Goal: Task Accomplishment & Management: Complete application form

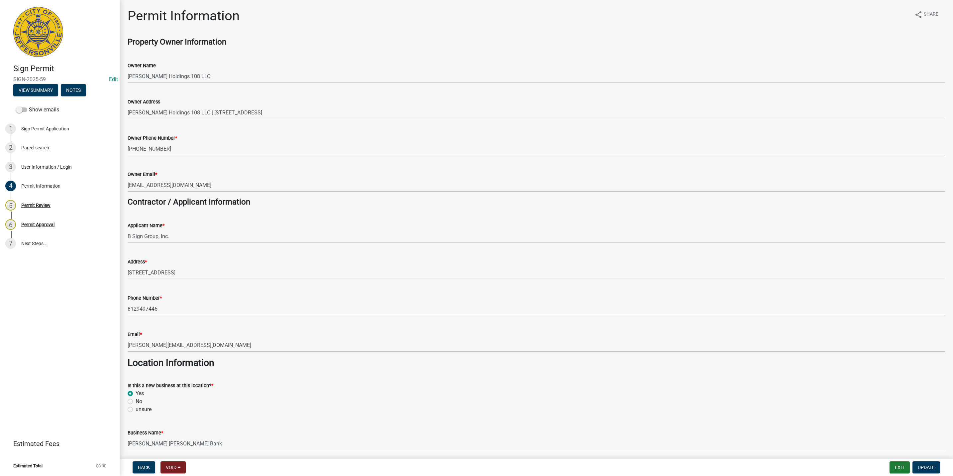
scroll to position [898, 0]
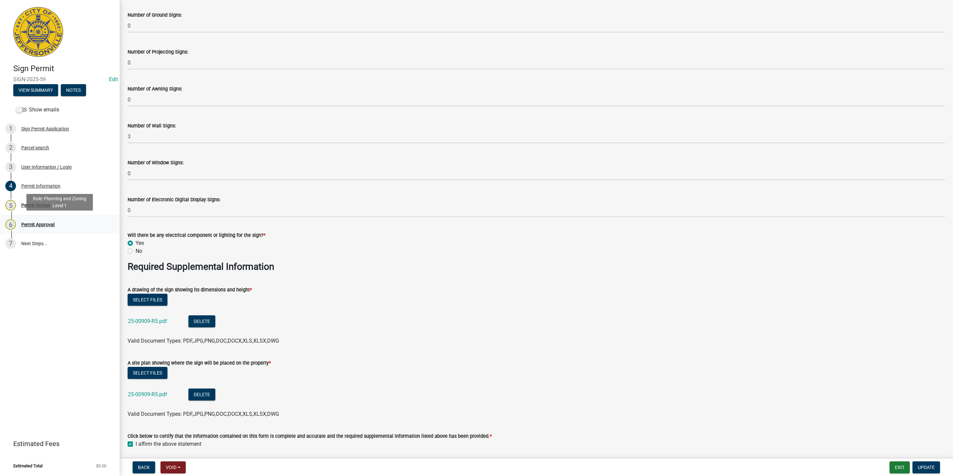
click at [75, 226] on div "6 Permit Approval" at bounding box center [57, 224] width 104 height 11
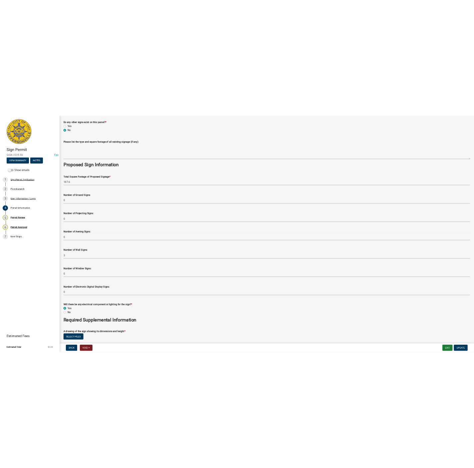
scroll to position [957, 0]
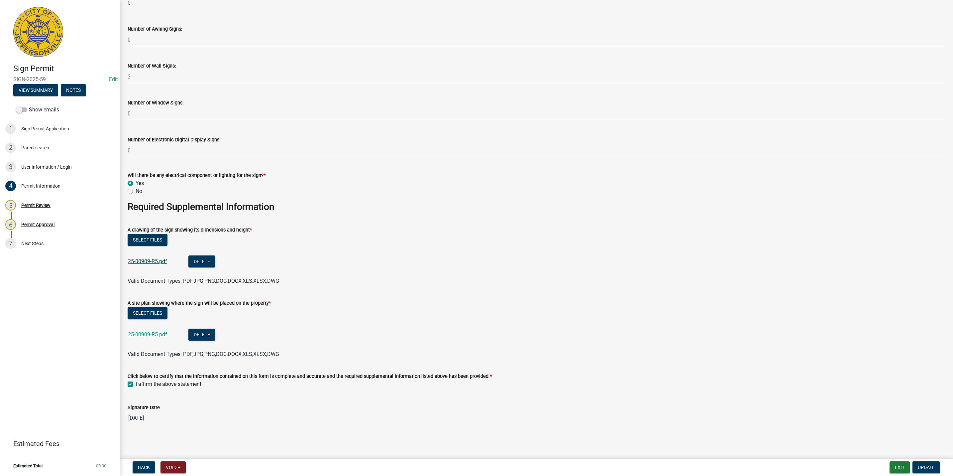
click at [131, 258] on link "25-00909-R5.pdf" at bounding box center [147, 261] width 39 height 6
click at [140, 333] on link "25-00909-R5.pdf" at bounding box center [147, 334] width 39 height 6
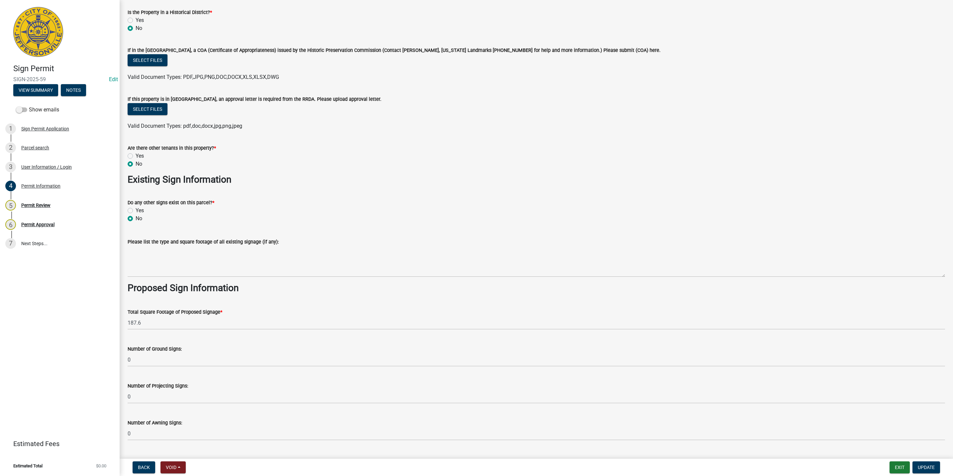
scroll to position [359, 0]
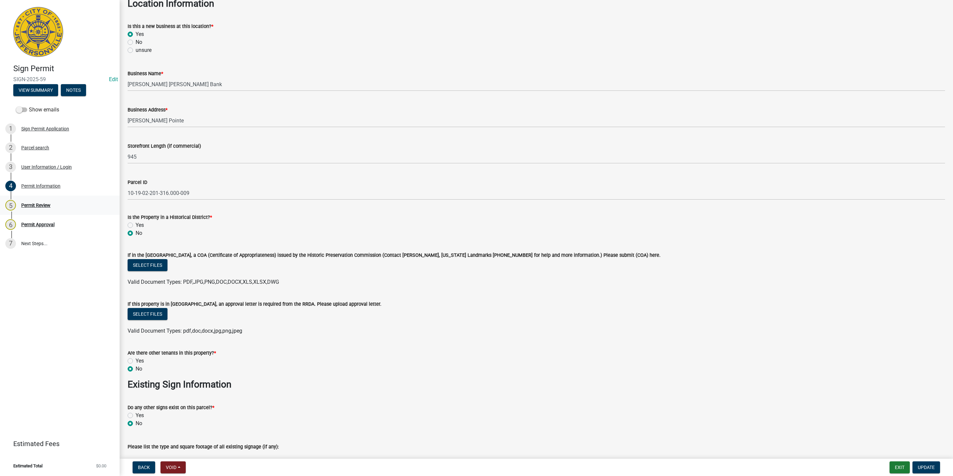
click at [63, 200] on div "5 Permit Review" at bounding box center [57, 205] width 104 height 11
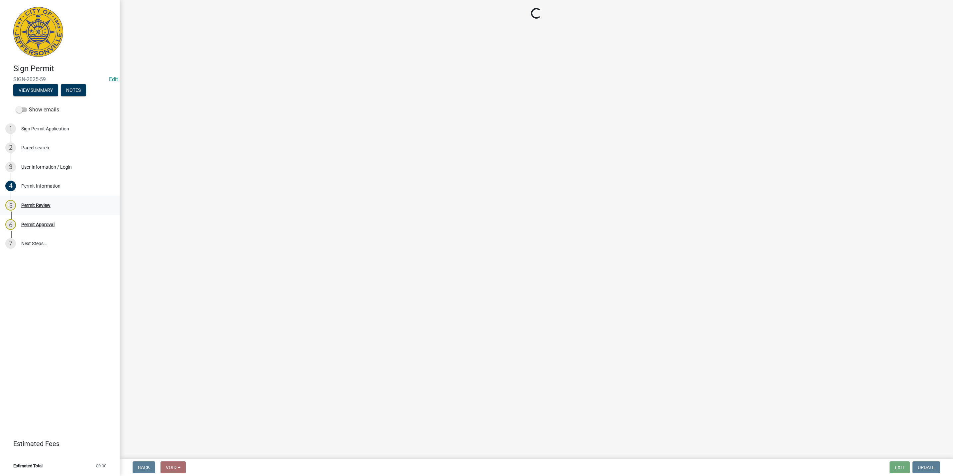
scroll to position [0, 0]
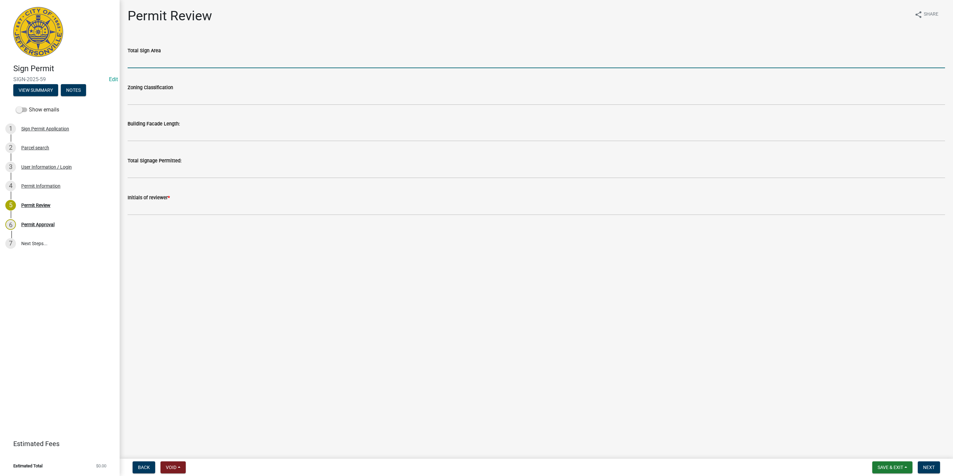
click at [132, 59] on input "text" at bounding box center [537, 62] width 818 height 14
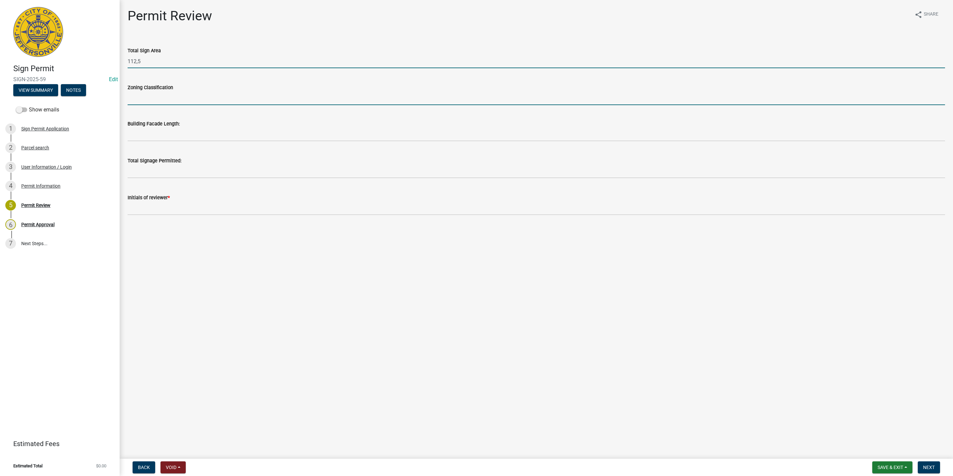
type input "1125"
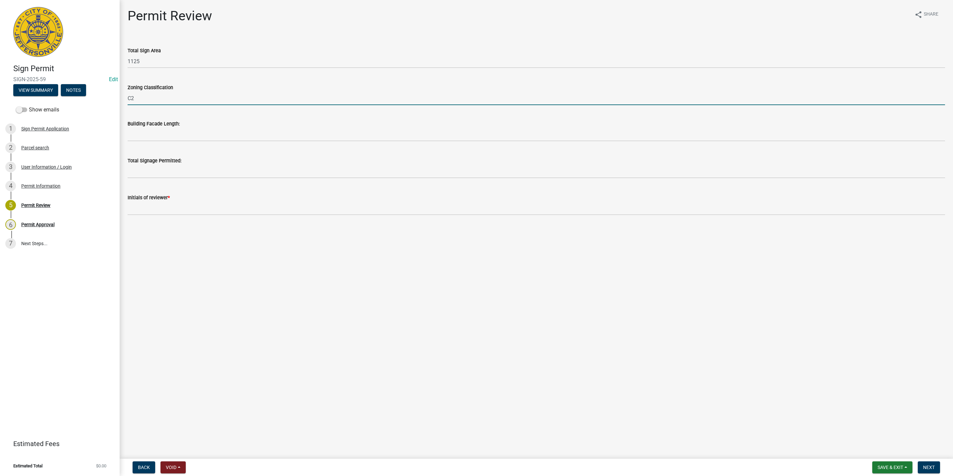
type input "C2"
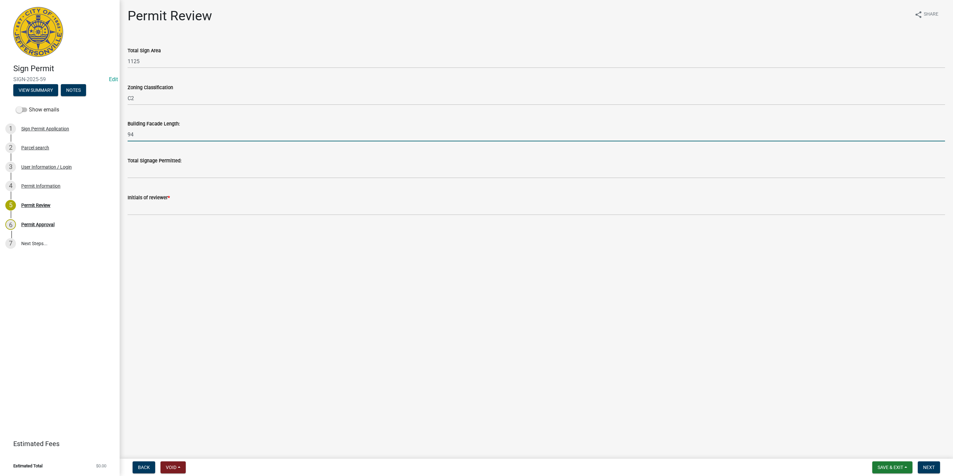
type input "9"
click at [235, 135] on input "text" at bounding box center [537, 135] width 818 height 14
type input "115.93"
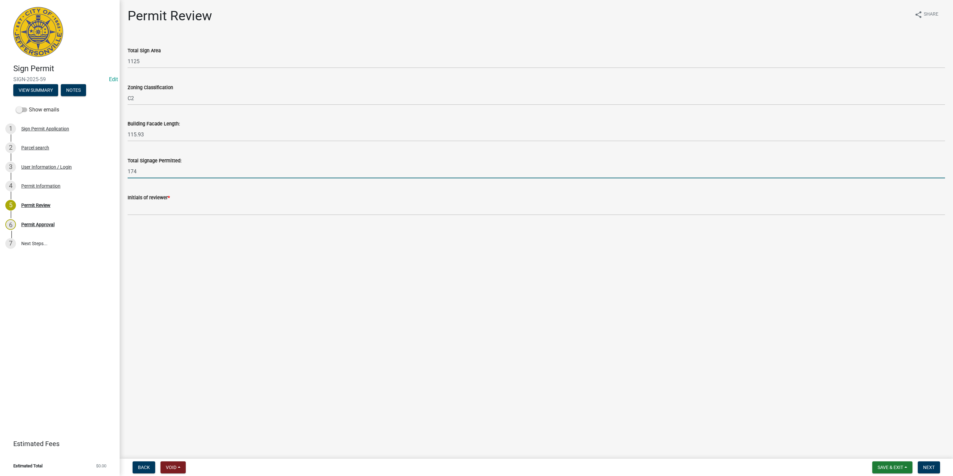
type input "174"
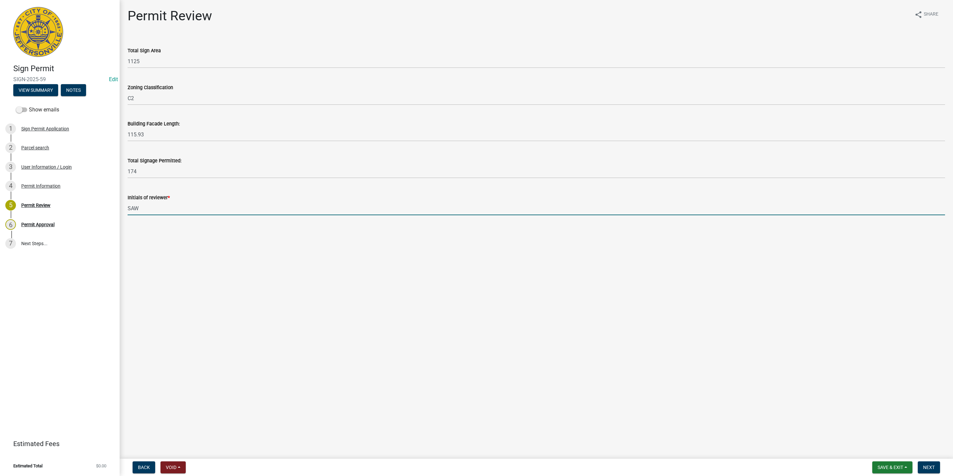
type input "SAW"
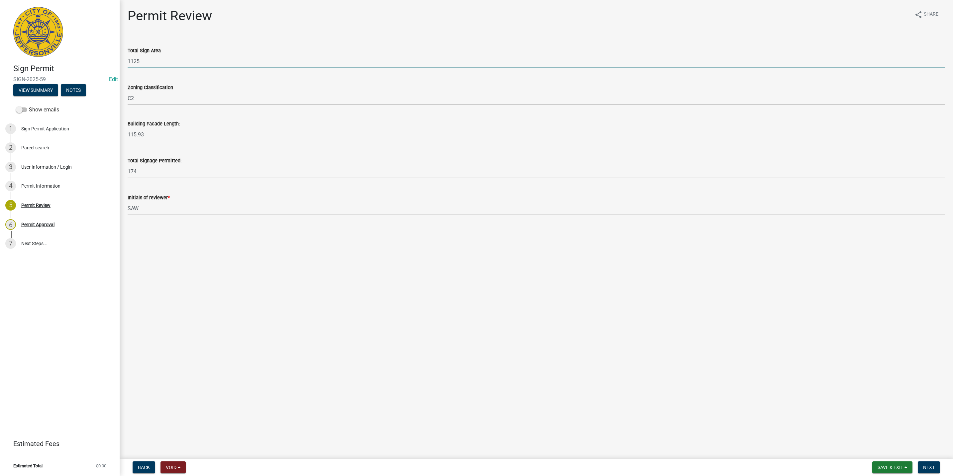
click at [137, 59] on input "1125" at bounding box center [537, 62] width 818 height 14
type input "112.5"
click at [927, 466] on span "Next" at bounding box center [929, 466] width 12 height 5
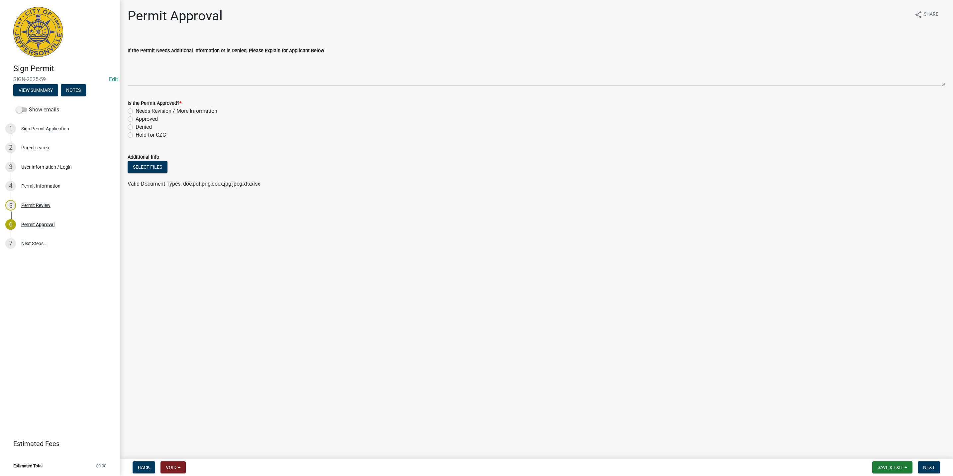
click at [136, 121] on label "Approved" at bounding box center [147, 119] width 22 height 8
click at [136, 119] on input "Approved" at bounding box center [138, 117] width 4 height 4
radio input "true"
click at [924, 462] on button "Next" at bounding box center [929, 467] width 22 height 12
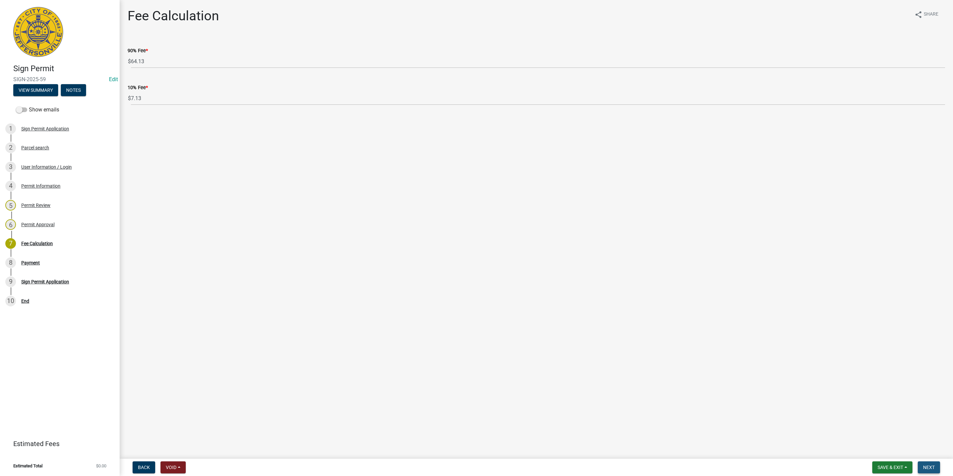
click at [931, 468] on span "Next" at bounding box center [929, 466] width 12 height 5
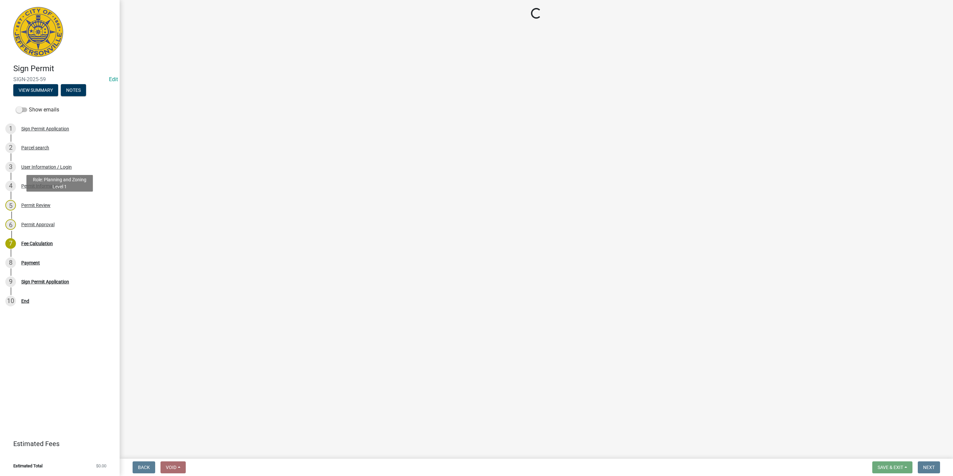
select select "3: 3"
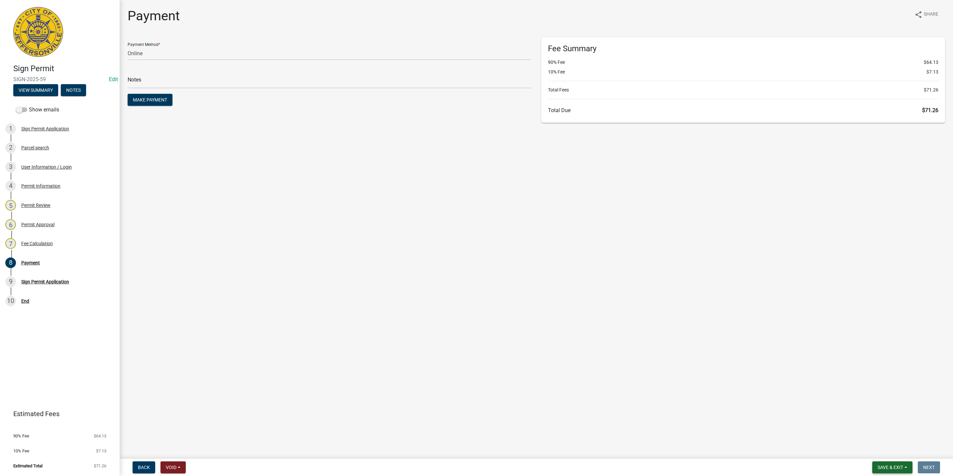
click at [900, 468] on span "Save & Exit" at bounding box center [891, 466] width 26 height 5
click at [891, 456] on button "Save & Exit" at bounding box center [886, 450] width 53 height 16
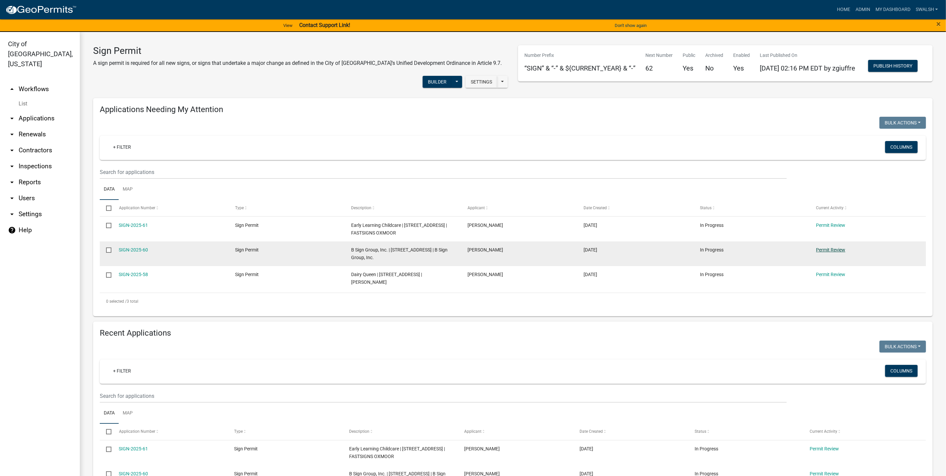
click at [832, 252] on link "Permit Review" at bounding box center [830, 249] width 29 height 5
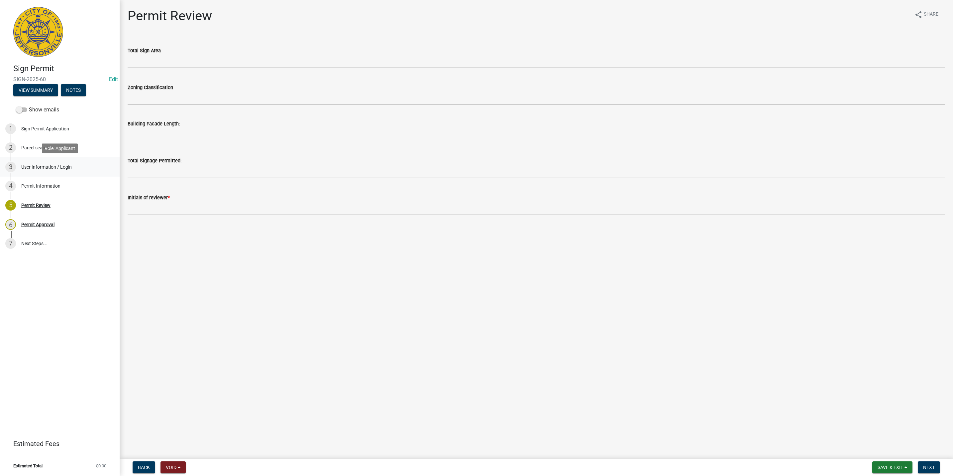
click at [50, 165] on div "User Information / Login" at bounding box center [46, 167] width 51 height 5
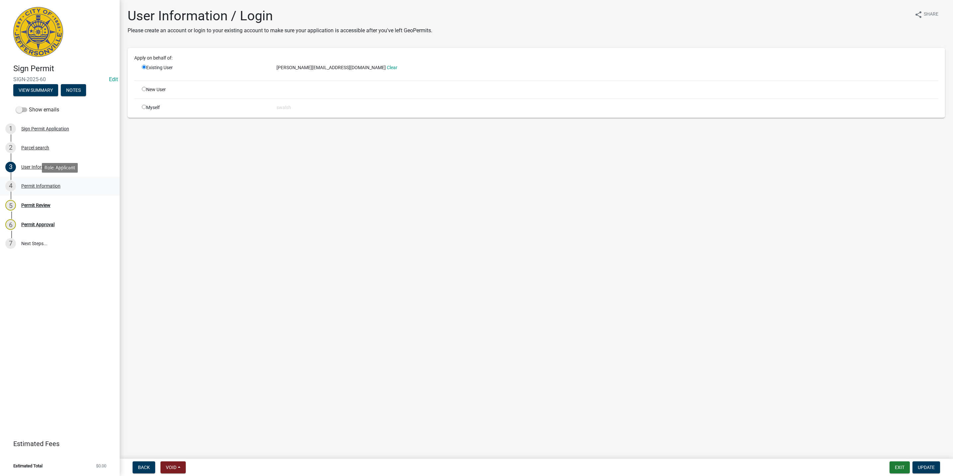
click at [37, 188] on div "Permit Information" at bounding box center [40, 186] width 39 height 5
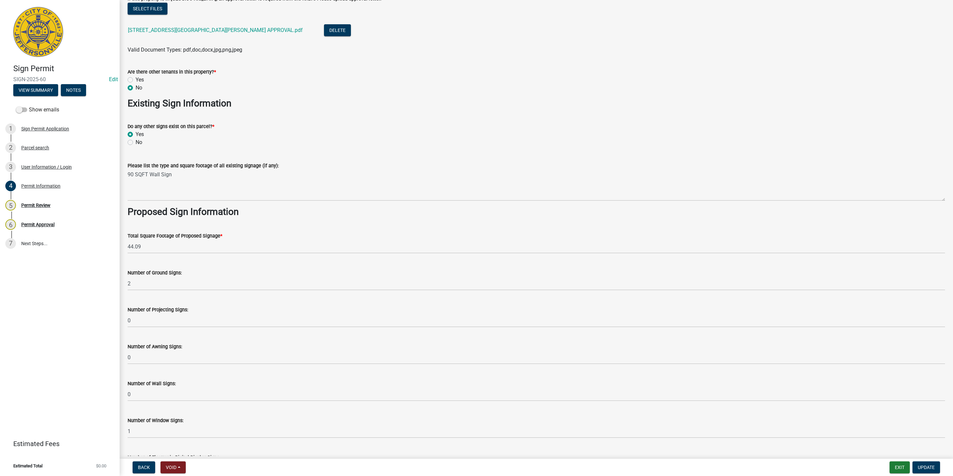
scroll to position [798, 0]
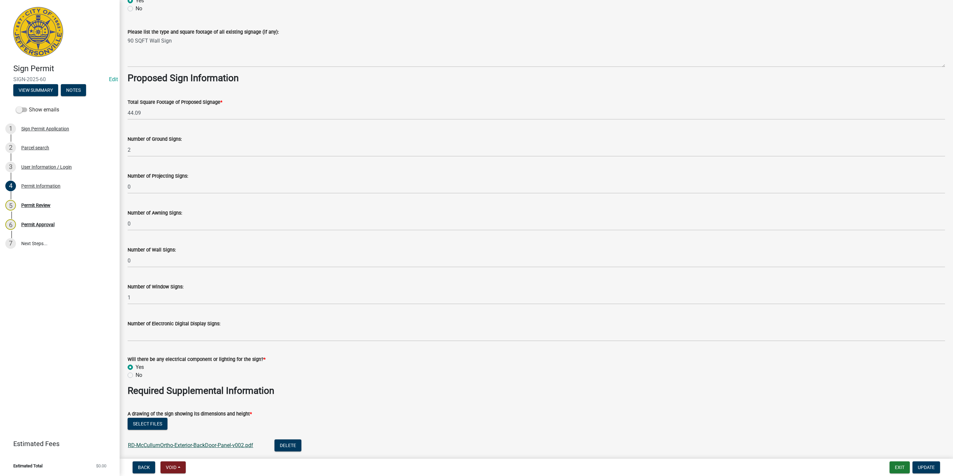
click at [239, 444] on link "RD-McCullumOrtho-Exterior-BackDoor-Panel-v002.pdf" at bounding box center [190, 445] width 125 height 6
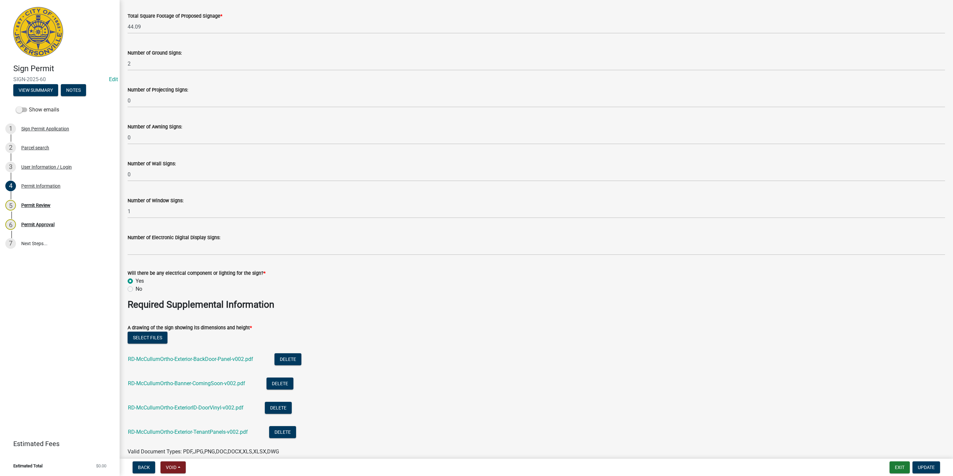
scroll to position [898, 0]
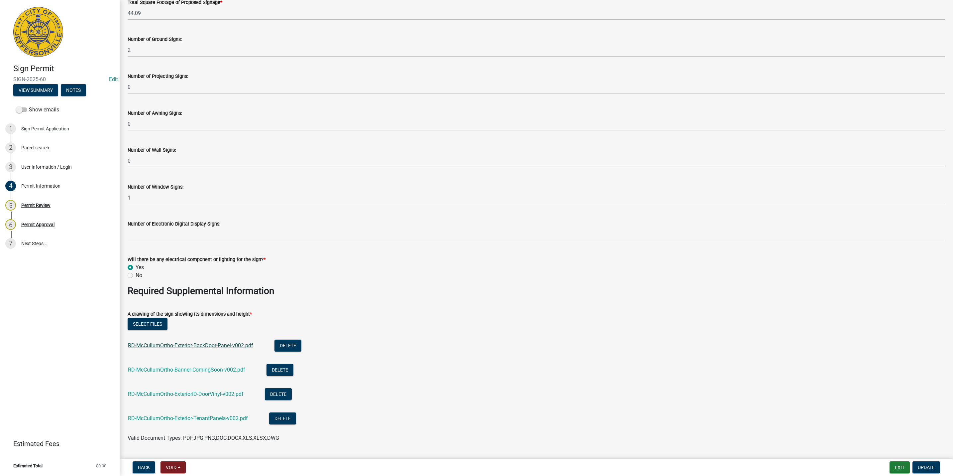
click at [200, 345] on link "RD-McCullumOrtho-Exterior-BackDoor-Panel-v002.pdf" at bounding box center [190, 345] width 125 height 6
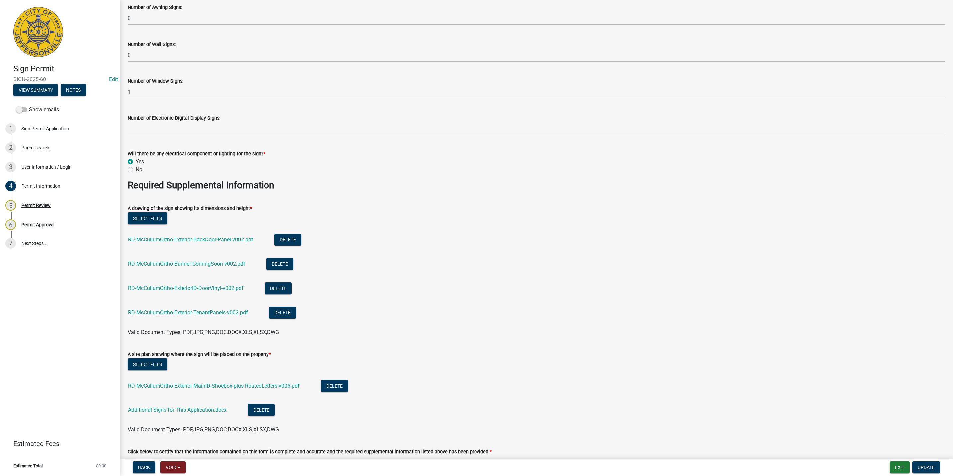
scroll to position [1078, 0]
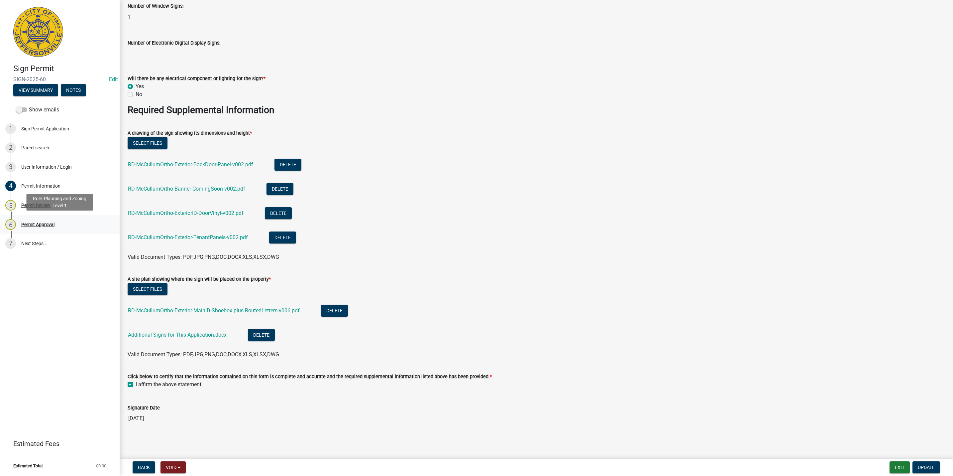
click at [51, 228] on div "6 Permit Approval" at bounding box center [57, 224] width 104 height 11
click at [64, 212] on link "5 Permit Review" at bounding box center [60, 204] width 120 height 19
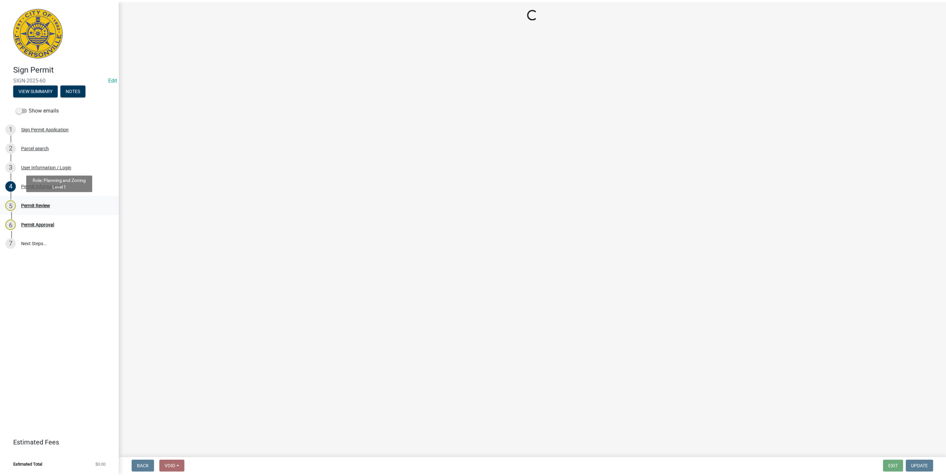
scroll to position [0, 0]
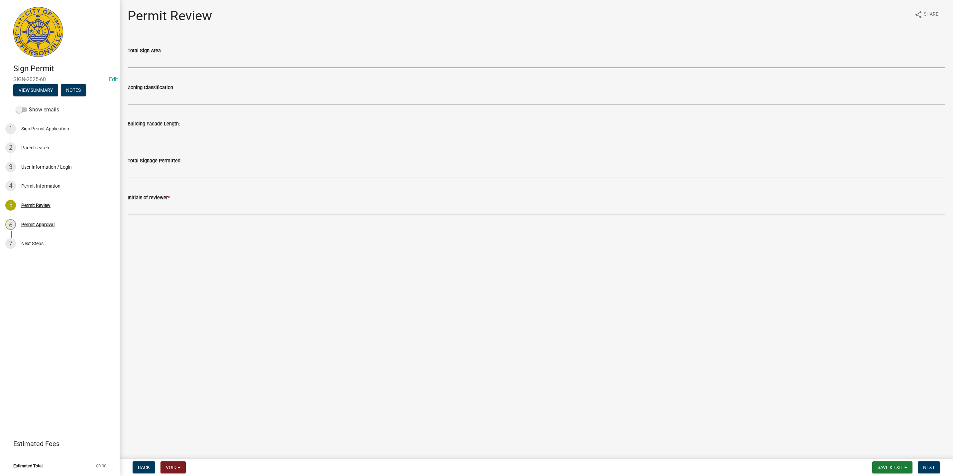
click at [169, 55] on input "text" at bounding box center [537, 62] width 818 height 14
click at [162, 66] on input "text" at bounding box center [537, 62] width 818 height 14
type input "0"
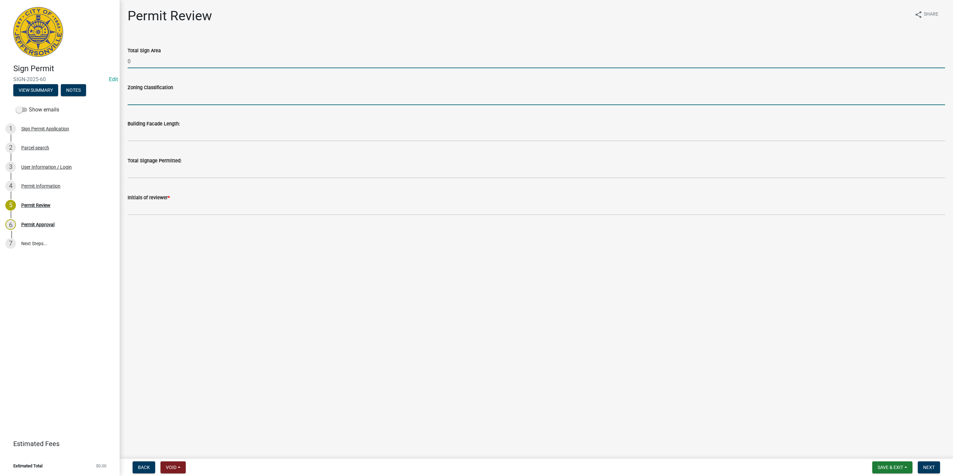
click at [148, 96] on input "Zoning Classification" at bounding box center [537, 98] width 818 height 14
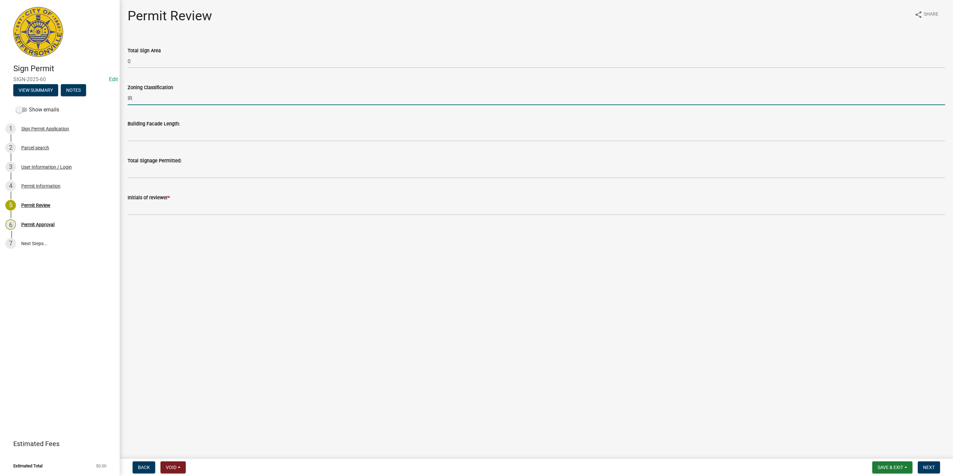
type input "IR"
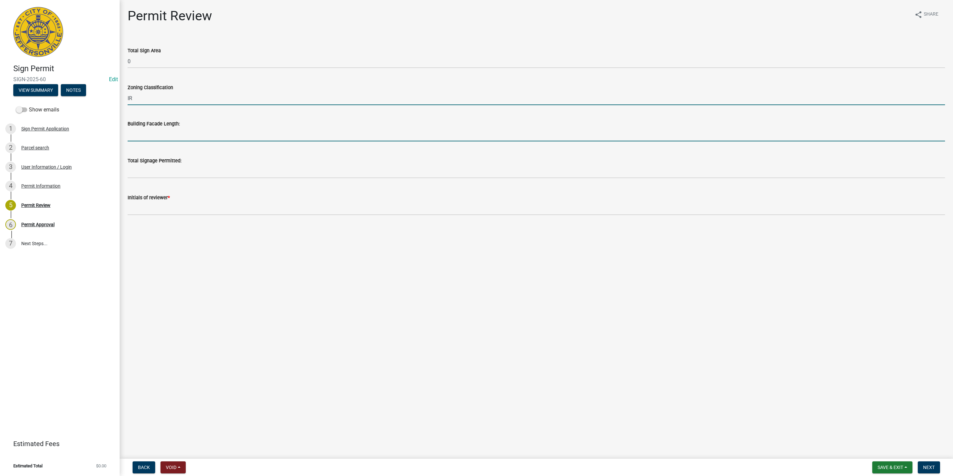
click at [174, 135] on input "text" at bounding box center [537, 135] width 818 height 14
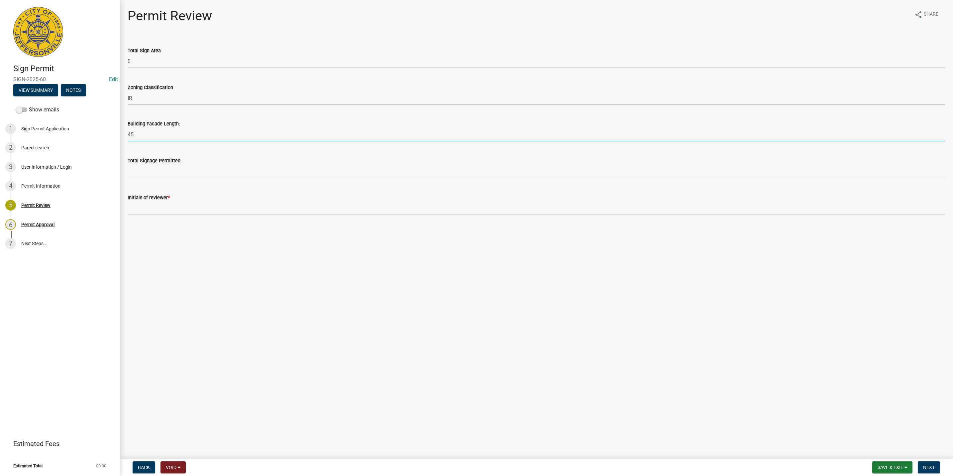
type input "45"
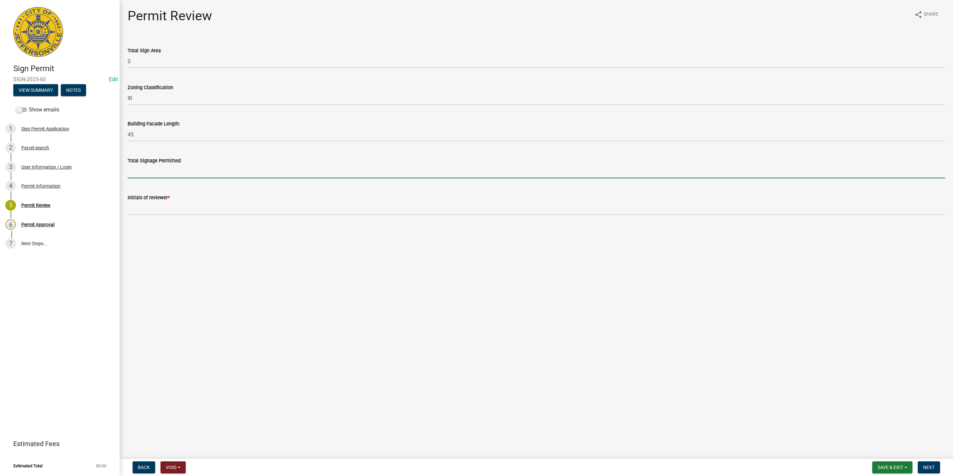
click at [132, 165] on input "text" at bounding box center [537, 172] width 818 height 14
type input "90"
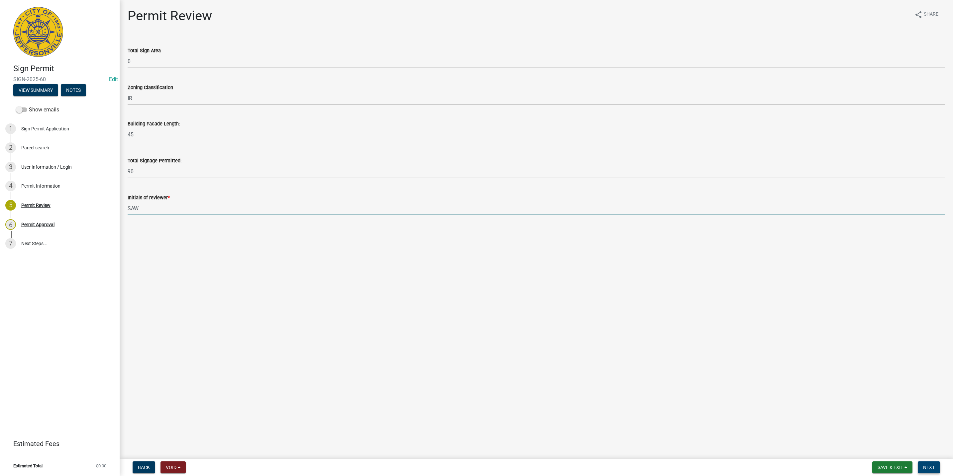
type input "SAW"
click at [933, 465] on span "Next" at bounding box center [929, 466] width 12 height 5
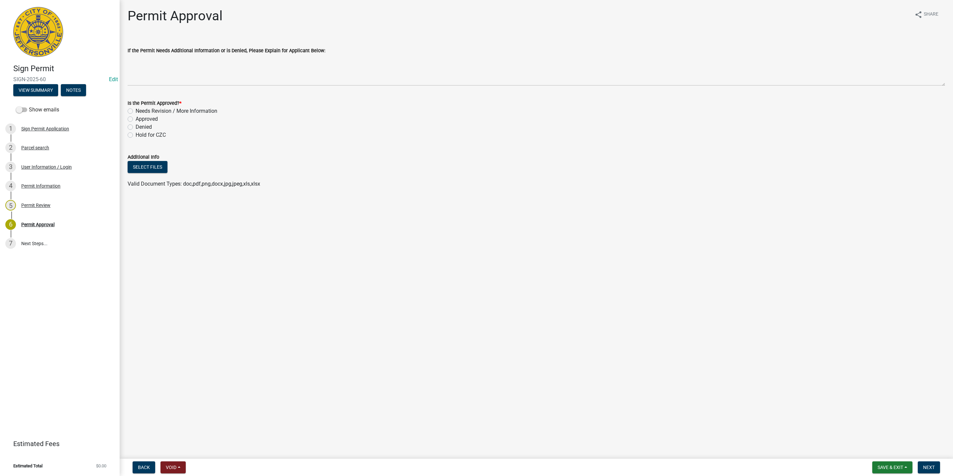
click at [145, 125] on label "Denied" at bounding box center [144, 127] width 16 height 8
click at [140, 125] on input "Denied" at bounding box center [138, 125] width 4 height 4
radio input "true"
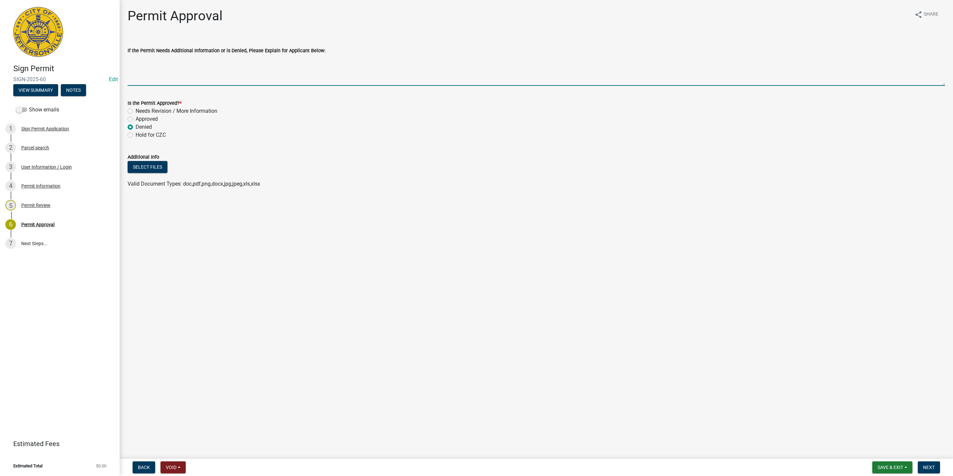
click at [184, 67] on textarea "If the Permit Needs Additional Information or is Denied, Please Explain for App…" at bounding box center [537, 70] width 818 height 31
click at [260, 59] on textarea "No further permit required from the City of [GEOGRAPHIC_DATA], though [GEOGRAPH…" at bounding box center [537, 70] width 818 height 31
click at [444, 67] on textarea "No further permit required from the City of [GEOGRAPHIC_DATA] as only minor mod…" at bounding box center [537, 70] width 818 height 31
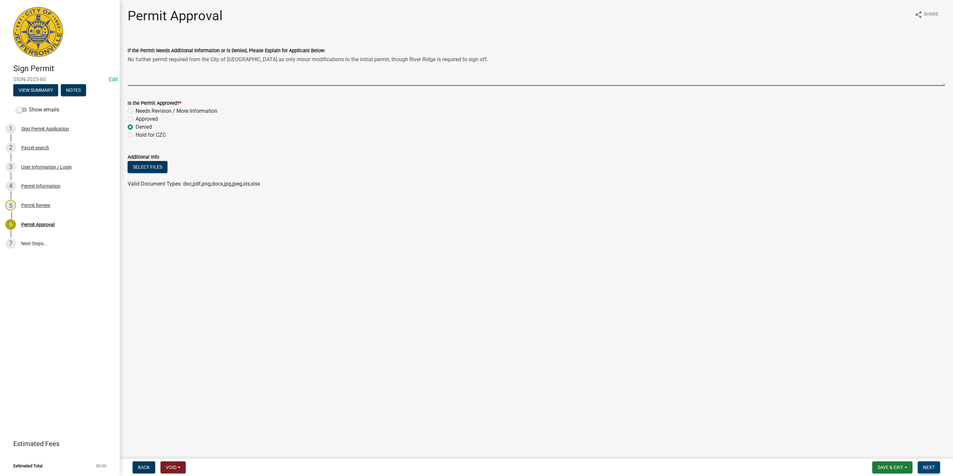
type textarea "No further permit required from the City of [GEOGRAPHIC_DATA] as only minor mod…"
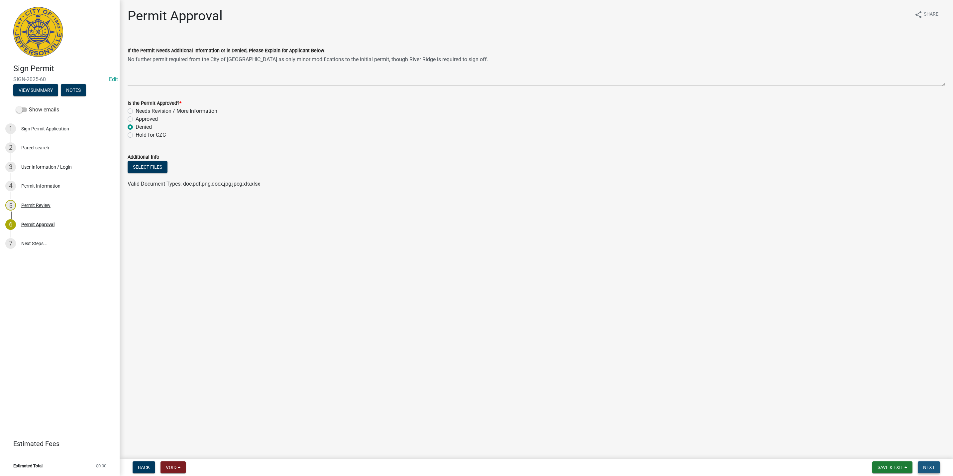
click at [934, 464] on span "Next" at bounding box center [929, 466] width 12 height 5
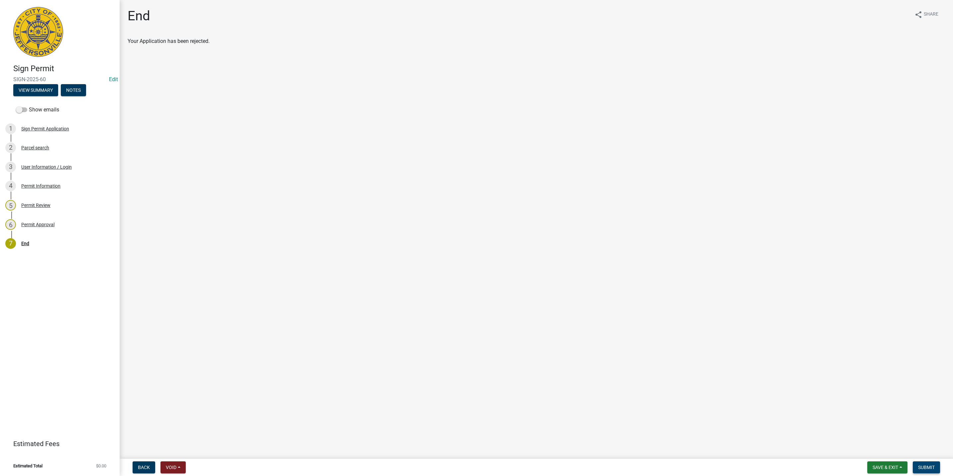
click at [919, 467] on span "Submit" at bounding box center [927, 466] width 17 height 5
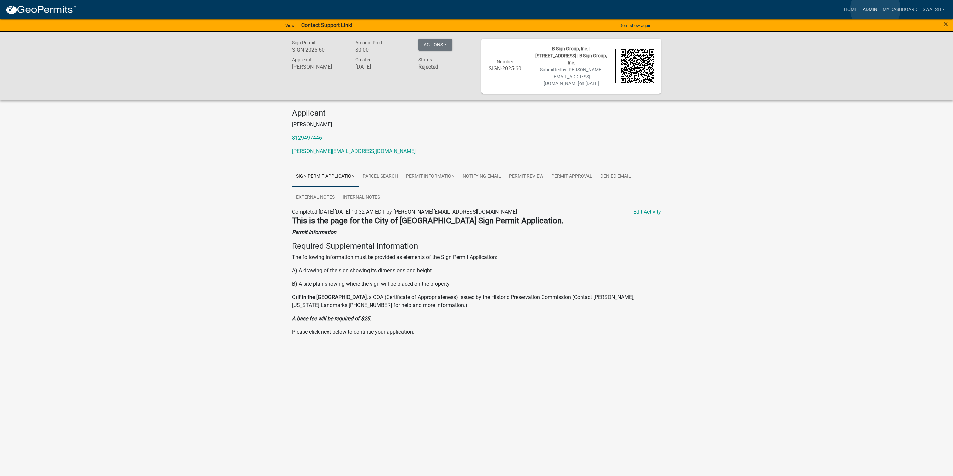
click at [875, 9] on link "Admin" at bounding box center [870, 9] width 20 height 13
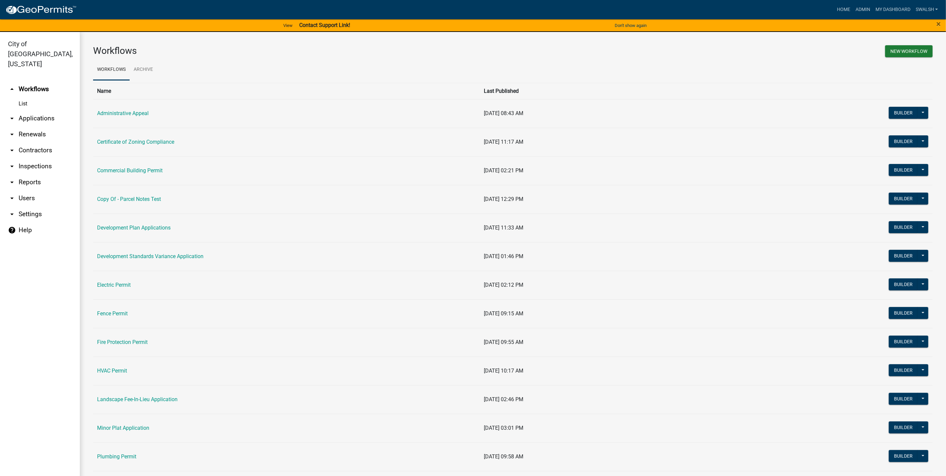
scroll to position [150, 0]
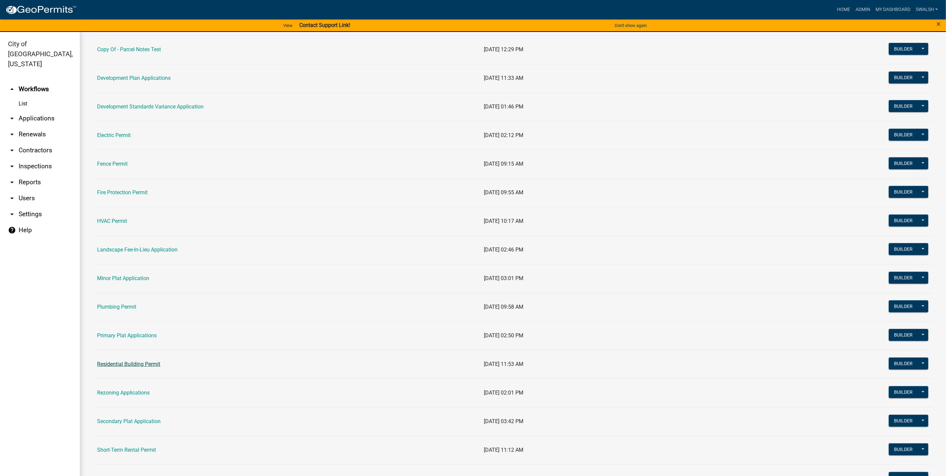
click at [140, 367] on link "Residential Building Permit" at bounding box center [128, 364] width 63 height 6
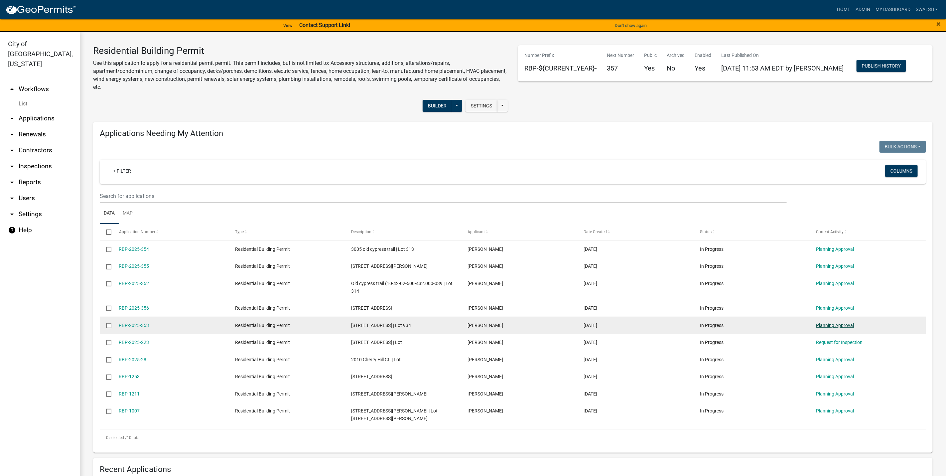
click at [842, 325] on link "Planning Approval" at bounding box center [835, 324] width 38 height 5
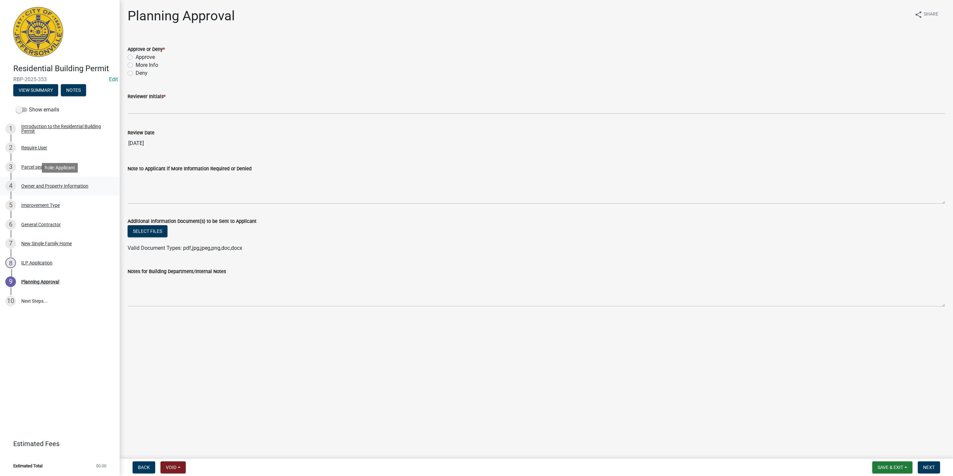
click at [99, 183] on div "4 Owner and Property Information" at bounding box center [57, 186] width 104 height 11
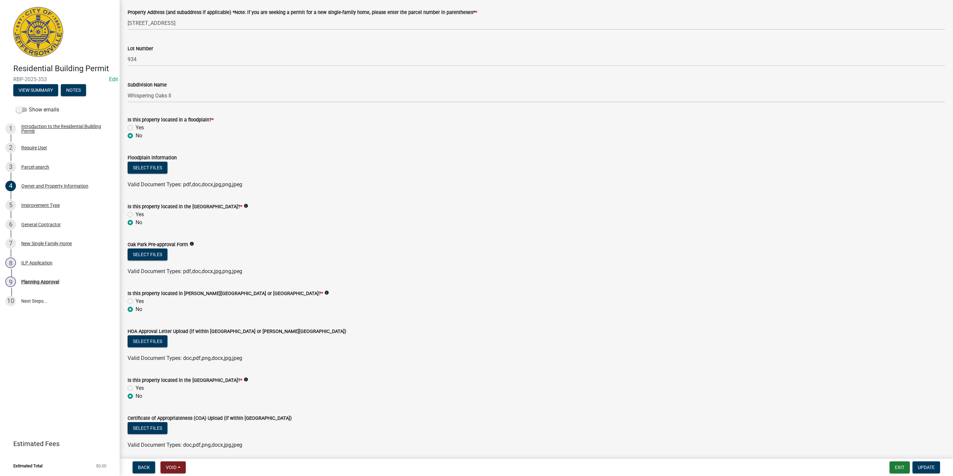
scroll to position [386, 0]
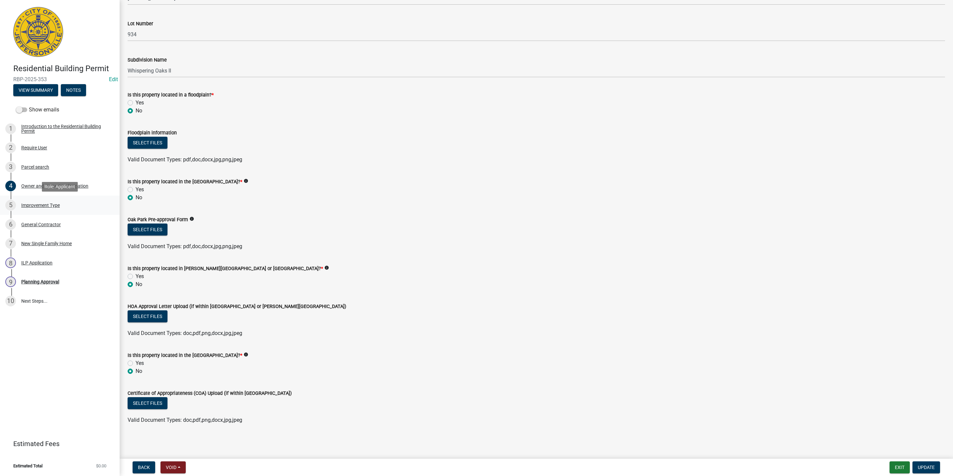
click at [75, 204] on div "5 Improvement Type" at bounding box center [57, 205] width 104 height 11
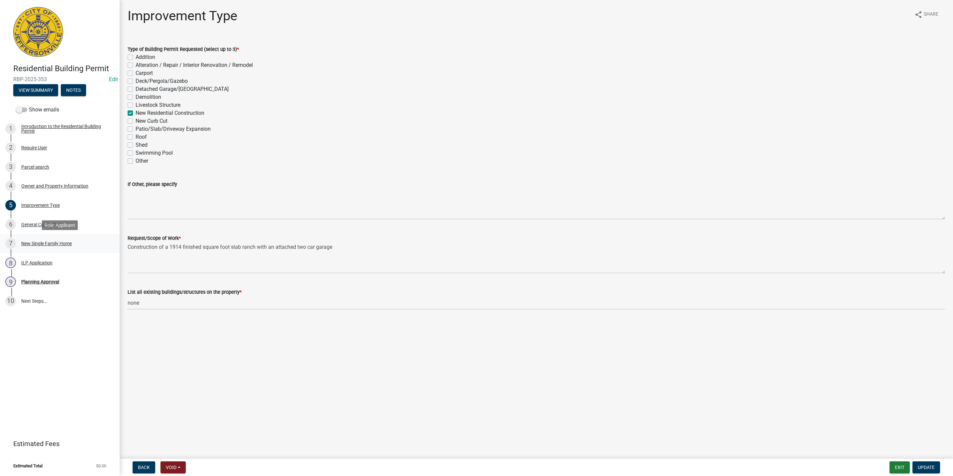
click at [50, 241] on div "New Single Family Home" at bounding box center [46, 243] width 51 height 5
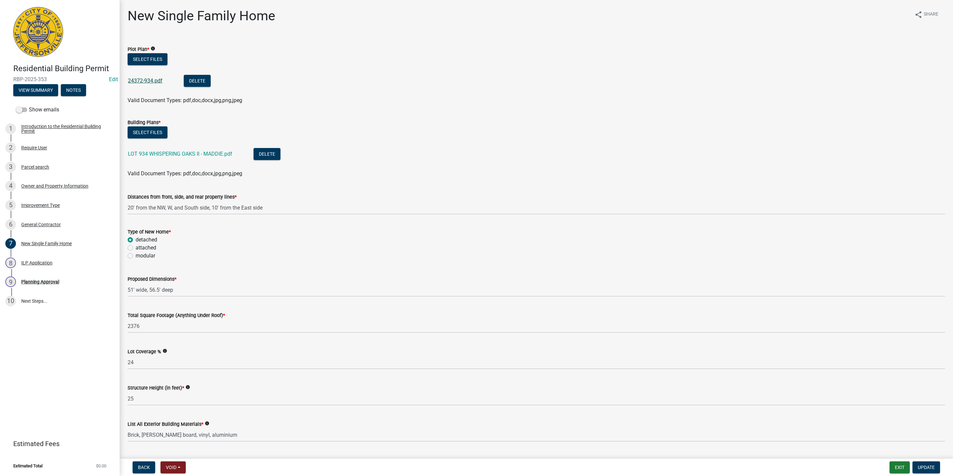
click at [151, 82] on link "24372-934.pdf" at bounding box center [145, 80] width 35 height 6
click at [53, 204] on div "Improvement Type" at bounding box center [40, 205] width 39 height 5
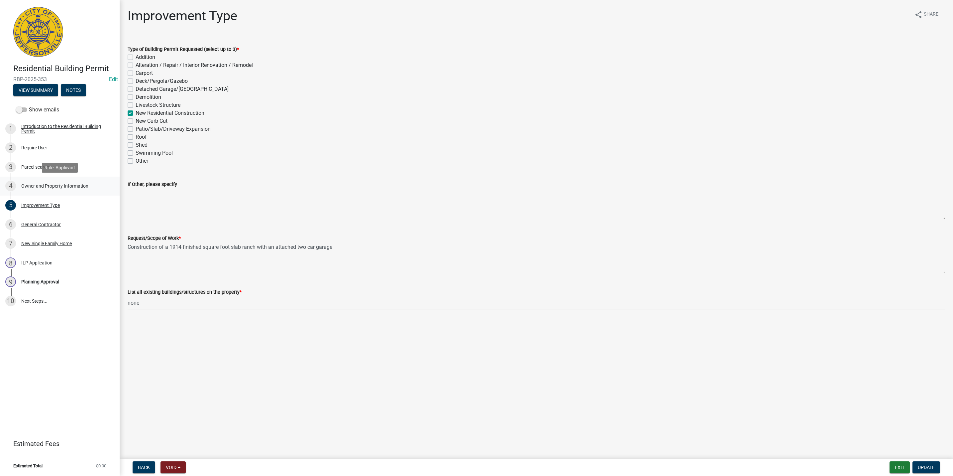
click at [91, 186] on div "4 Owner and Property Information" at bounding box center [57, 186] width 104 height 11
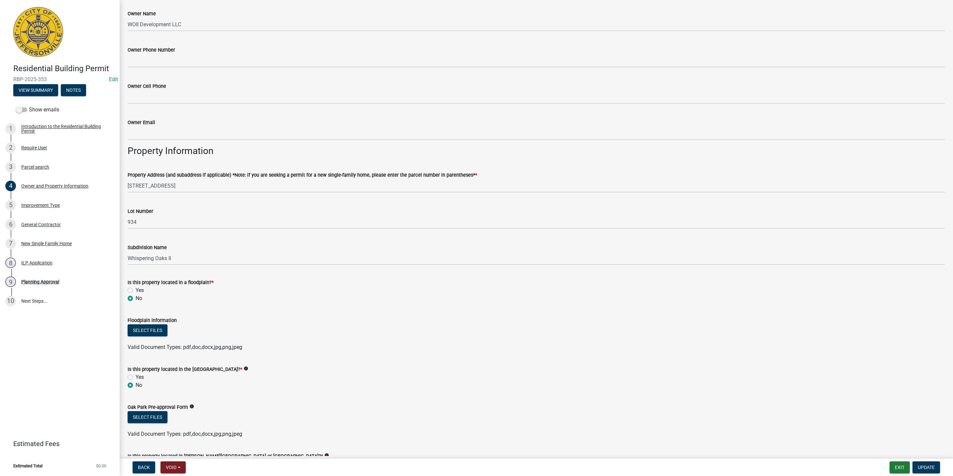
scroll to position [386, 0]
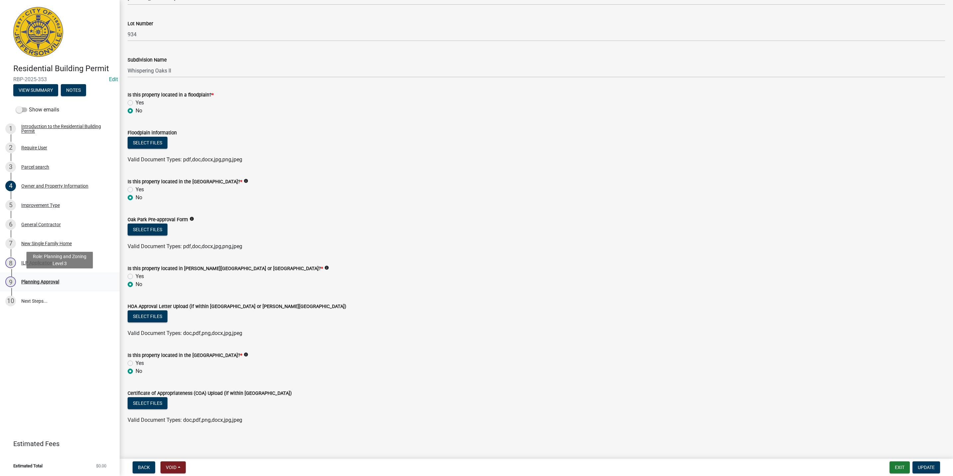
click at [47, 285] on div "9 Planning Approval" at bounding box center [57, 281] width 104 height 11
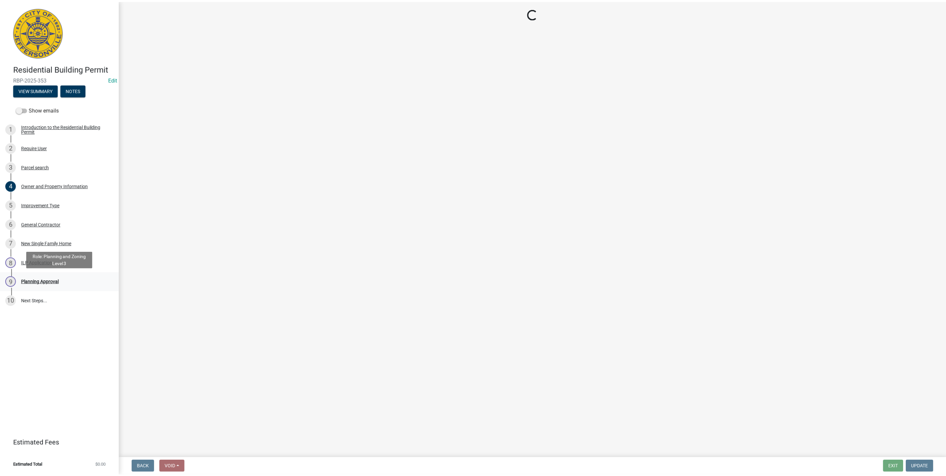
scroll to position [0, 0]
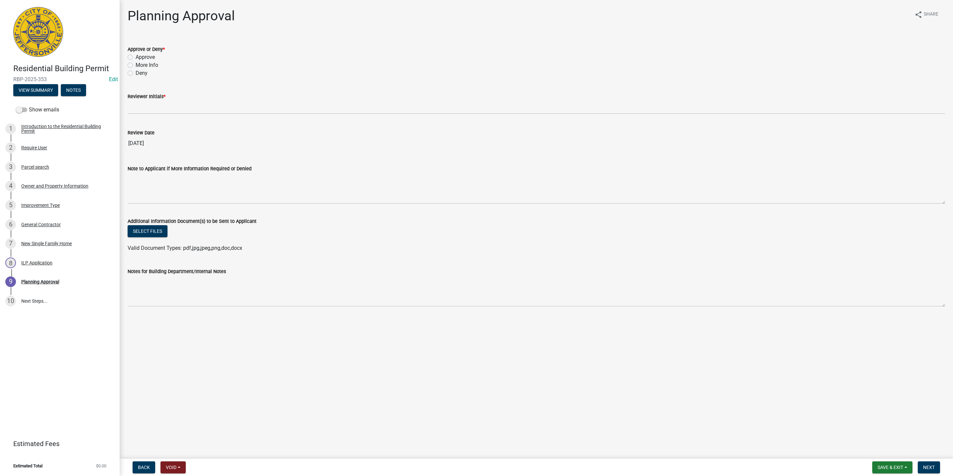
click at [146, 61] on label "More Info" at bounding box center [147, 65] width 23 height 8
click at [140, 61] on input "More Info" at bounding box center [138, 63] width 4 height 4
radio input "true"
click at [145, 57] on label "Approve" at bounding box center [145, 57] width 19 height 8
click at [140, 57] on input "Approve" at bounding box center [138, 55] width 4 height 4
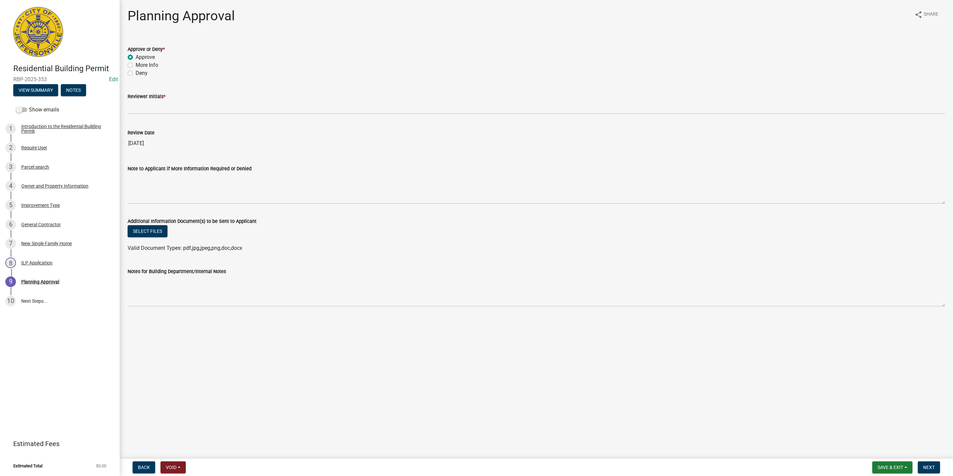
radio input "true"
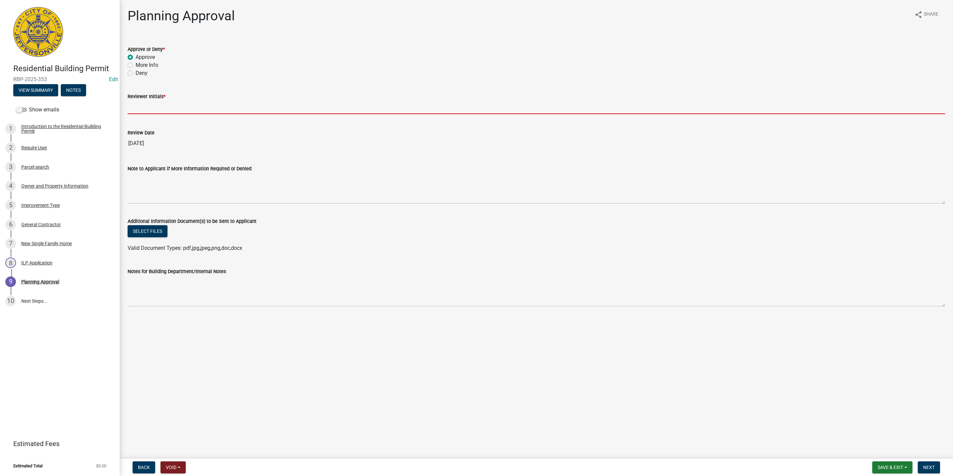
click at [148, 103] on input "Reviewer Initials *" at bounding box center [537, 107] width 818 height 14
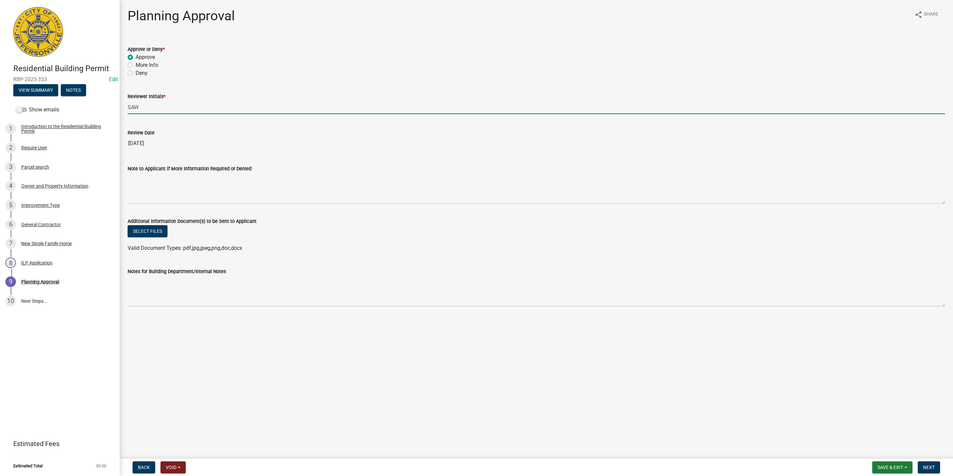
type input "SAW"
click at [924, 458] on nav "Back Void Withdraw Lock Expire Void Save & Exit Save Save & Exit Next" at bounding box center [537, 466] width 834 height 17
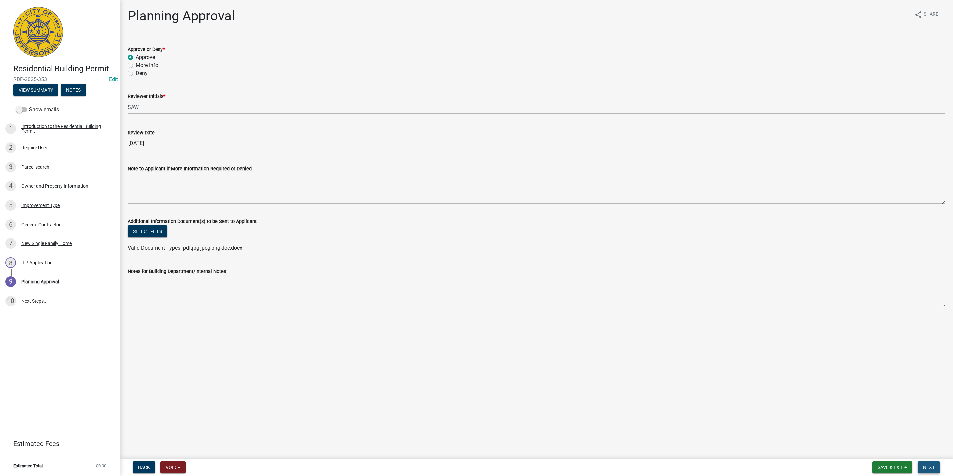
click at [928, 463] on button "Next" at bounding box center [929, 467] width 22 height 12
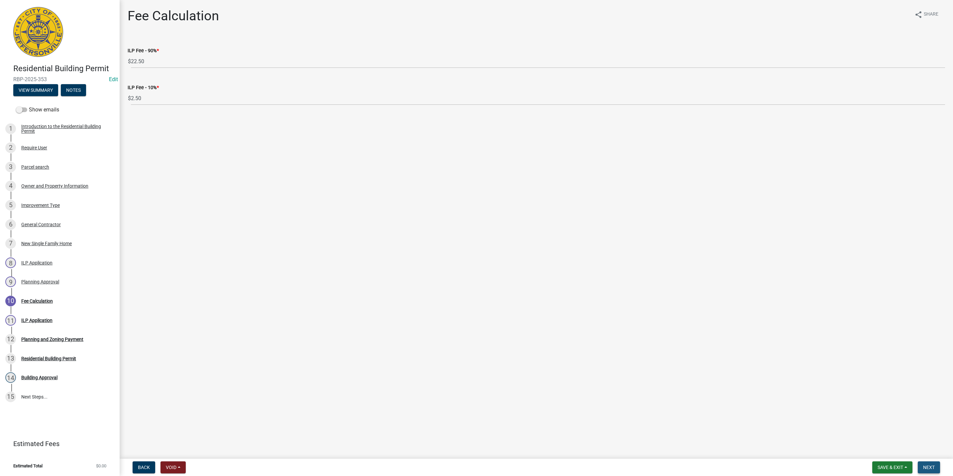
click at [925, 463] on button "Next" at bounding box center [929, 467] width 22 height 12
select select "3: 3"
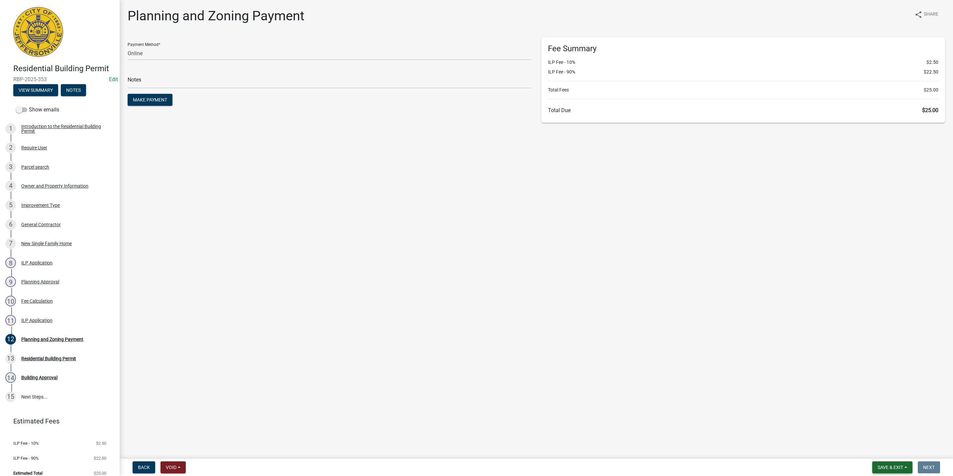
click at [907, 464] on button "Save & Exit" at bounding box center [893, 467] width 40 height 12
click at [893, 452] on button "Save & Exit" at bounding box center [886, 450] width 53 height 16
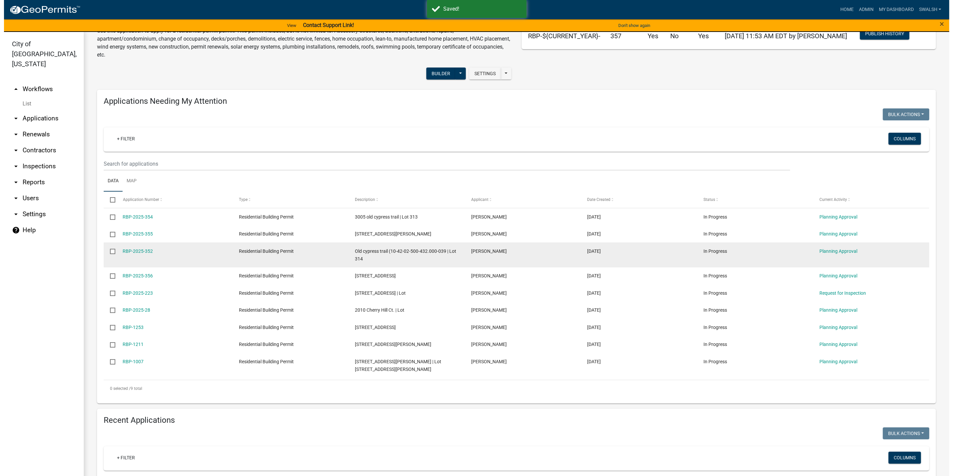
scroll to position [50, 0]
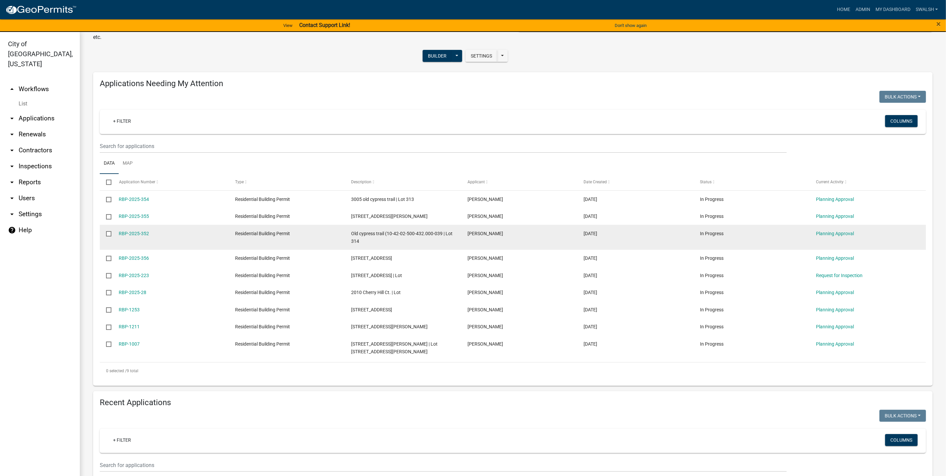
click at [846, 225] on datatable-body-cell "Planning Approval" at bounding box center [867, 237] width 116 height 25
click at [850, 235] on link "Planning Approval" at bounding box center [835, 233] width 38 height 5
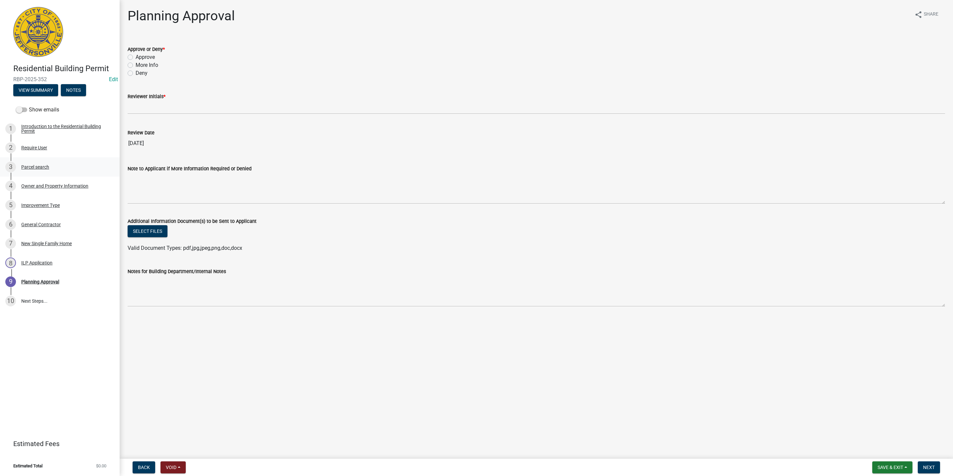
click at [47, 165] on div "Parcel search" at bounding box center [35, 167] width 28 height 5
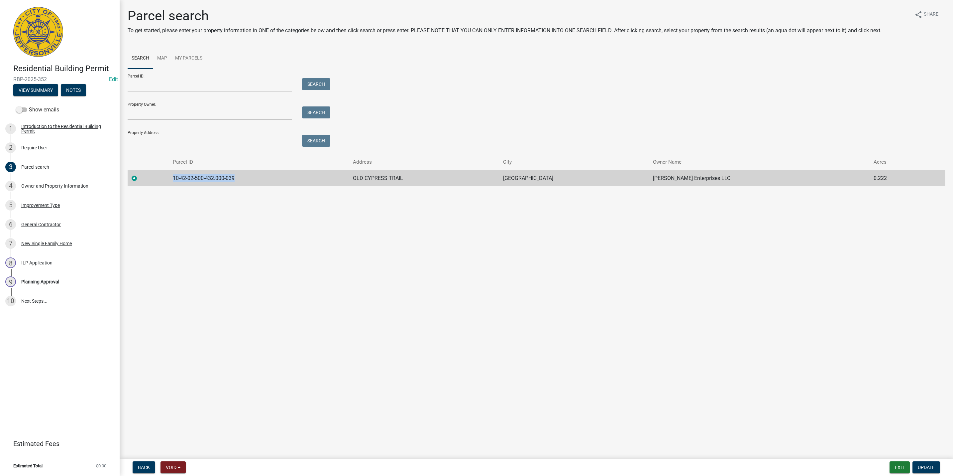
drag, startPoint x: 230, startPoint y: 185, endPoint x: 176, endPoint y: 185, distance: 53.9
click at [176, 185] on td "10-42-02-500-432.000-039" at bounding box center [259, 178] width 180 height 16
copy td "10-42-02-500-432.000-039"
click at [104, 189] on div "4 Owner and Property Information" at bounding box center [57, 186] width 104 height 11
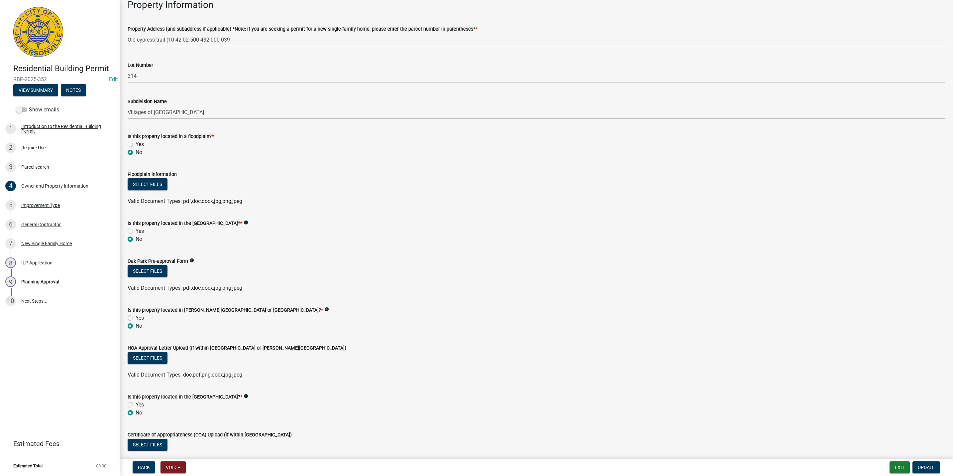
scroll to position [386, 0]
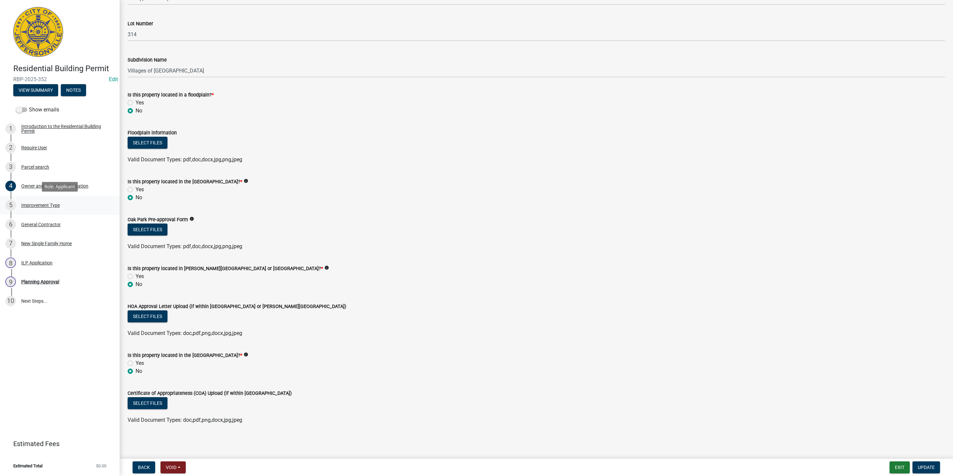
click at [62, 205] on div "5 Improvement Type" at bounding box center [57, 205] width 104 height 11
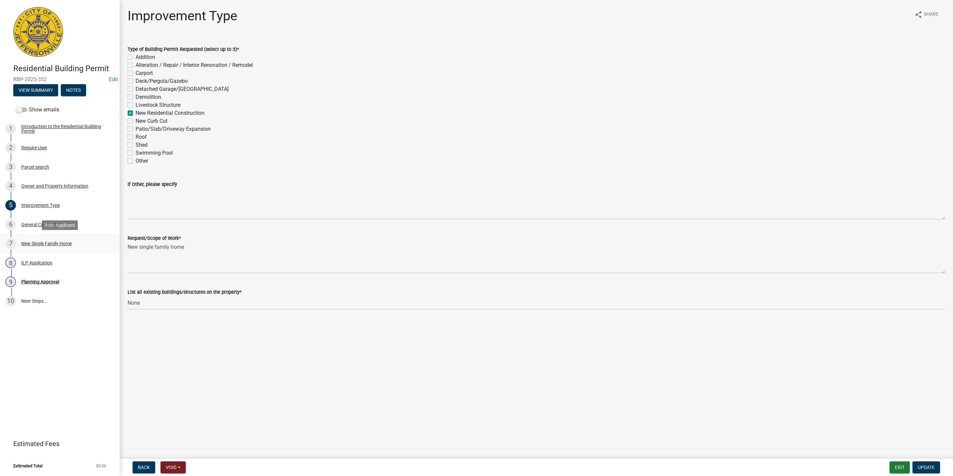
click at [63, 240] on div "7 New Single Family Home" at bounding box center [57, 243] width 104 height 11
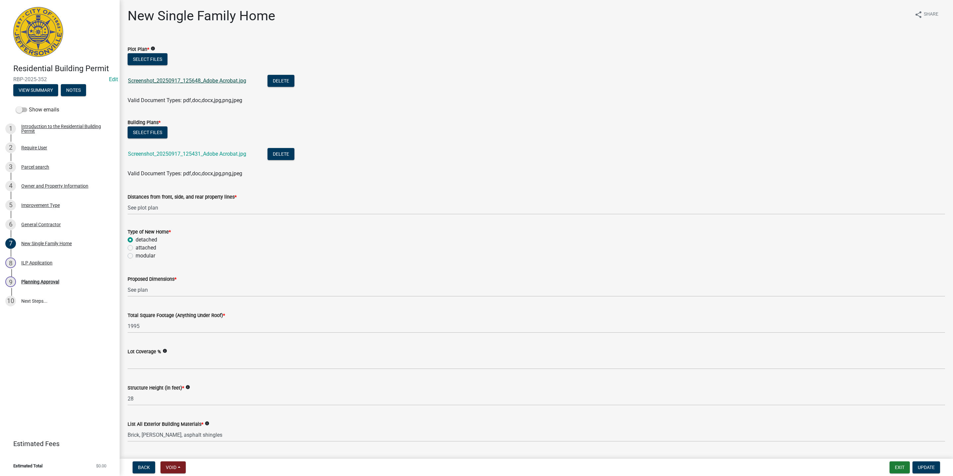
click at [163, 77] on link "Screenshot_20250917_125648_Adobe Acrobat.jpg" at bounding box center [187, 80] width 118 height 6
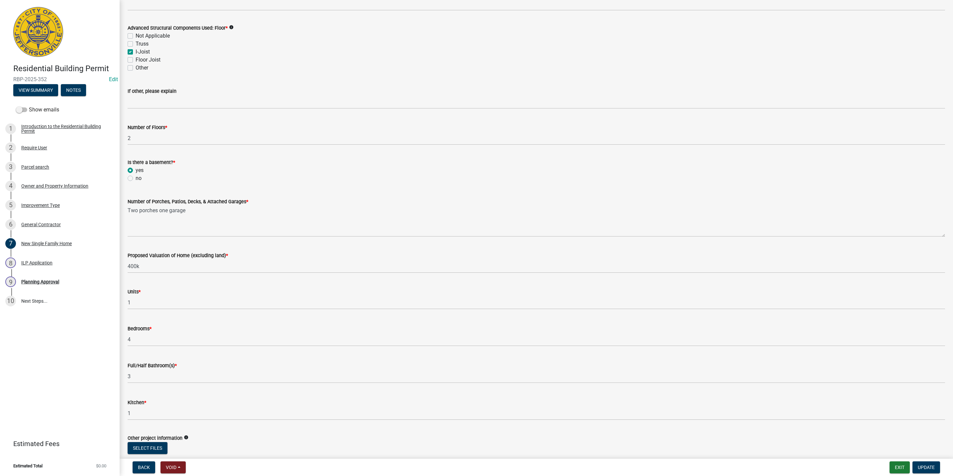
scroll to position [757, 0]
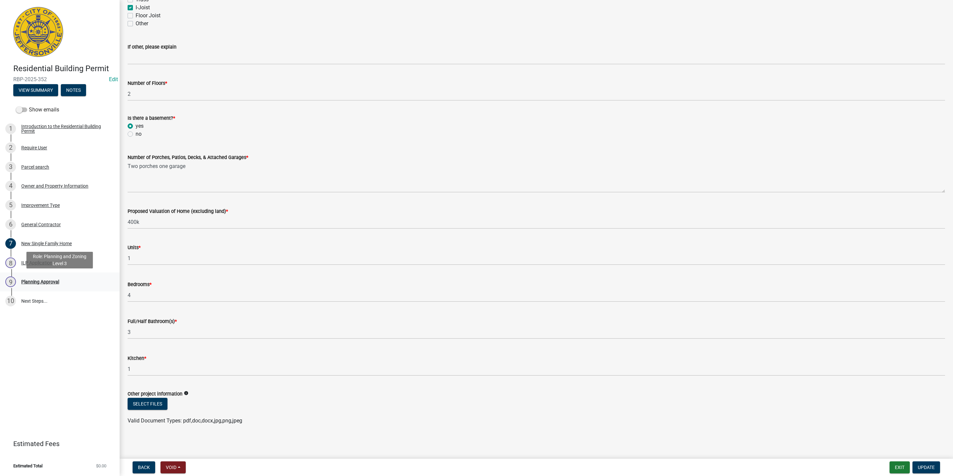
click at [48, 278] on div "9 Planning Approval" at bounding box center [57, 281] width 104 height 11
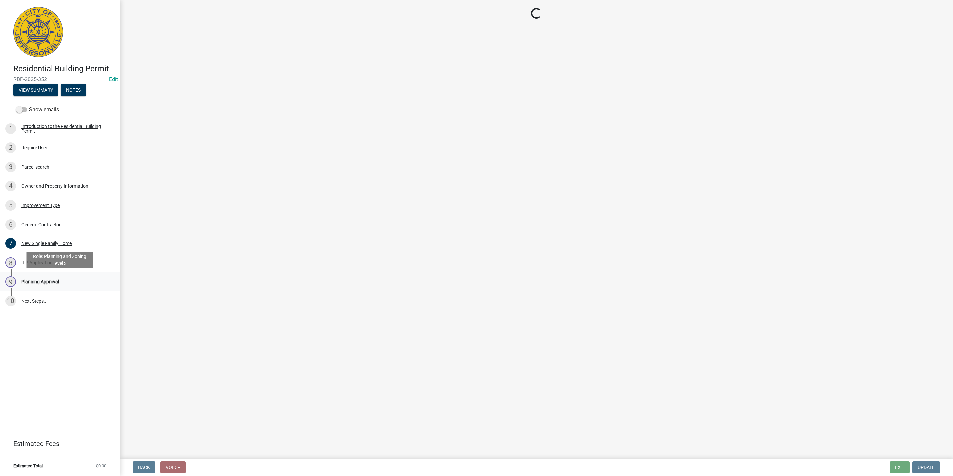
scroll to position [0, 0]
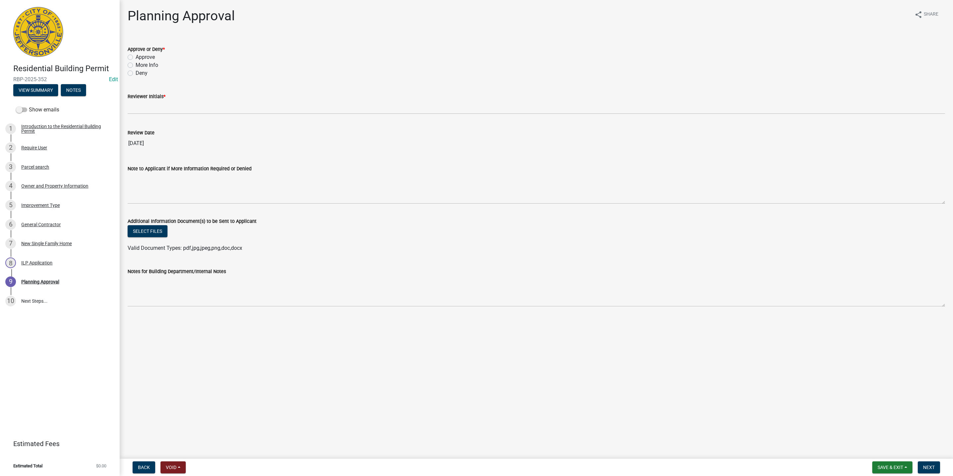
click at [142, 53] on label "Approve" at bounding box center [145, 57] width 19 height 8
click at [140, 53] on input "Approve" at bounding box center [138, 55] width 4 height 4
radio input "true"
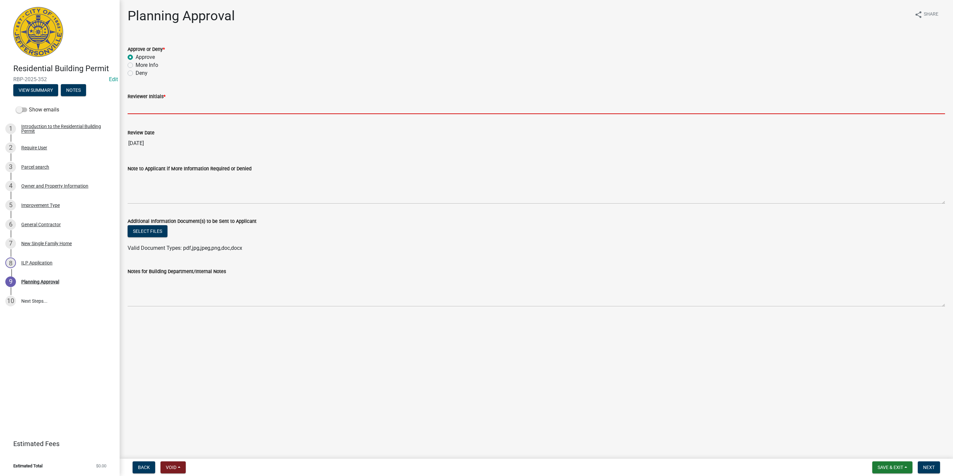
click at [147, 108] on input "Reviewer Initials *" at bounding box center [537, 107] width 818 height 14
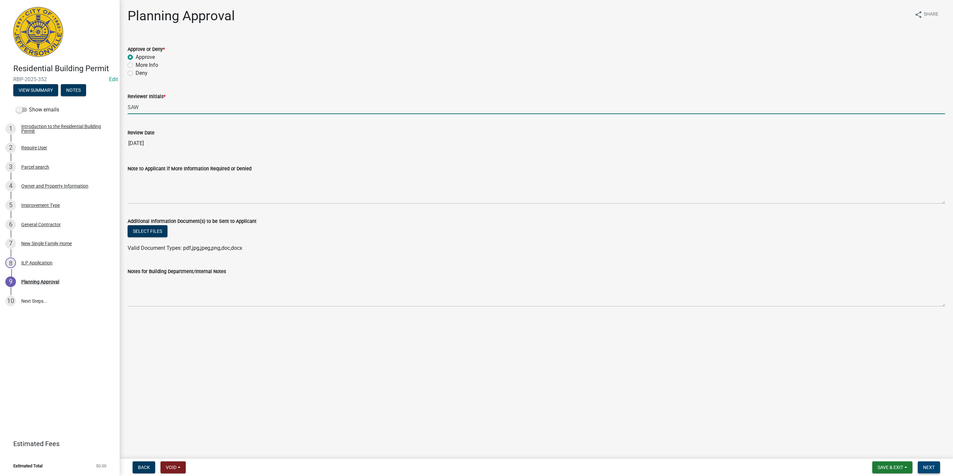
type input "SAW"
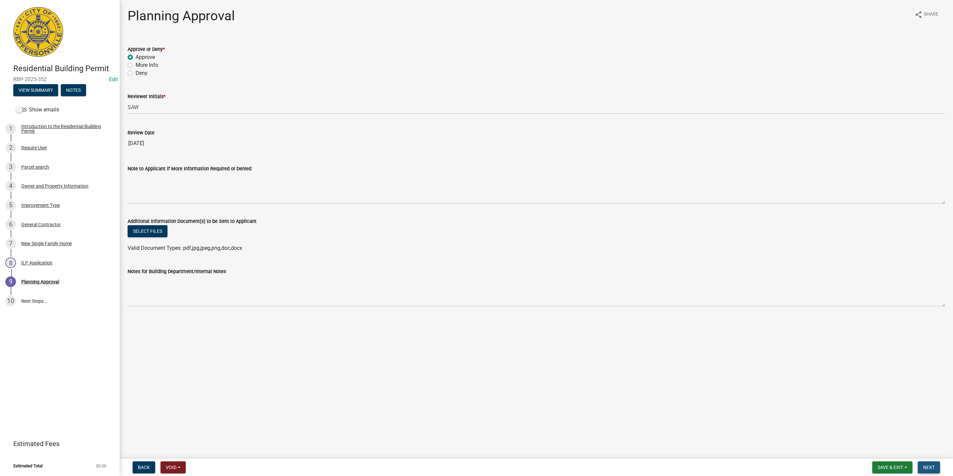
click at [923, 468] on span "Next" at bounding box center [929, 466] width 12 height 5
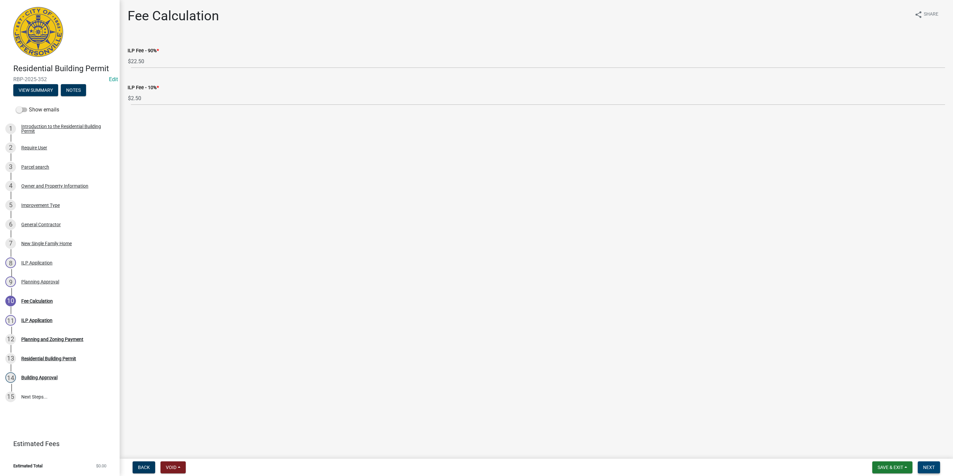
click at [932, 466] on span "Next" at bounding box center [929, 466] width 12 height 5
select select "3: 3"
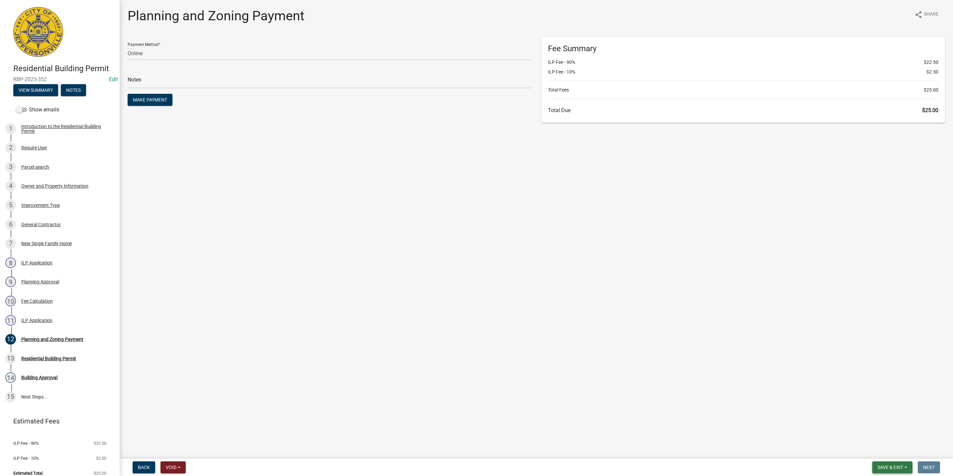
click at [904, 470] on button "Save & Exit" at bounding box center [893, 467] width 40 height 12
click at [891, 458] on div "Save Save & Exit" at bounding box center [886, 442] width 53 height 37
click at [885, 454] on button "Save & Exit" at bounding box center [886, 450] width 53 height 16
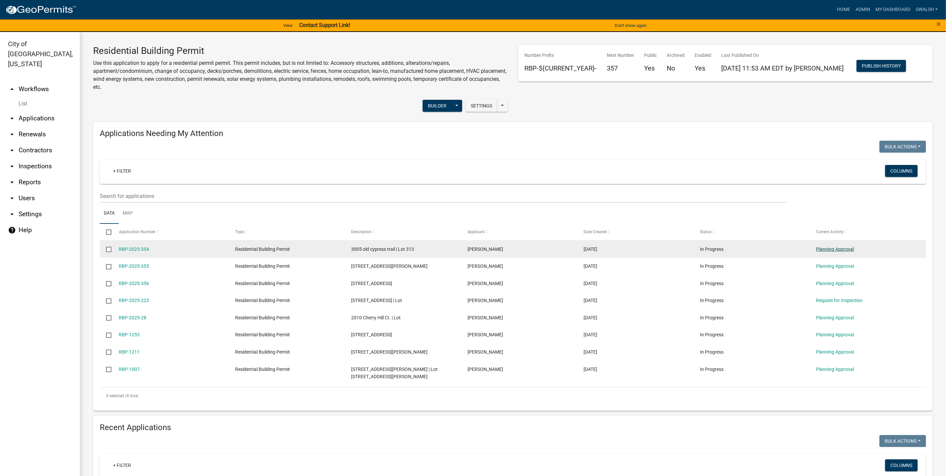
click at [847, 249] on link "Planning Approval" at bounding box center [835, 248] width 38 height 5
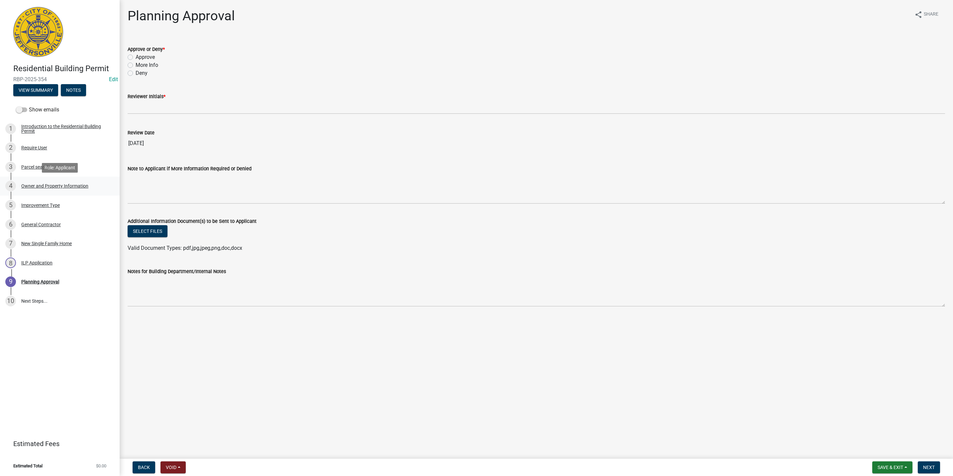
click at [41, 178] on link "4 Owner and Property Information" at bounding box center [60, 186] width 120 height 19
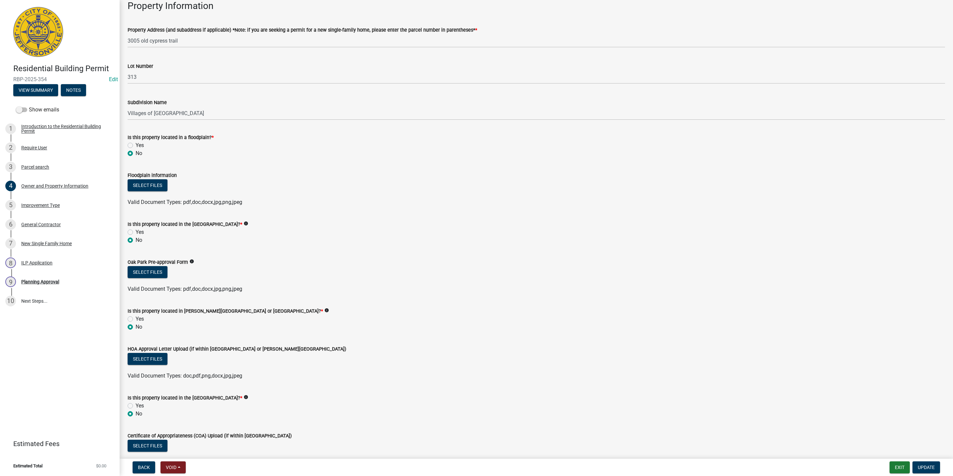
scroll to position [386, 0]
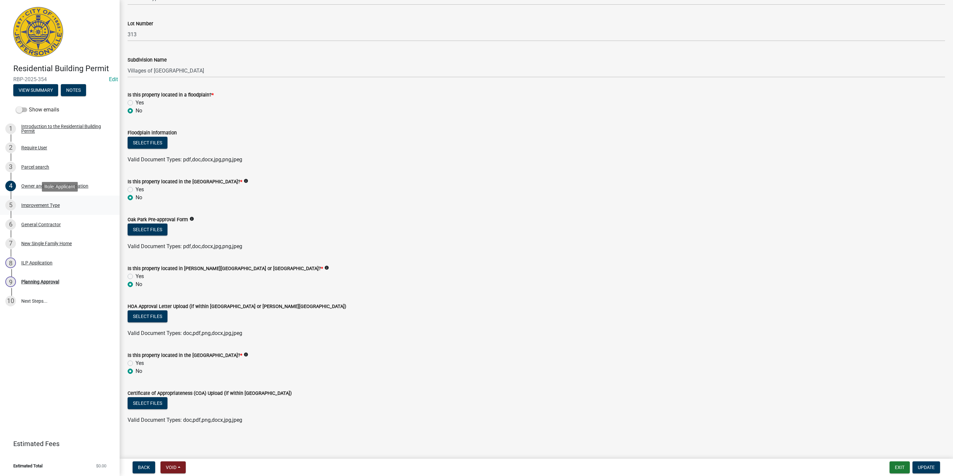
click at [59, 206] on div "Improvement Type" at bounding box center [40, 205] width 39 height 5
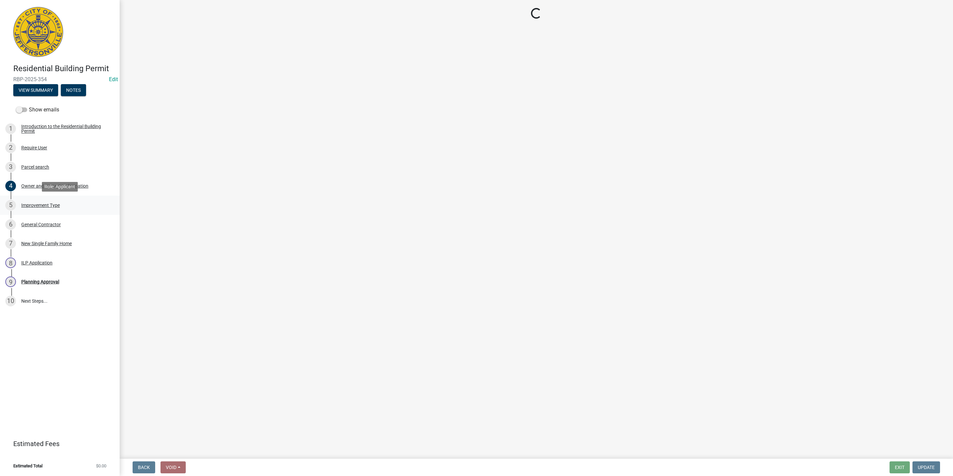
scroll to position [0, 0]
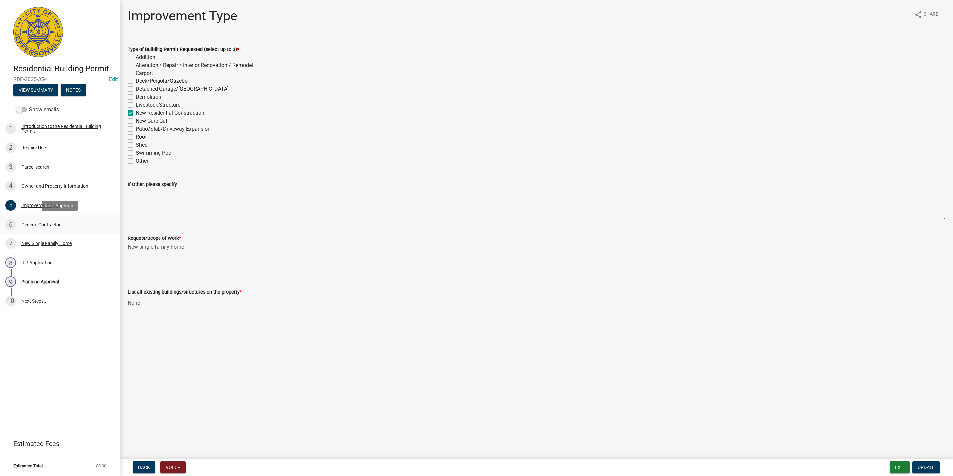
click at [58, 224] on div "General Contractor" at bounding box center [41, 224] width 40 height 5
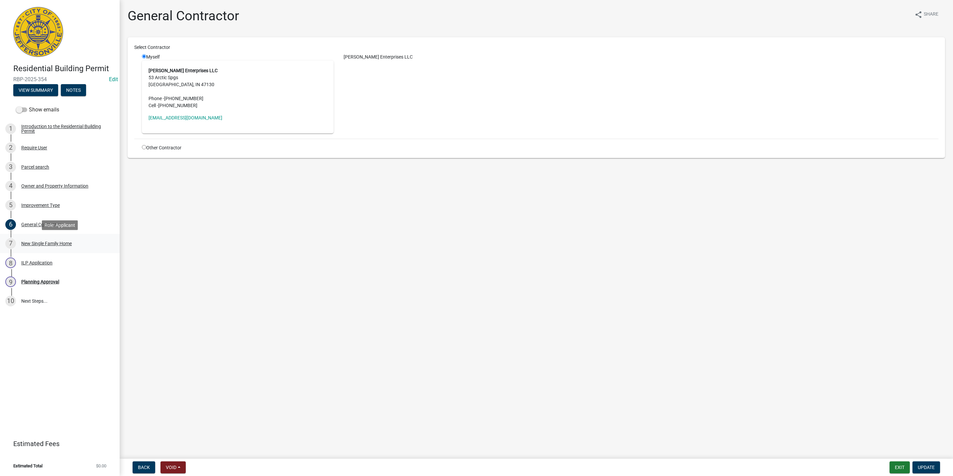
click at [58, 244] on div "New Single Family Home" at bounding box center [46, 243] width 51 height 5
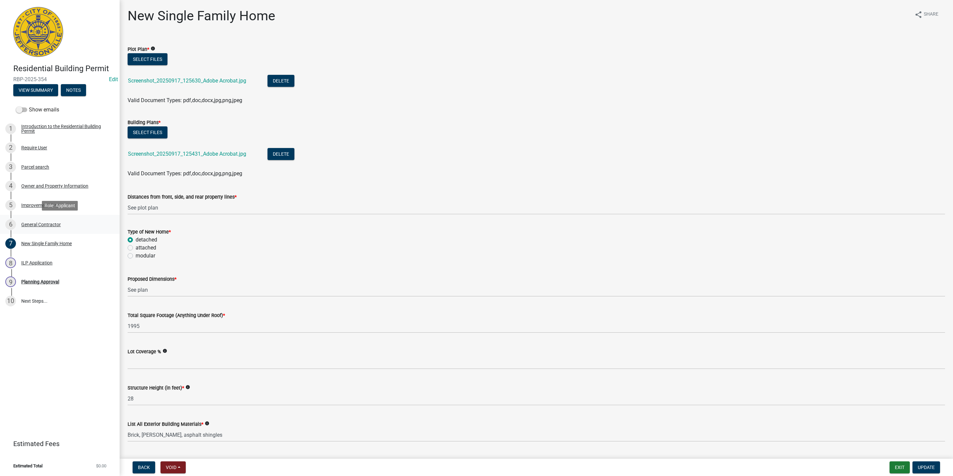
click at [48, 232] on link "6 General Contractor" at bounding box center [60, 224] width 120 height 19
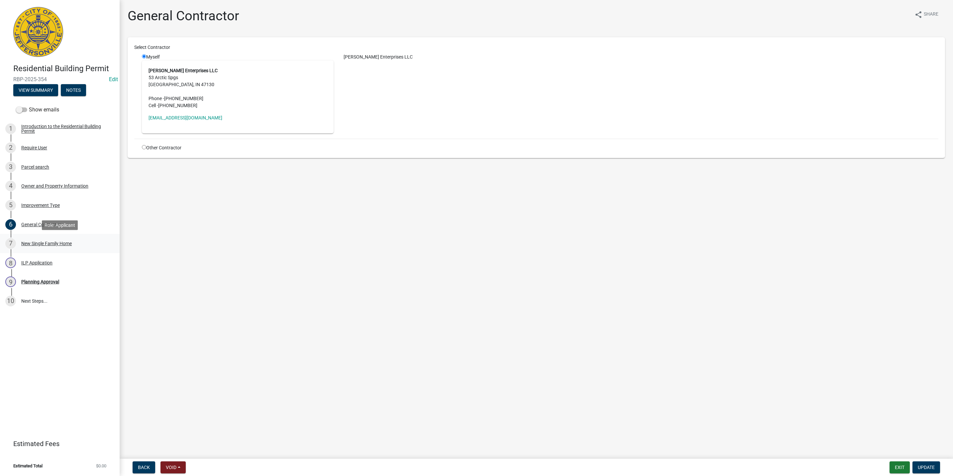
click at [50, 237] on link "7 New Single Family Home" at bounding box center [60, 243] width 120 height 19
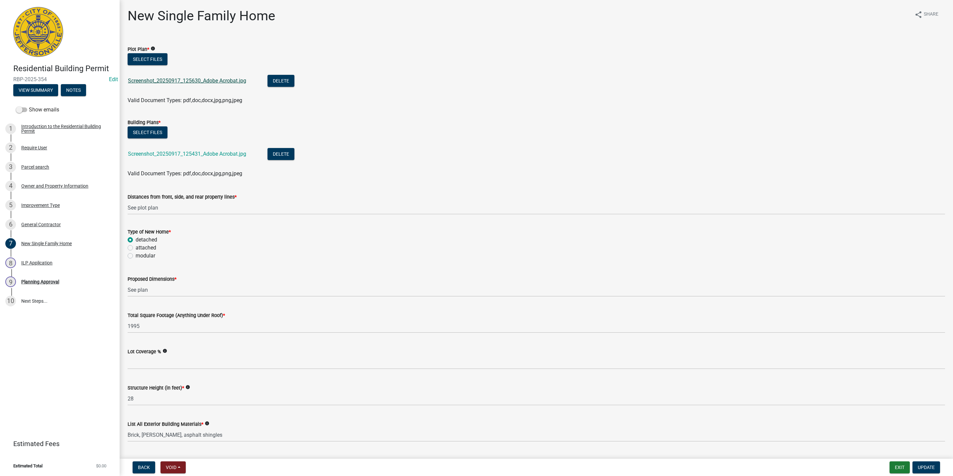
click at [199, 78] on link "Screenshot_20250917_125630_Adobe Acrobat.jpg" at bounding box center [187, 80] width 118 height 6
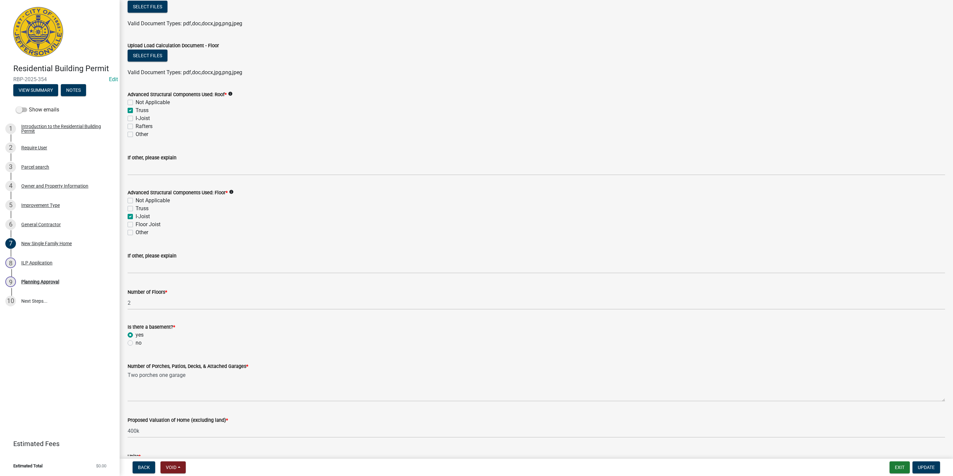
scroll to position [757, 0]
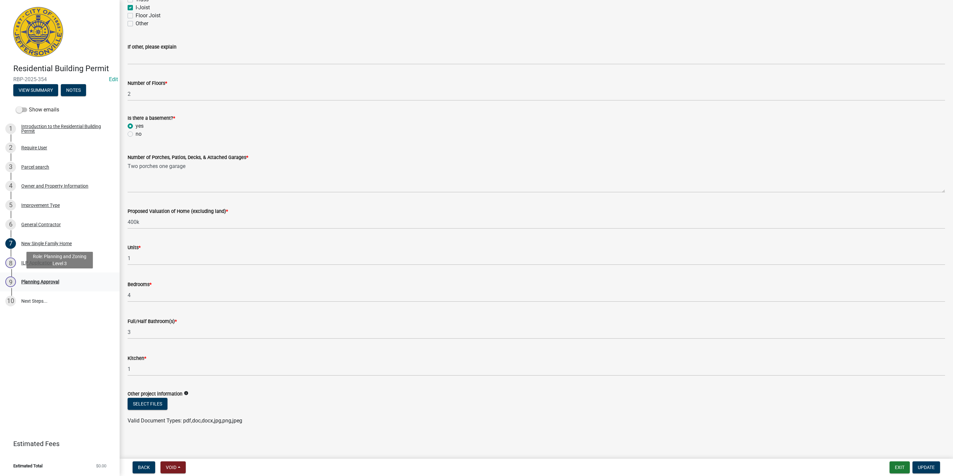
click at [69, 273] on link "9 Planning Approval" at bounding box center [60, 281] width 120 height 19
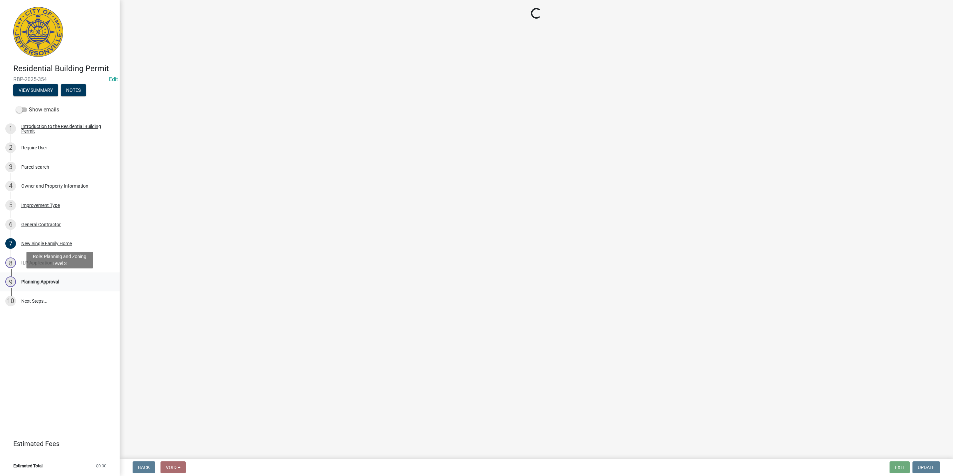
scroll to position [0, 0]
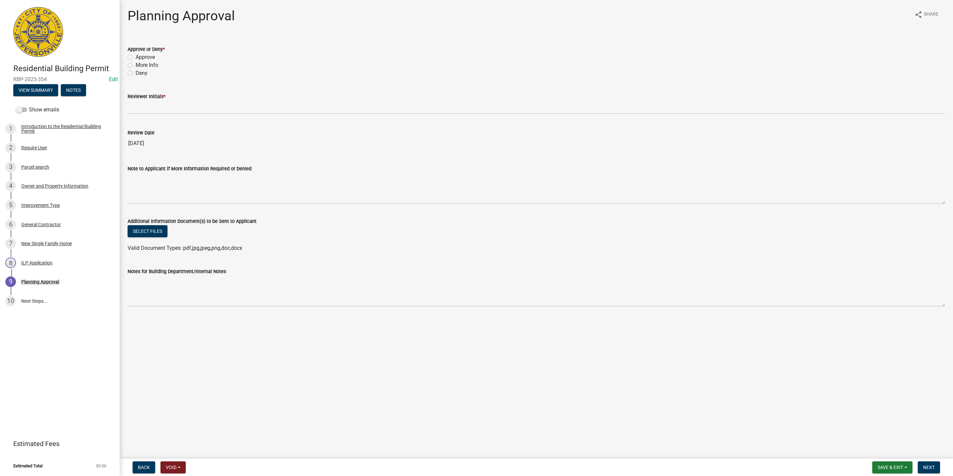
click at [143, 54] on label "Approve" at bounding box center [145, 57] width 19 height 8
click at [140, 54] on input "Approve" at bounding box center [138, 55] width 4 height 4
radio input "true"
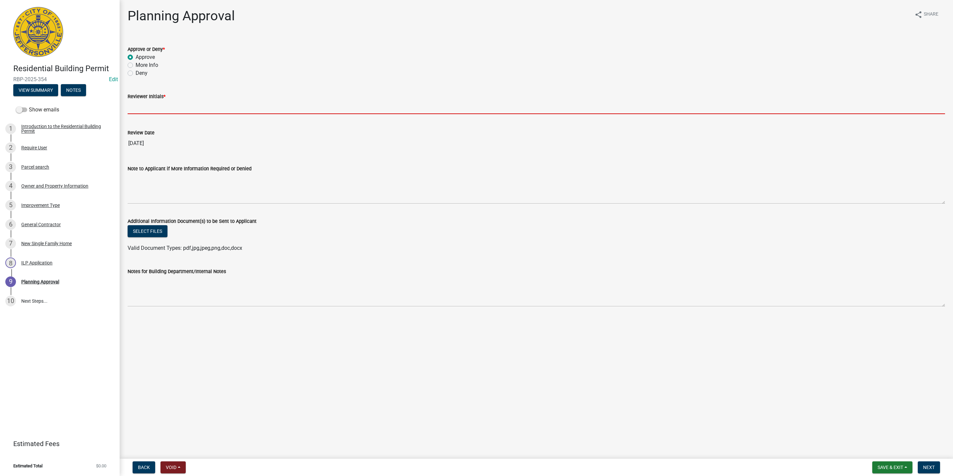
click at [151, 106] on input "Reviewer Initials *" at bounding box center [537, 107] width 818 height 14
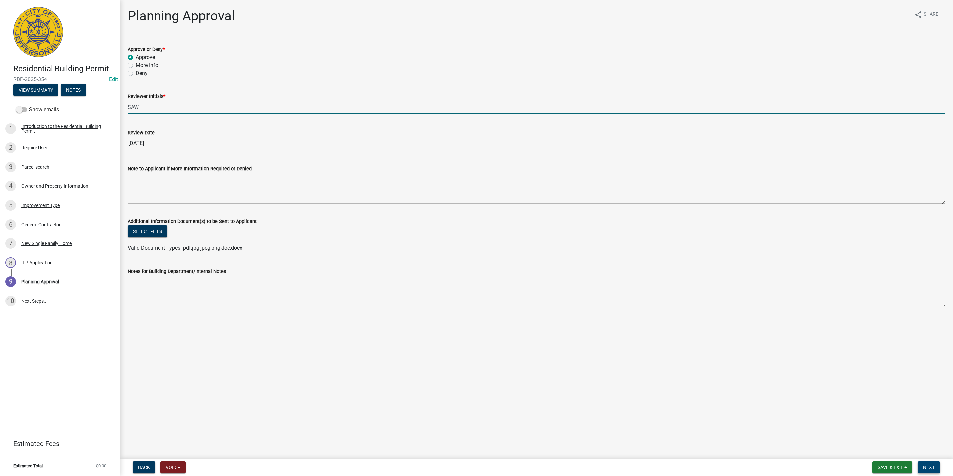
type input "SAW"
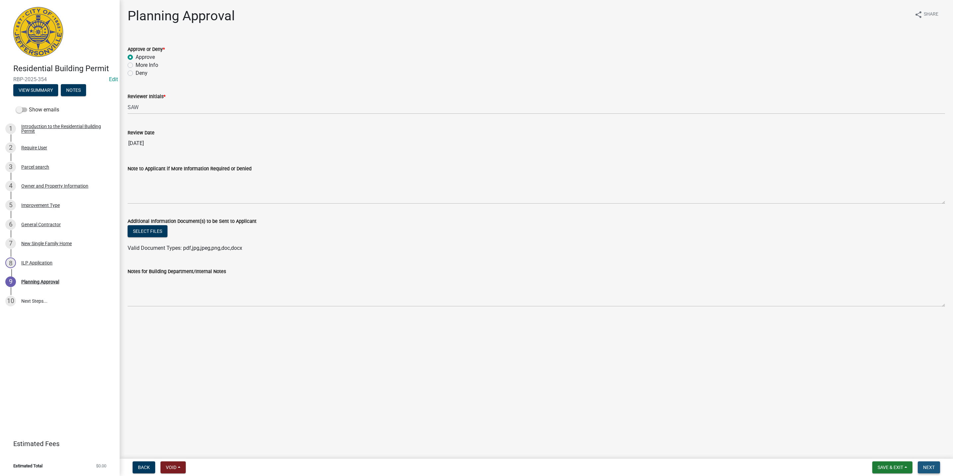
click at [938, 463] on button "Next" at bounding box center [929, 467] width 22 height 12
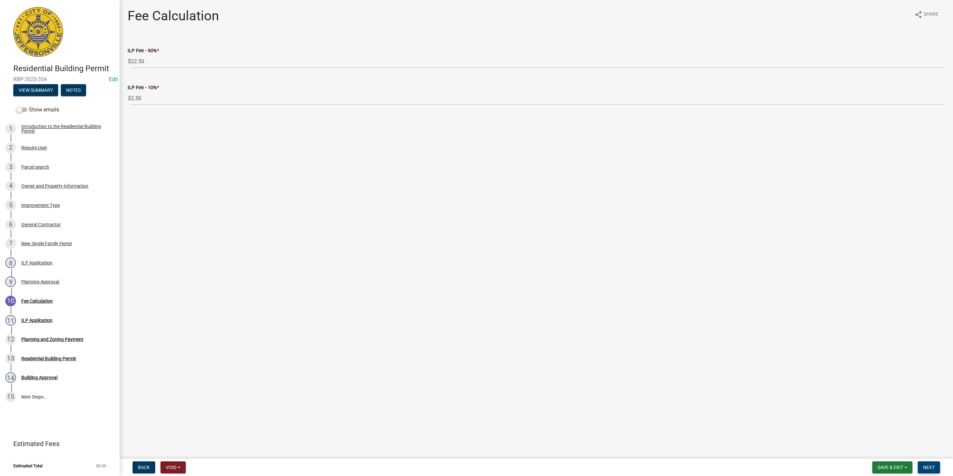
click at [937, 469] on button "Next" at bounding box center [929, 467] width 22 height 12
select select "3: 3"
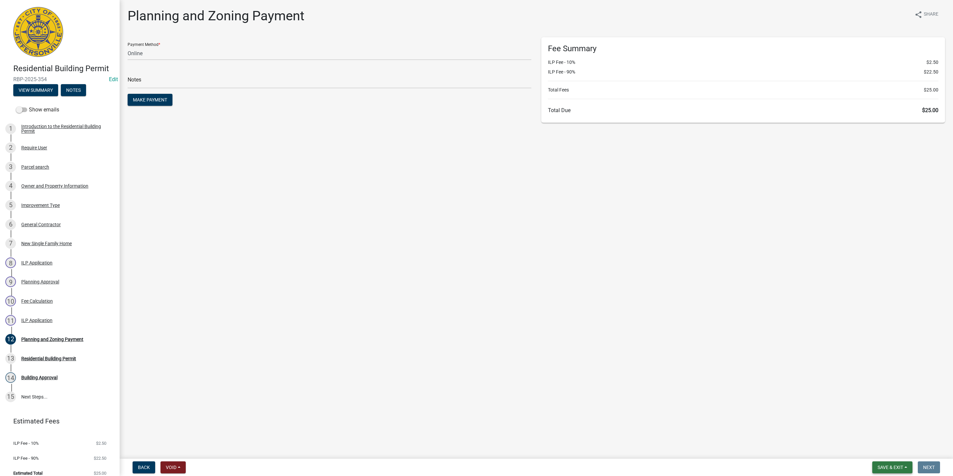
click at [908, 469] on button "Save & Exit" at bounding box center [893, 467] width 40 height 12
click at [884, 451] on button "Save & Exit" at bounding box center [886, 450] width 53 height 16
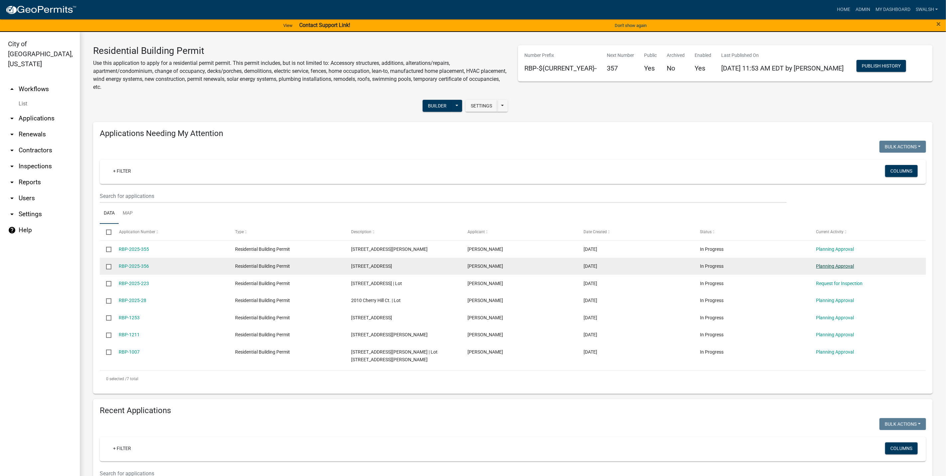
click at [841, 267] on link "Planning Approval" at bounding box center [835, 265] width 38 height 5
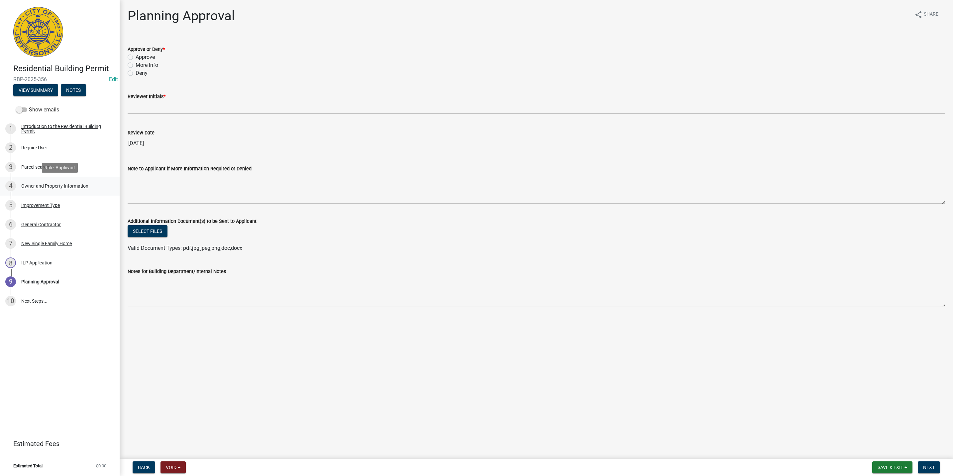
click at [29, 187] on div "Owner and Property Information" at bounding box center [54, 186] width 67 height 5
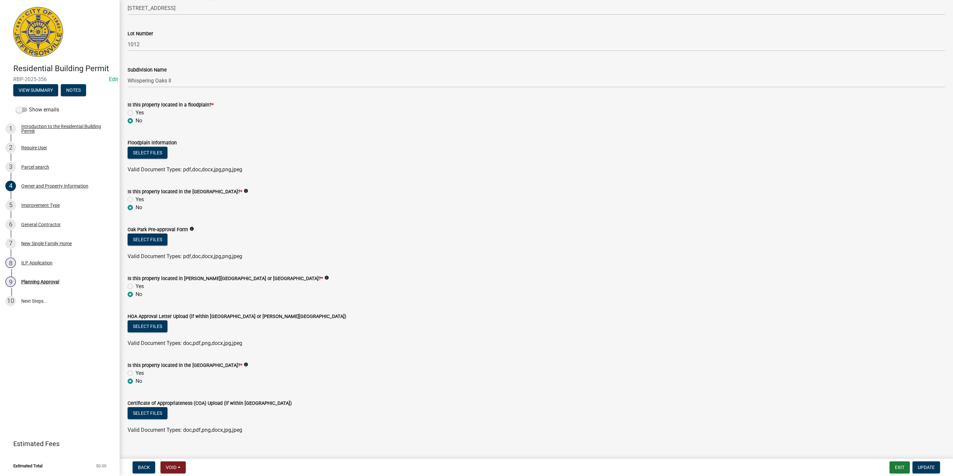
scroll to position [386, 0]
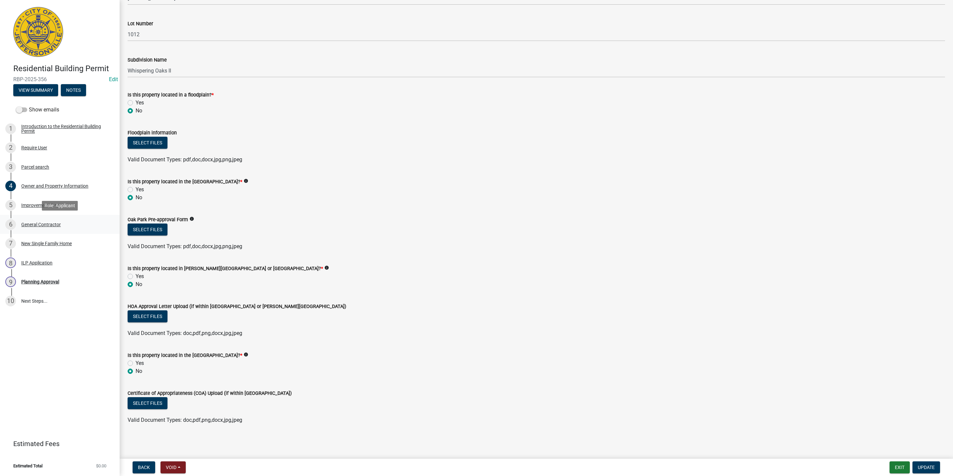
click at [77, 226] on div "6 General Contractor" at bounding box center [57, 224] width 104 height 11
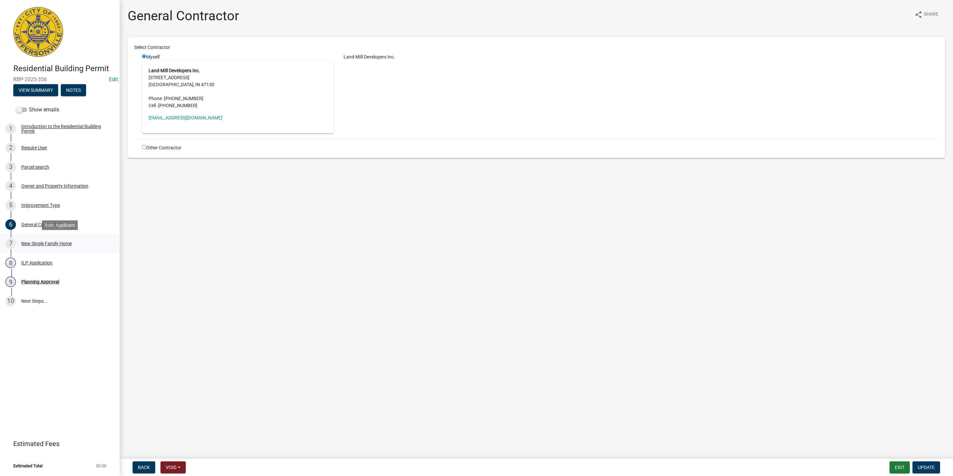
click at [73, 246] on div "7 New Single Family Home" at bounding box center [57, 243] width 104 height 11
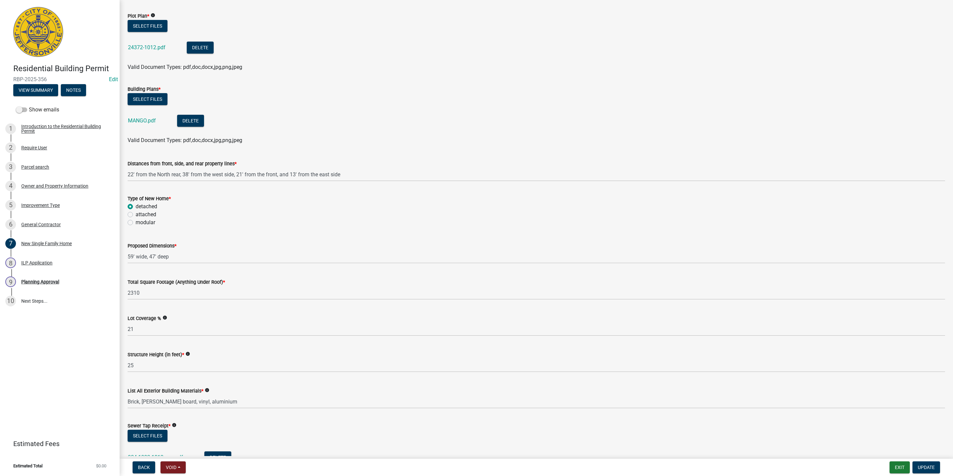
scroll to position [50, 0]
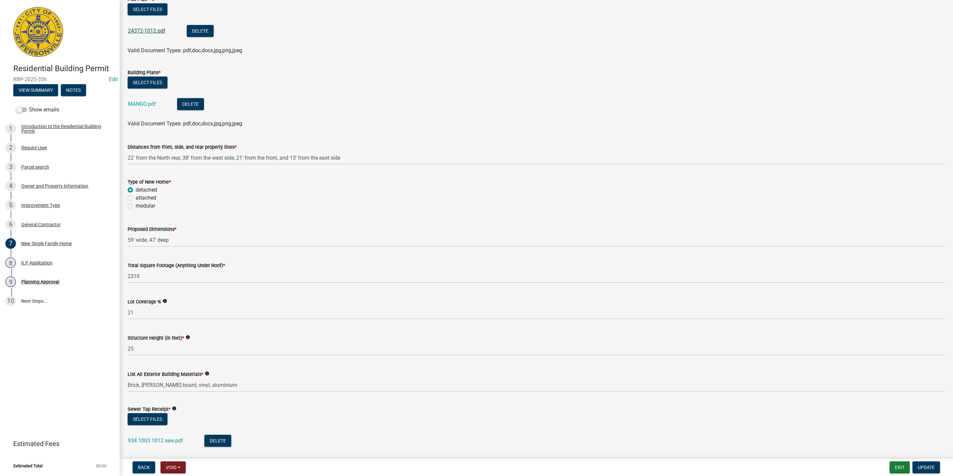
click at [142, 33] on link "24372-1012.pdf" at bounding box center [147, 31] width 38 height 6
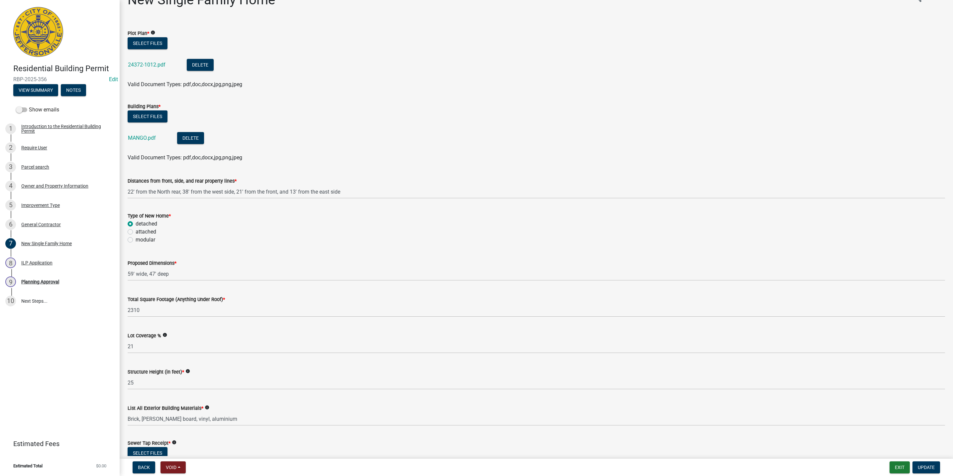
scroll to position [0, 0]
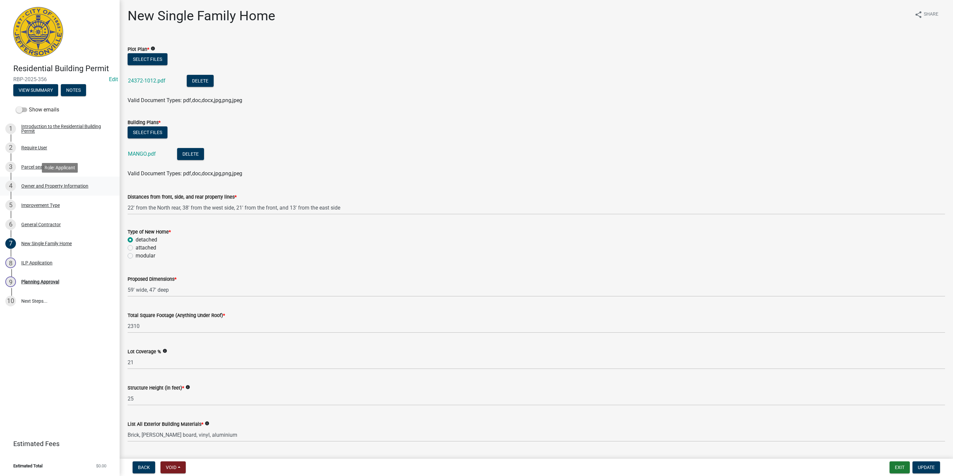
click at [66, 178] on link "4 Owner and Property Information" at bounding box center [60, 186] width 120 height 19
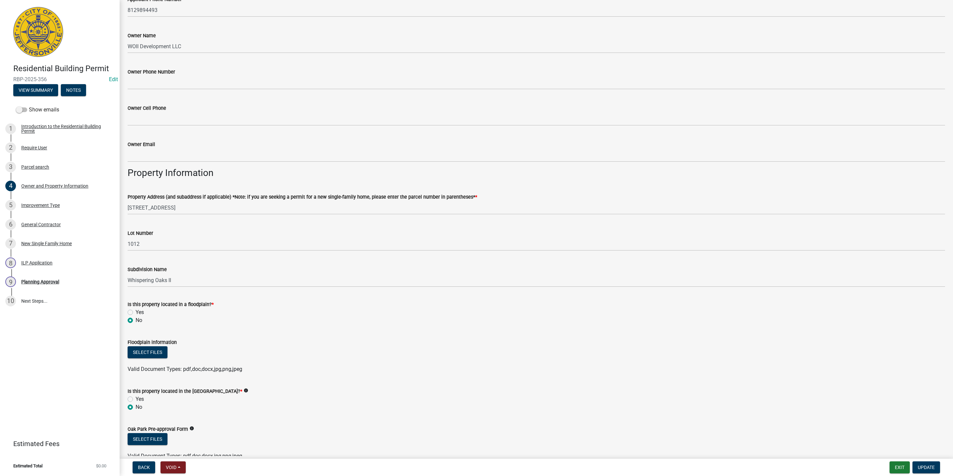
scroll to position [386, 0]
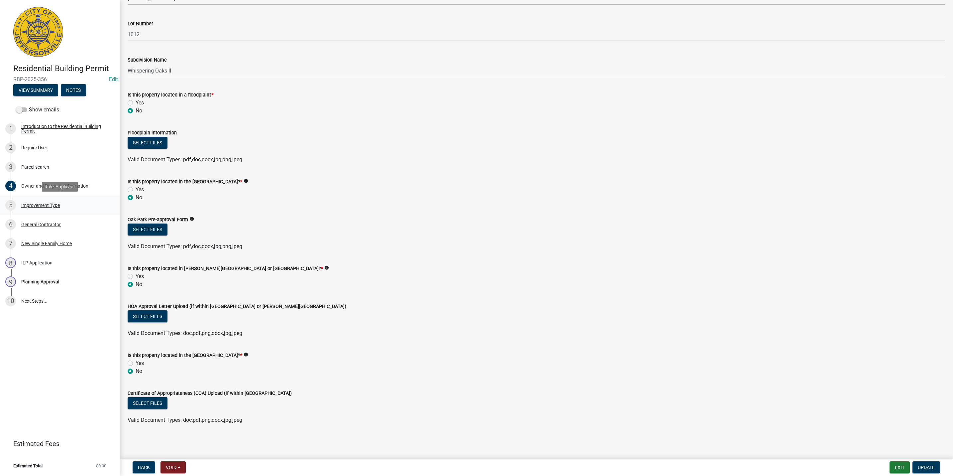
click at [7, 203] on div "5" at bounding box center [10, 205] width 11 height 11
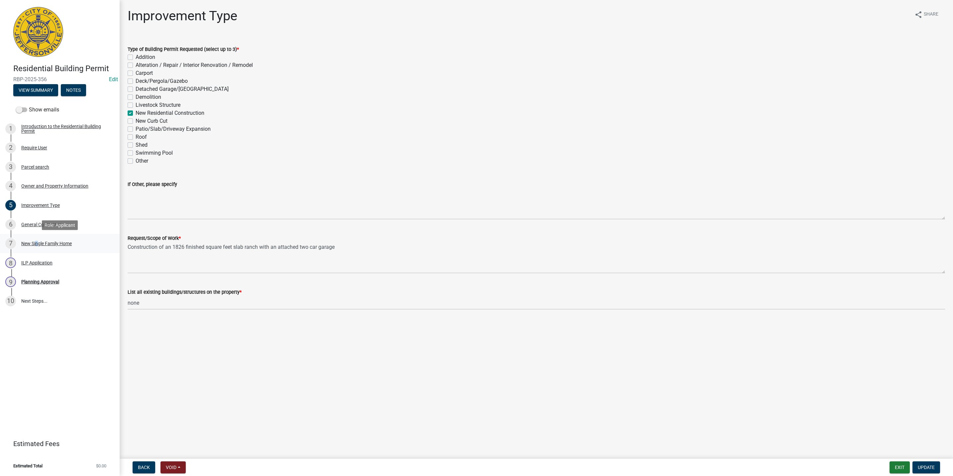
click at [35, 246] on div "7 New Single Family Home" at bounding box center [57, 243] width 104 height 11
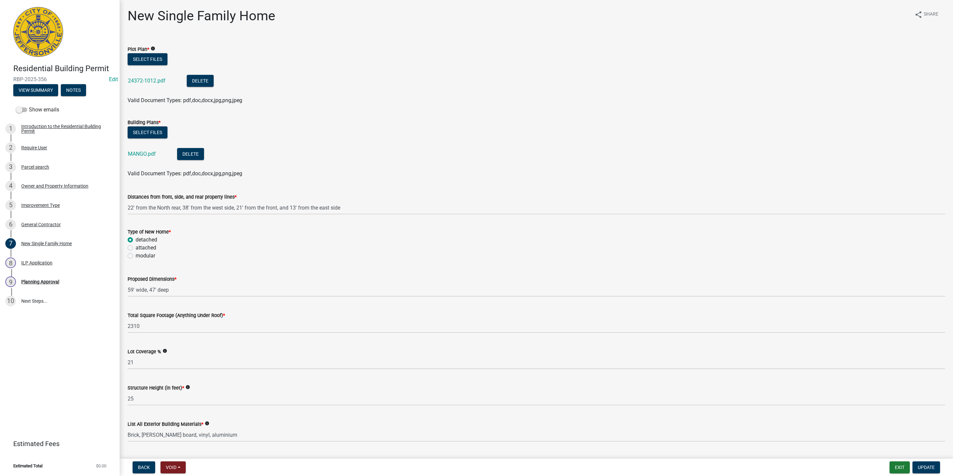
click at [144, 76] on div "24372-1012.pdf" at bounding box center [152, 82] width 48 height 14
click at [144, 80] on link "24372-1012.pdf" at bounding box center [147, 80] width 38 height 6
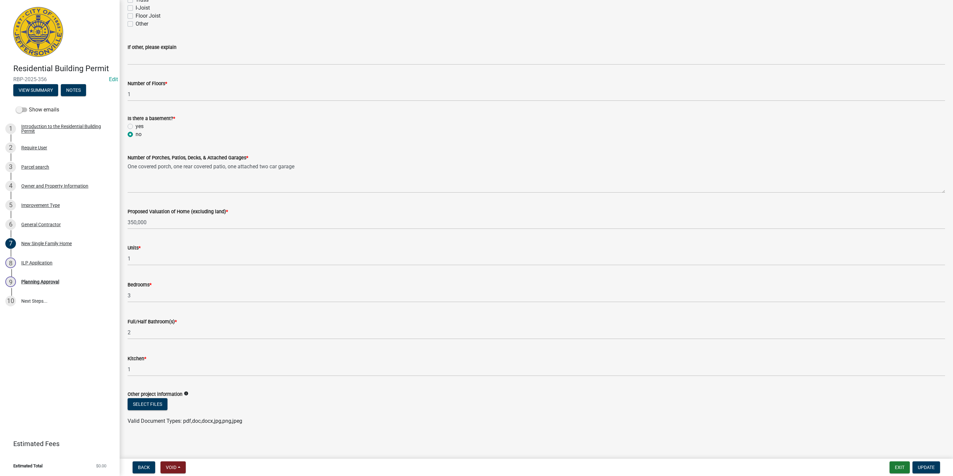
scroll to position [757, 0]
click at [47, 275] on link "9 Planning Approval" at bounding box center [60, 281] width 120 height 19
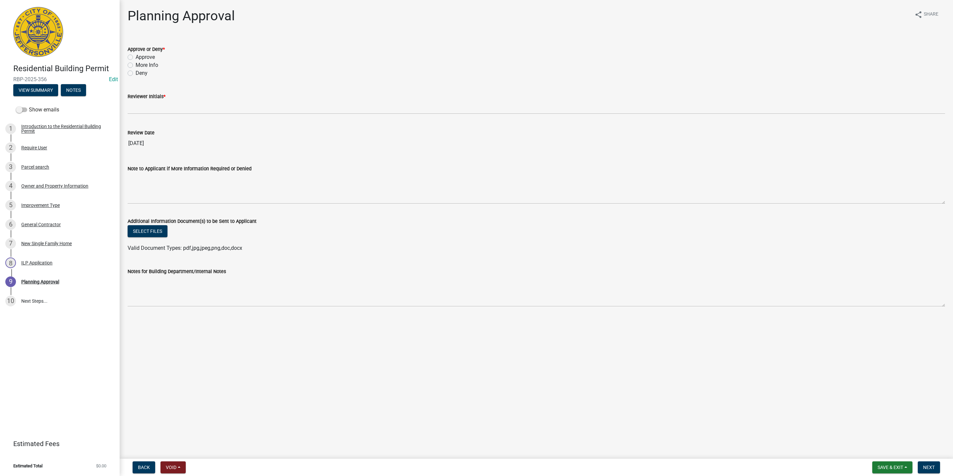
click at [136, 58] on label "Approve" at bounding box center [145, 57] width 19 height 8
click at [136, 58] on input "Approve" at bounding box center [138, 55] width 4 height 4
radio input "true"
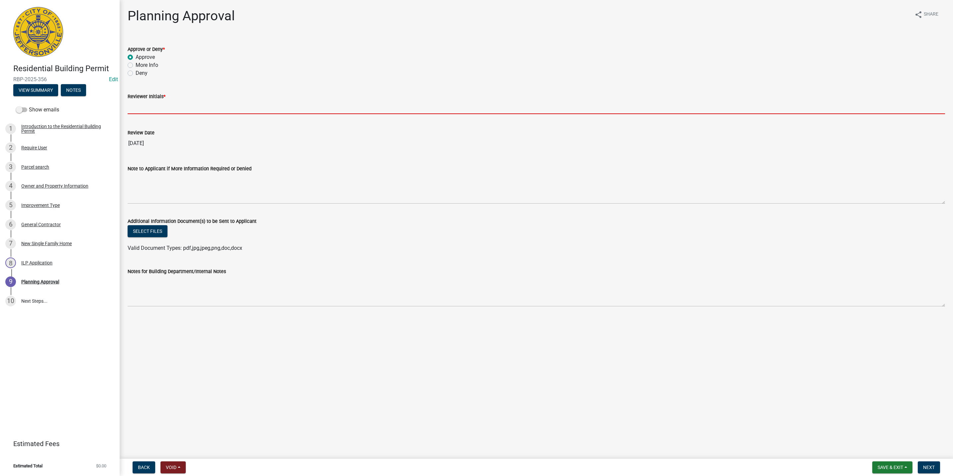
click at [138, 112] on input "Reviewer Initials *" at bounding box center [537, 107] width 818 height 14
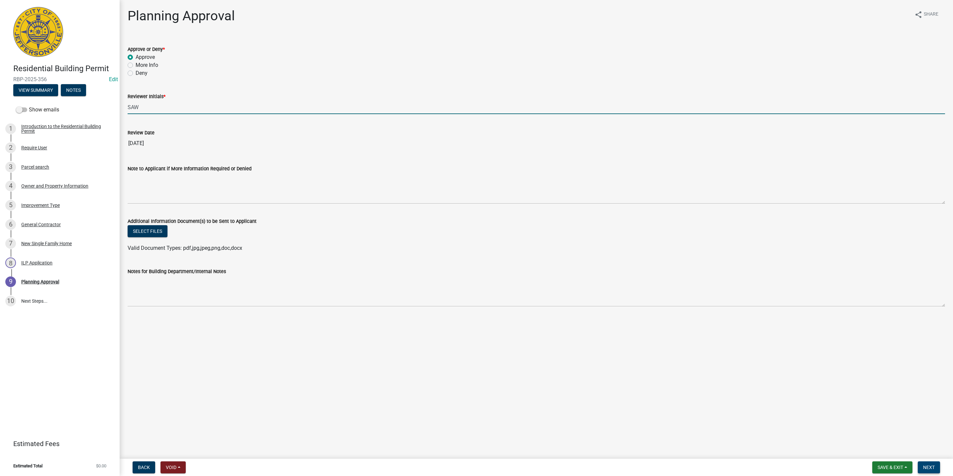
type input "SAW"
click at [925, 465] on span "Next" at bounding box center [929, 466] width 12 height 5
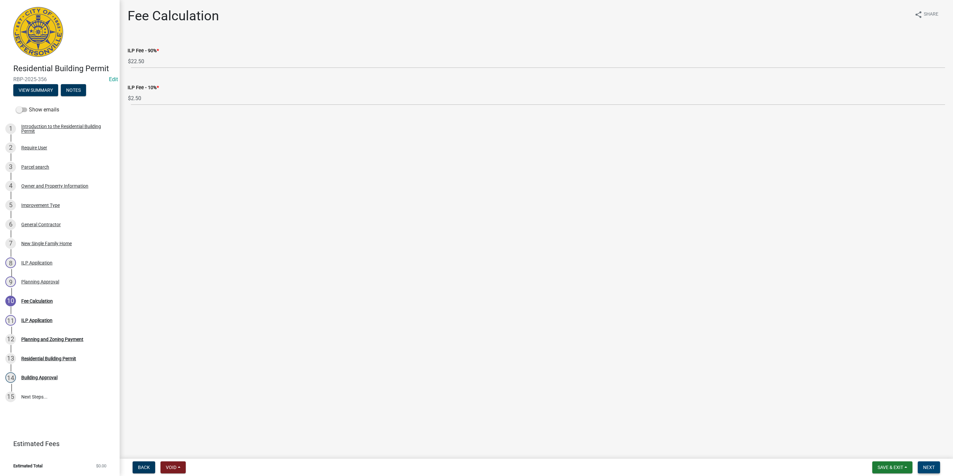
click at [920, 466] on button "Next" at bounding box center [929, 467] width 22 height 12
select select "3: 3"
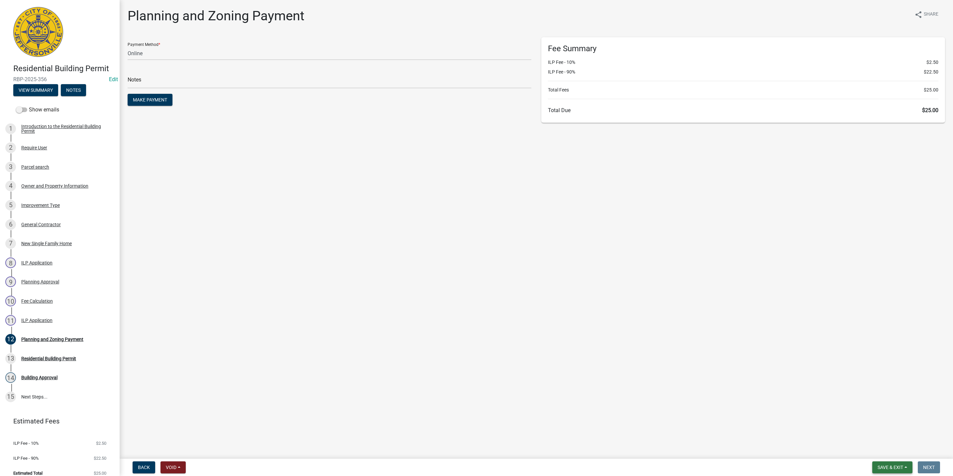
click at [879, 466] on span "Save & Exit" at bounding box center [891, 466] width 26 height 5
click at [873, 447] on button "Save & Exit" at bounding box center [886, 450] width 53 height 16
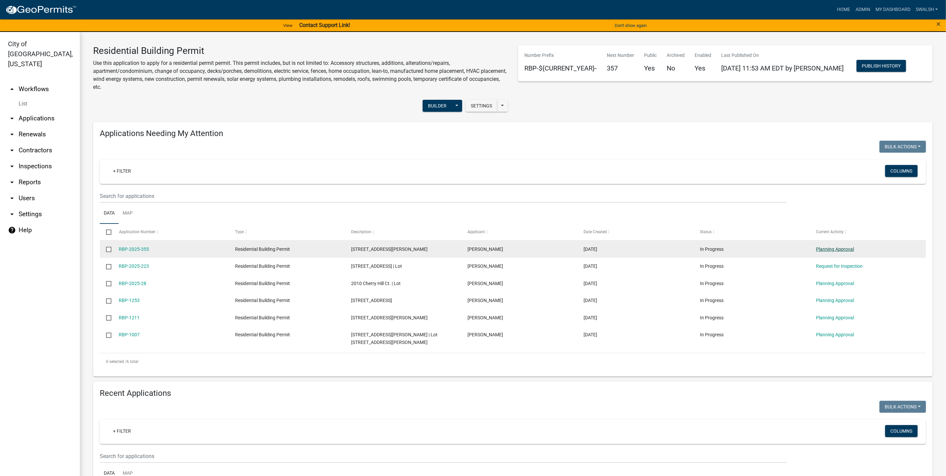
click at [832, 248] on link "Planning Approval" at bounding box center [835, 248] width 38 height 5
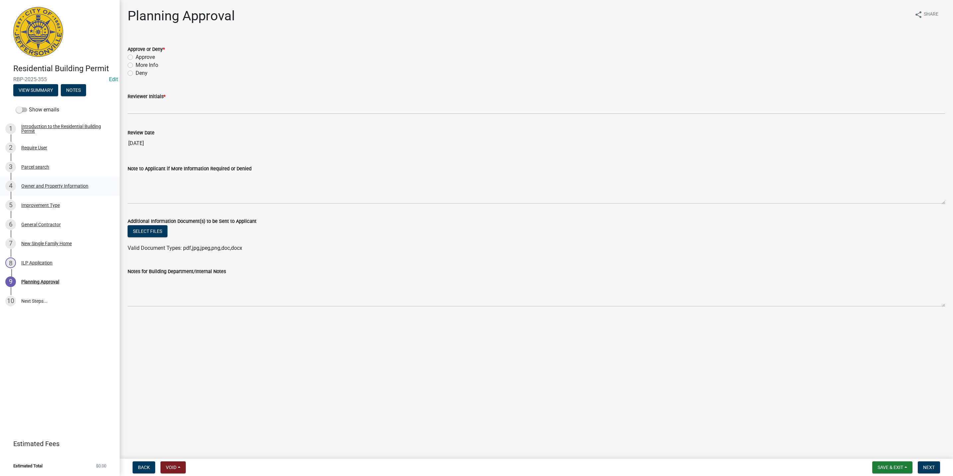
click at [68, 184] on div "Owner and Property Information" at bounding box center [54, 186] width 67 height 5
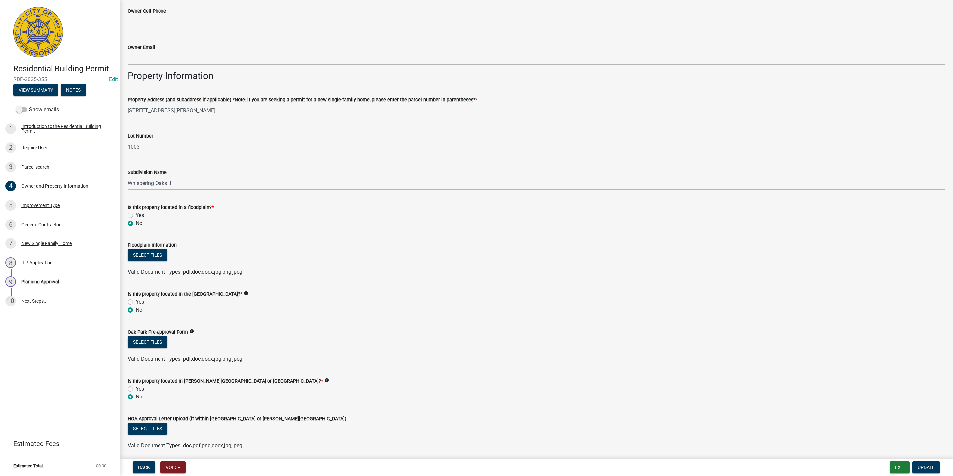
scroll to position [386, 0]
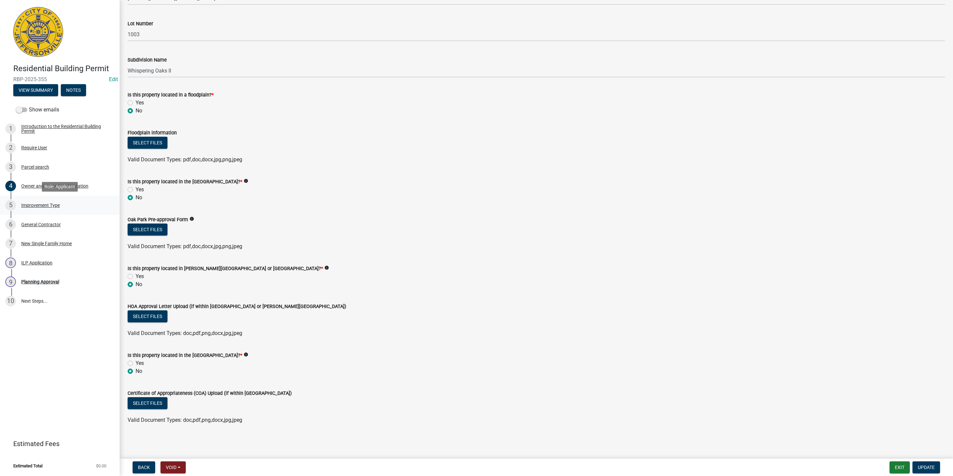
click at [83, 205] on div "5 Improvement Type" at bounding box center [57, 205] width 104 height 11
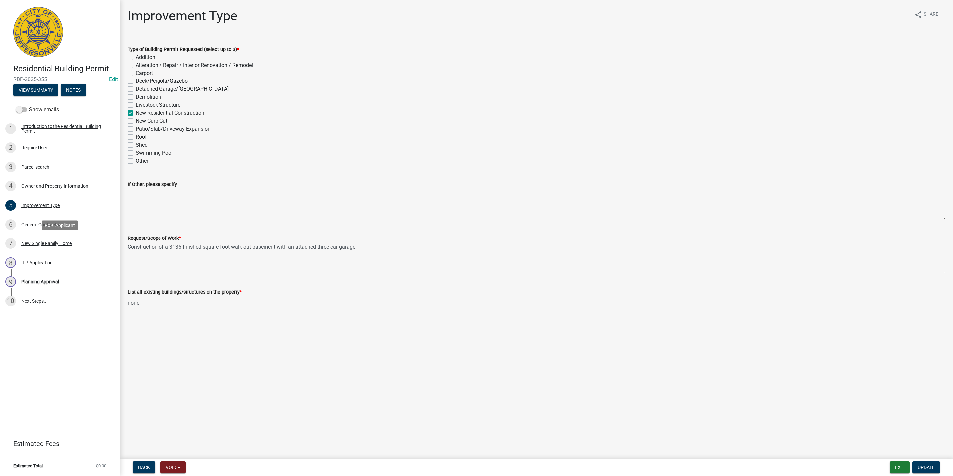
click at [62, 245] on div "New Single Family Home" at bounding box center [46, 243] width 51 height 5
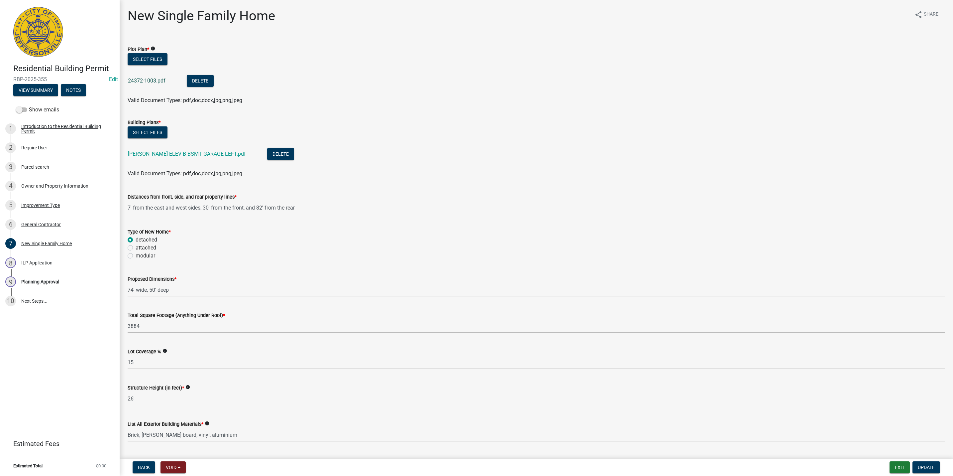
click at [155, 81] on link "24372-1003.pdf" at bounding box center [147, 80] width 38 height 6
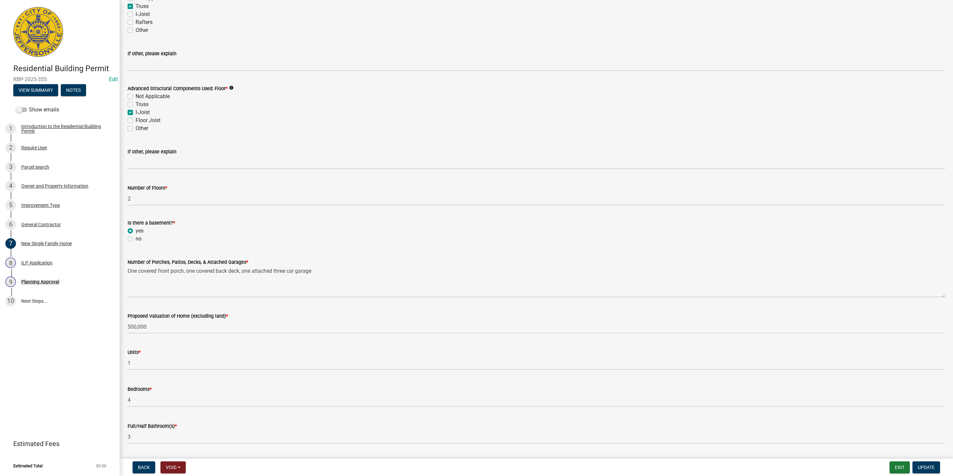
scroll to position [748, 0]
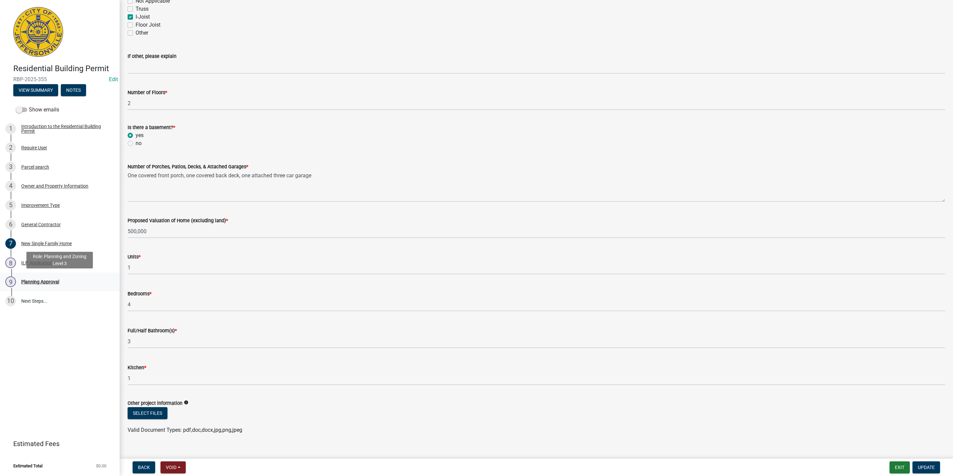
click at [48, 285] on div "9 Planning Approval" at bounding box center [57, 281] width 104 height 11
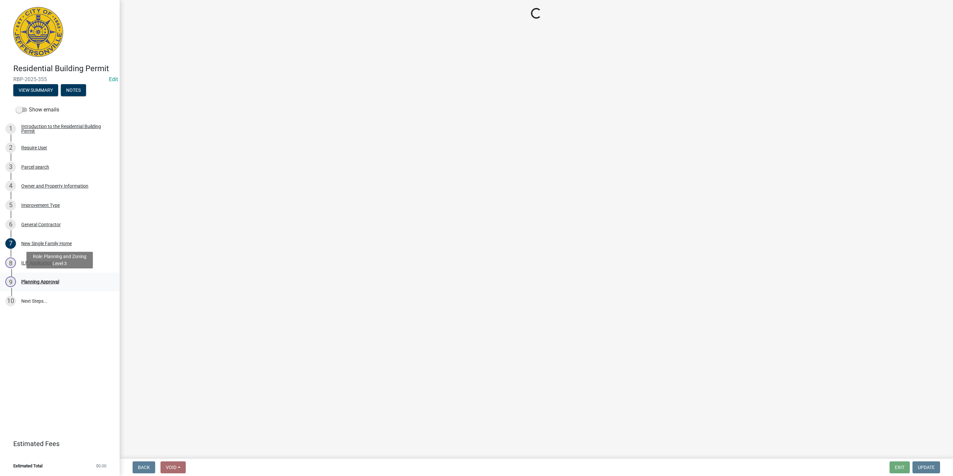
scroll to position [0, 0]
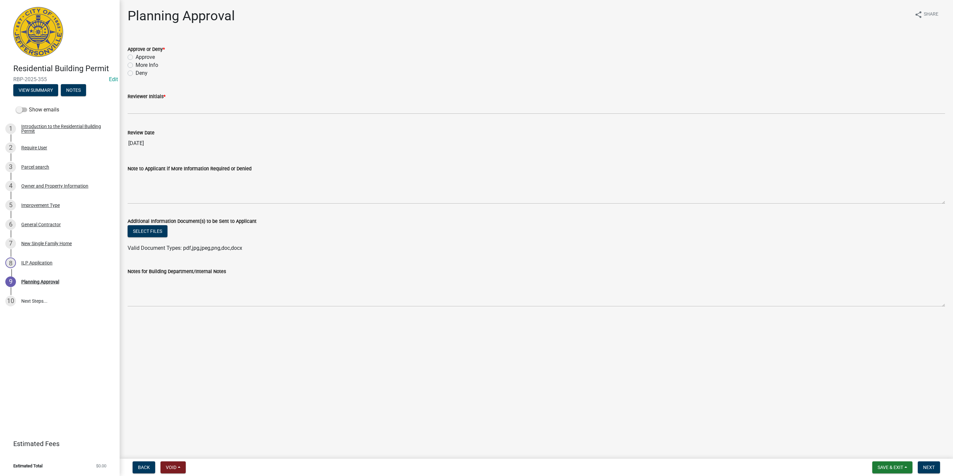
click at [137, 59] on label "Approve" at bounding box center [145, 57] width 19 height 8
click at [137, 58] on input "Approve" at bounding box center [138, 55] width 4 height 4
radio input "true"
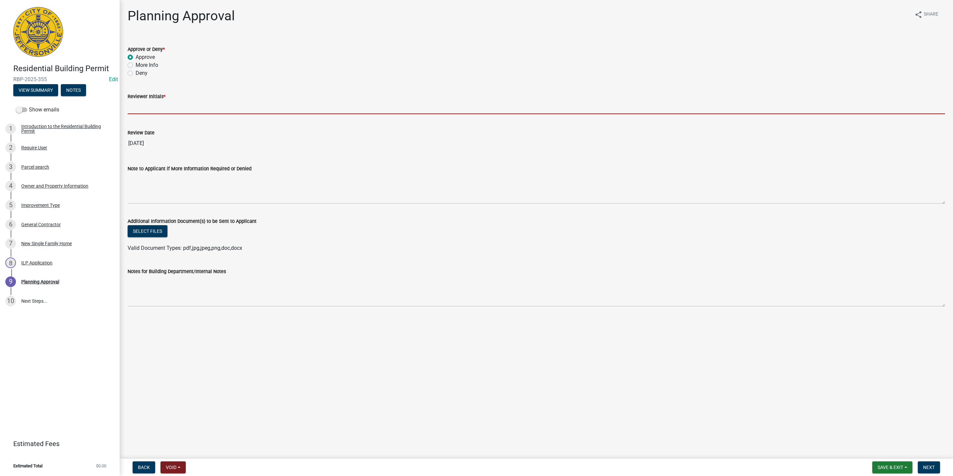
drag, startPoint x: 137, startPoint y: 108, endPoint x: 140, endPoint y: 112, distance: 5.0
click at [137, 108] on input "Reviewer Initials *" at bounding box center [537, 107] width 818 height 14
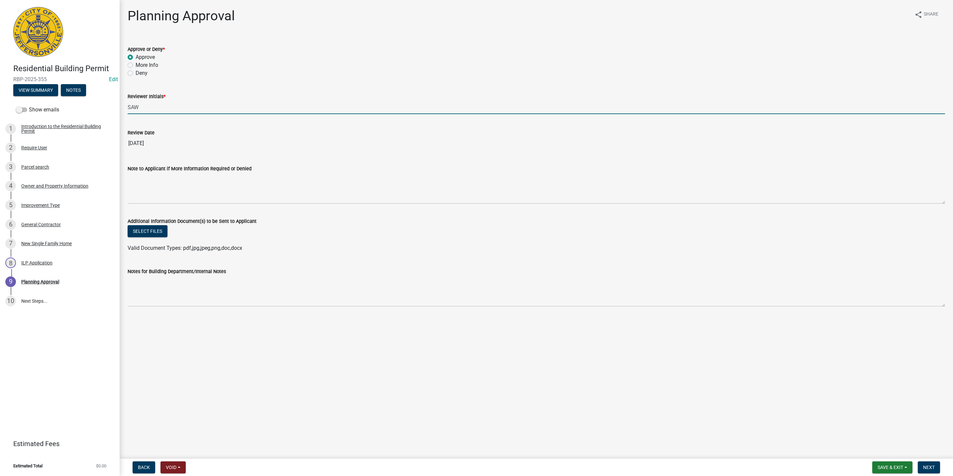
type input "SAW"
click at [923, 461] on form "Save & Exit Save Save & Exit Next" at bounding box center [906, 467] width 73 height 12
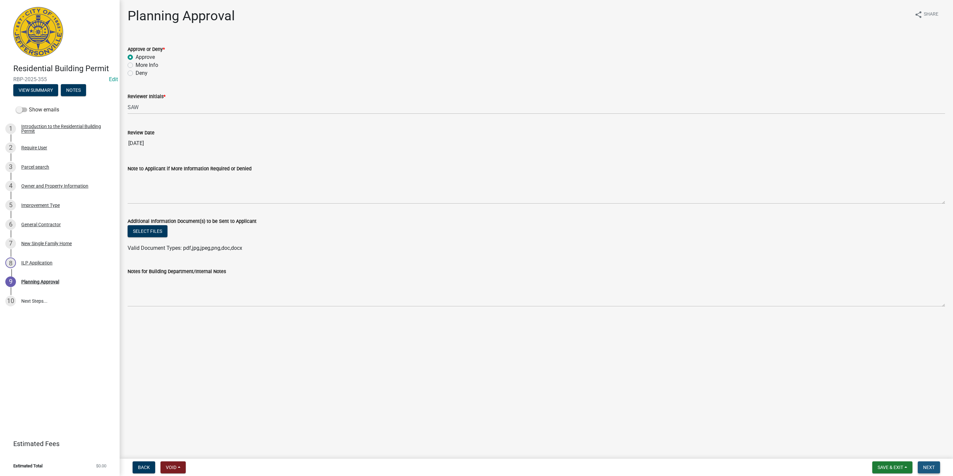
click at [926, 464] on span "Next" at bounding box center [929, 466] width 12 height 5
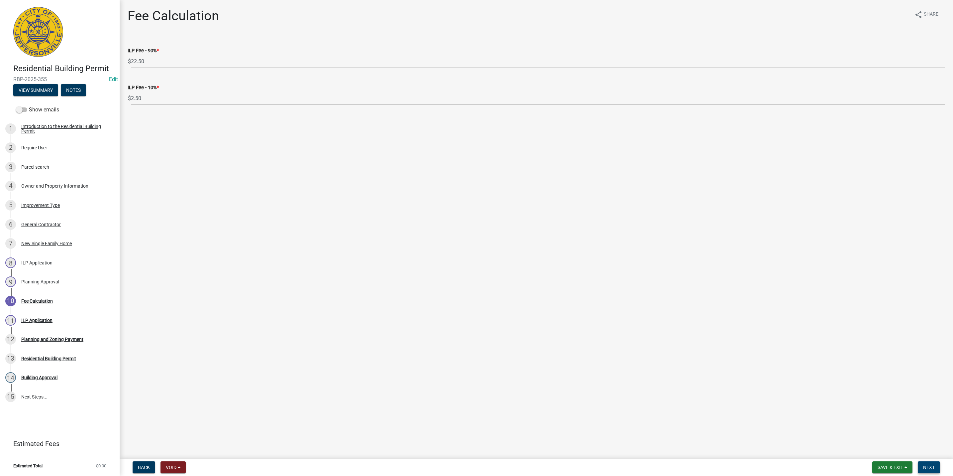
click at [932, 464] on span "Next" at bounding box center [929, 466] width 12 height 5
select select "3: 3"
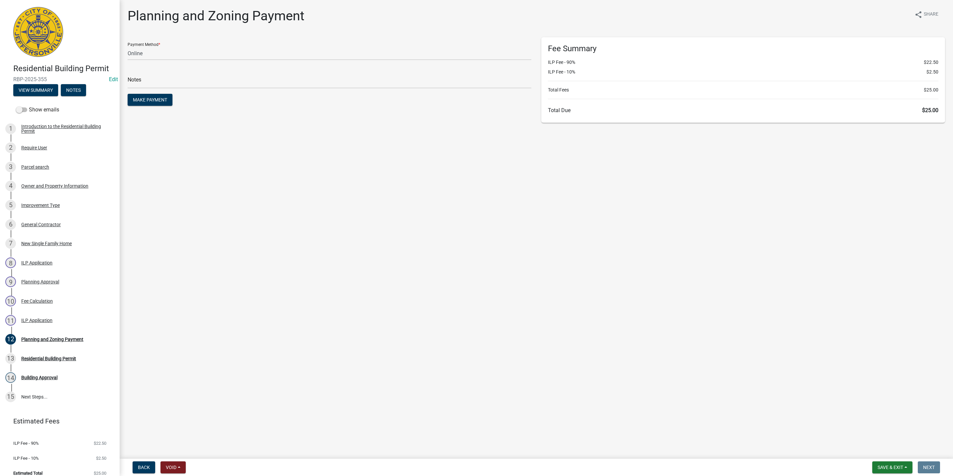
click at [898, 475] on nav "Back Void Withdraw Lock Expire Void Save & Exit Save Save & Exit Next" at bounding box center [537, 466] width 834 height 17
click at [895, 468] on span "Save & Exit" at bounding box center [891, 466] width 26 height 5
click at [887, 450] on button "Save & Exit" at bounding box center [886, 450] width 53 height 16
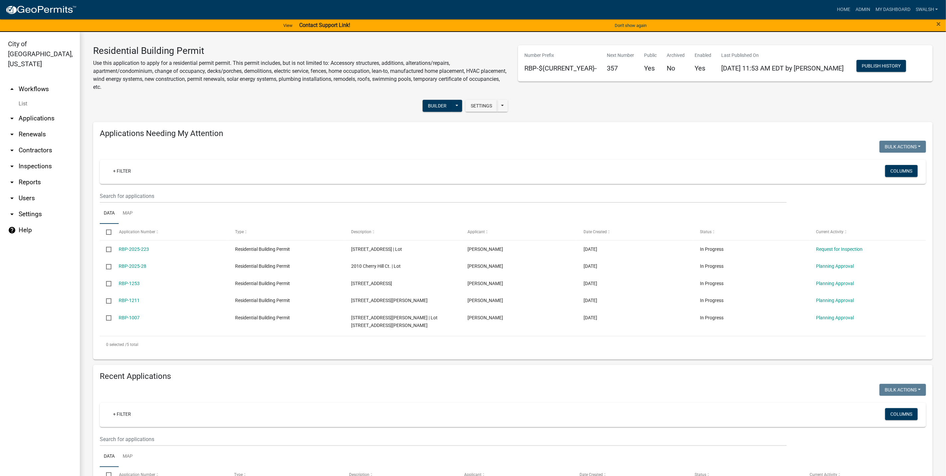
click at [38, 81] on link "arrow_drop_up Workflows" at bounding box center [40, 89] width 80 height 16
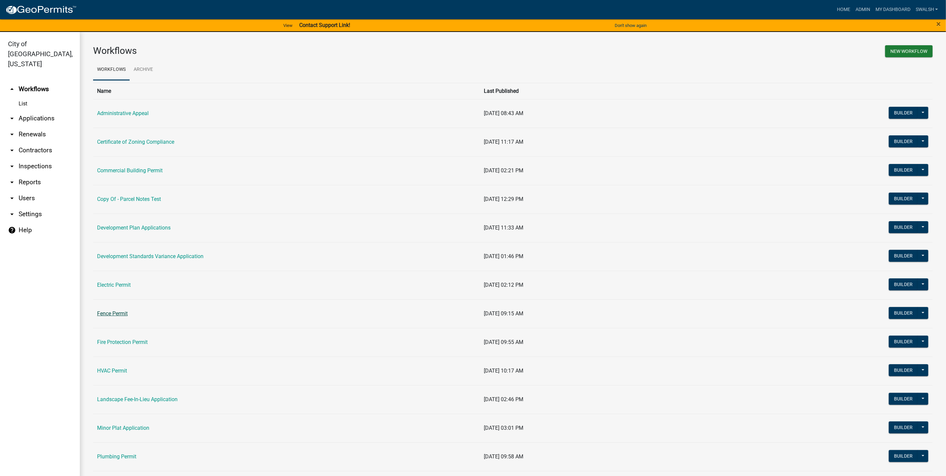
click at [106, 315] on link "Fence Permit" at bounding box center [112, 313] width 31 height 6
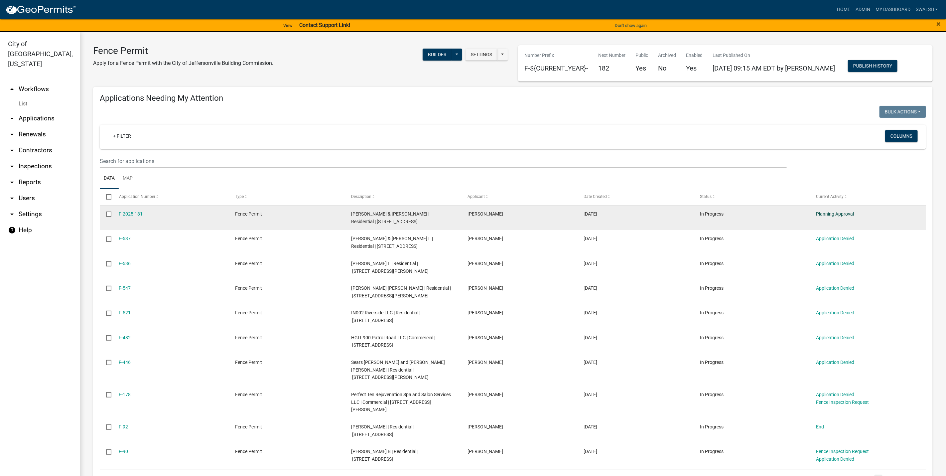
click at [838, 214] on link "Planning Approval" at bounding box center [835, 213] width 38 height 5
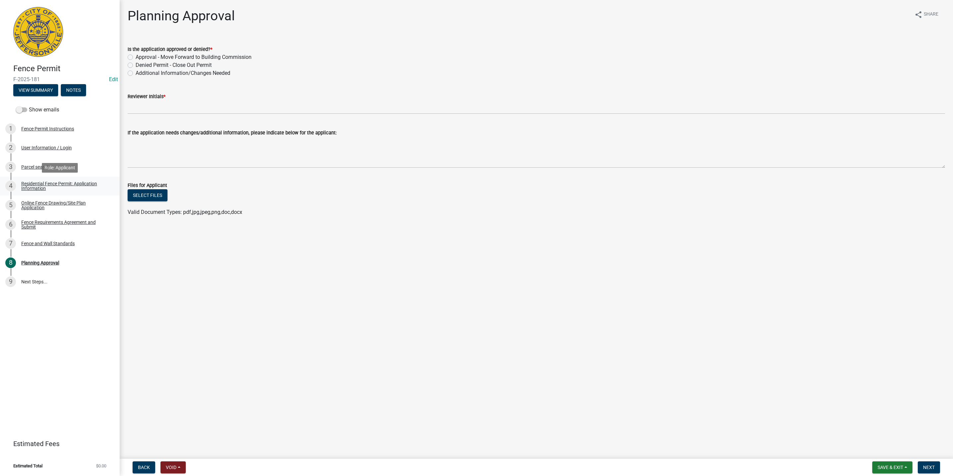
click at [60, 180] on link "4 Residential Fence Permit: Application Information" at bounding box center [60, 186] width 120 height 19
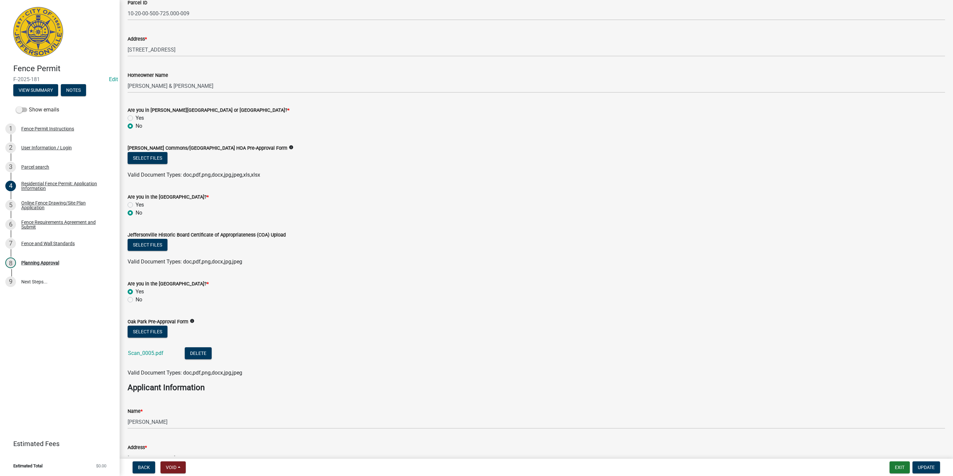
scroll to position [150, 0]
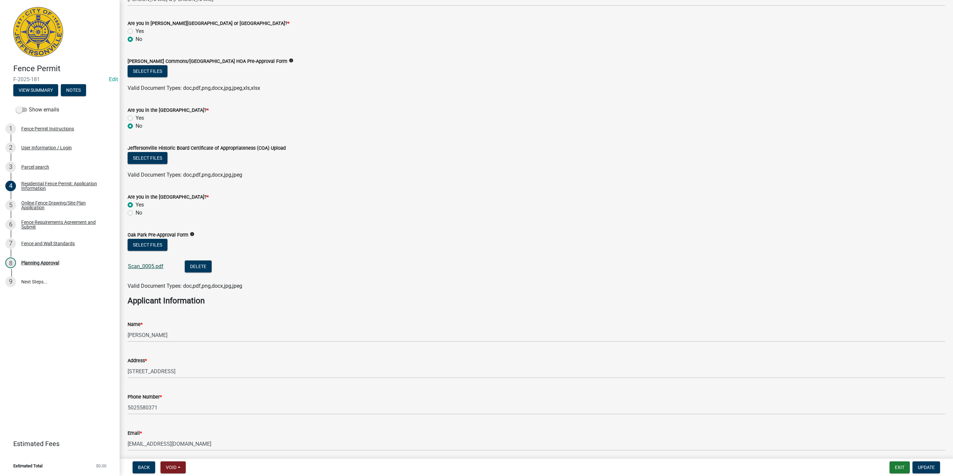
click at [160, 267] on link "Scan_0005.pdf" at bounding box center [146, 266] width 36 height 6
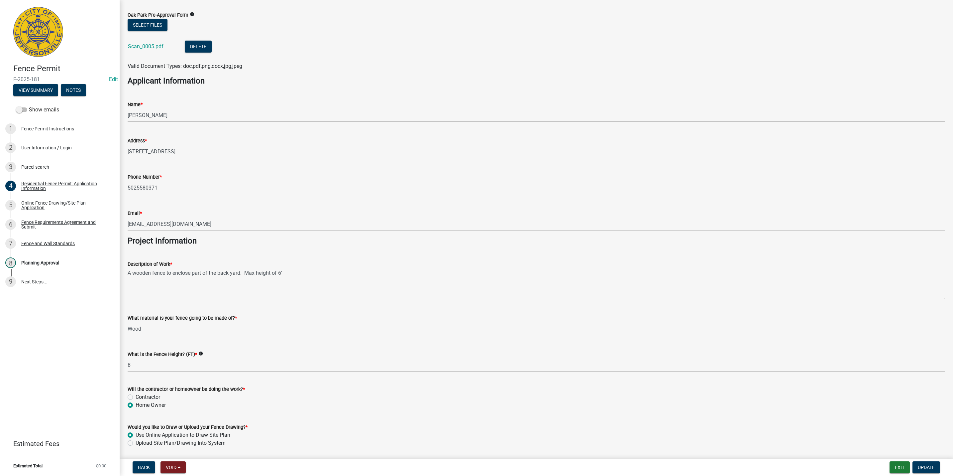
scroll to position [392, 0]
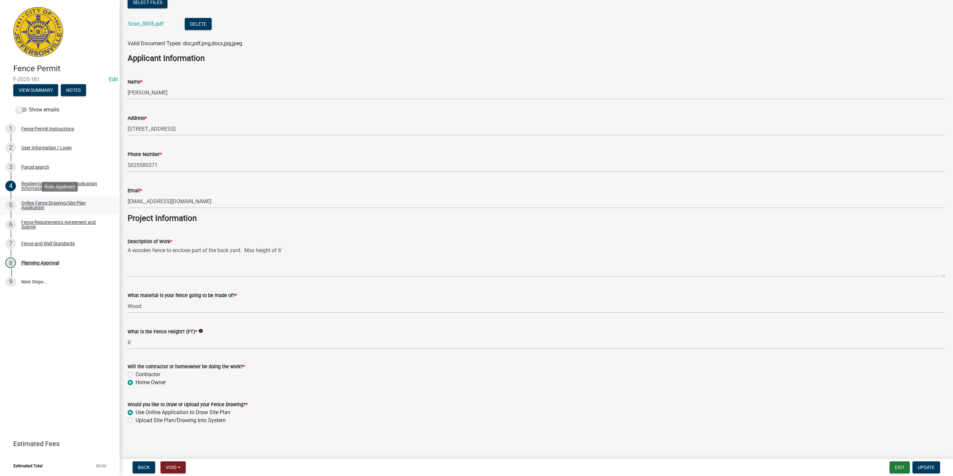
click at [81, 205] on div "Online Fence Drawing/Site Plan Application" at bounding box center [65, 204] width 88 height 9
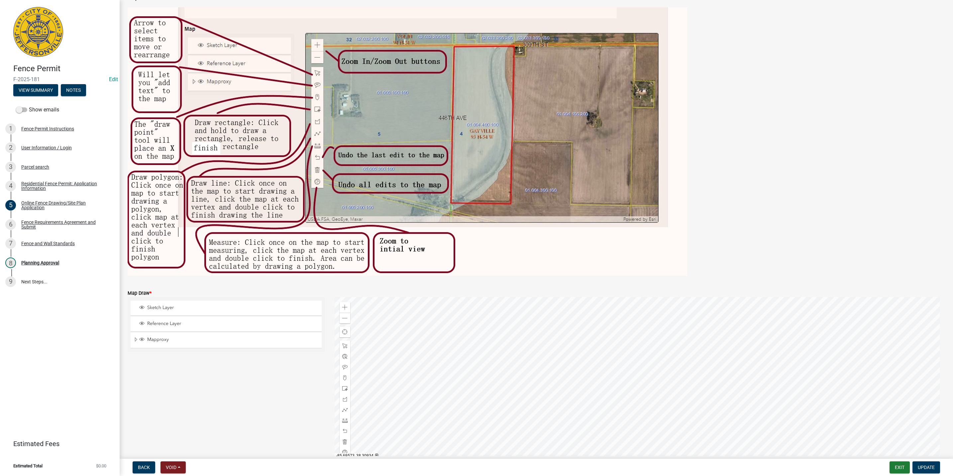
scroll to position [82, 0]
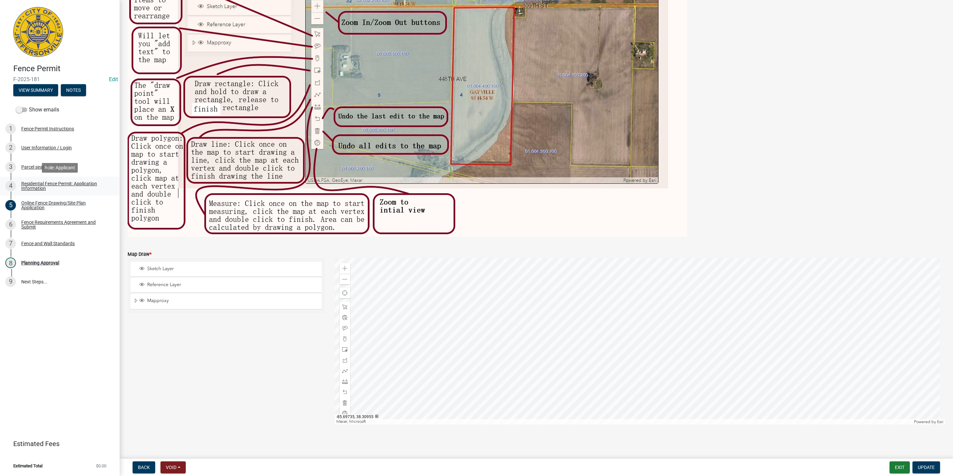
click at [51, 189] on div "Residential Fence Permit: Application Information" at bounding box center [65, 185] width 88 height 9
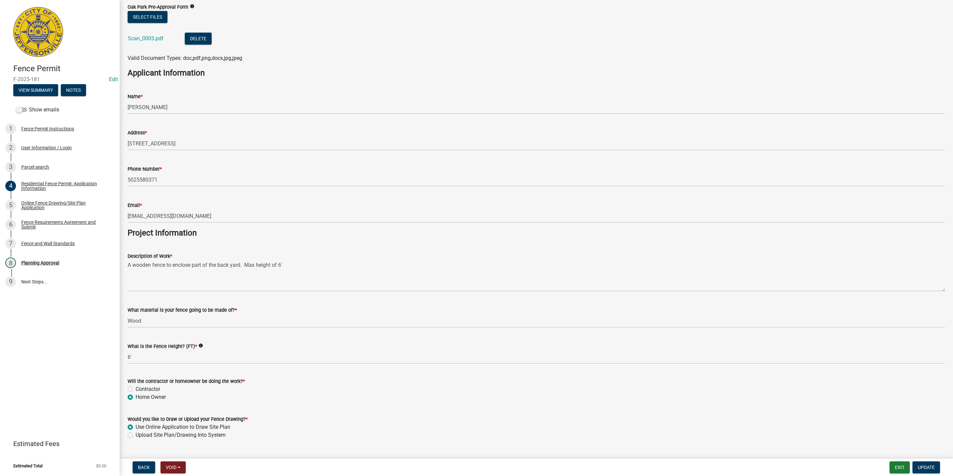
scroll to position [392, 0]
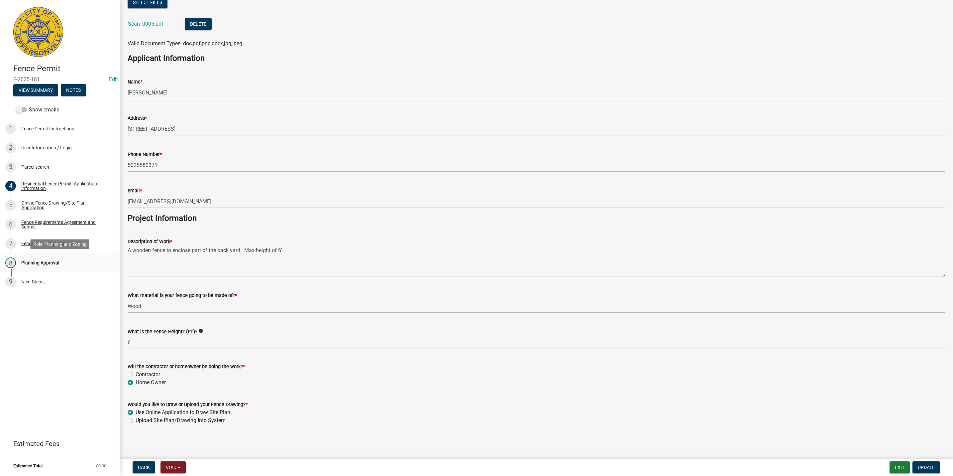
click at [86, 266] on div "8 Planning Approval" at bounding box center [57, 262] width 104 height 11
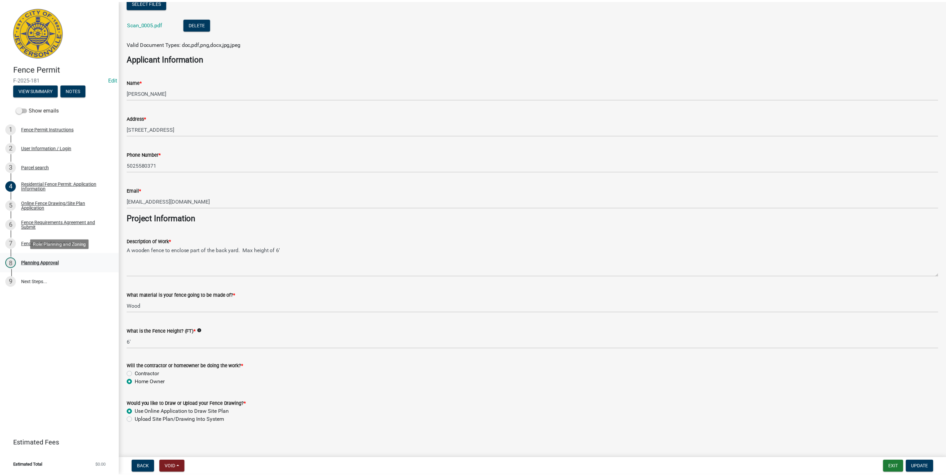
scroll to position [0, 0]
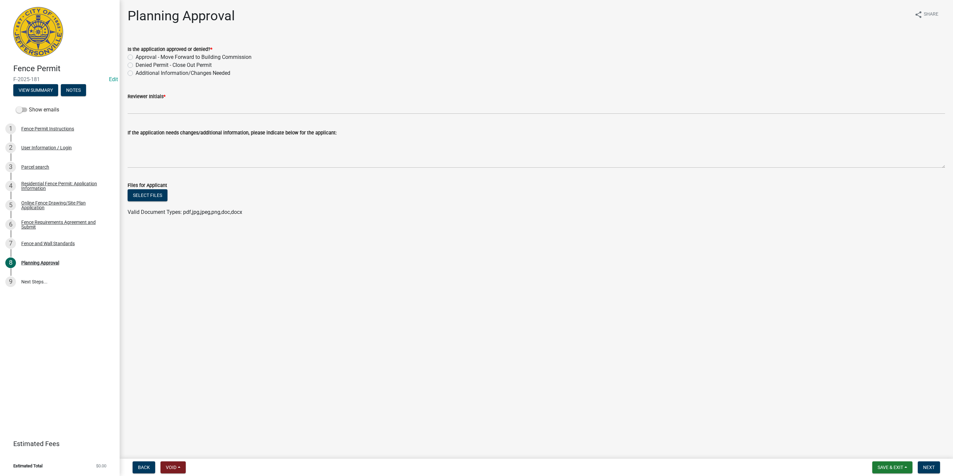
click at [172, 73] on label "Additional Information/Changes Needed" at bounding box center [183, 73] width 95 height 8
click at [140, 73] on input "Additional Information/Changes Needed" at bounding box center [138, 71] width 4 height 4
radio input "true"
click at [151, 118] on wm-data-entity-input "Reviewer Initials *" at bounding box center [537, 101] width 818 height 36
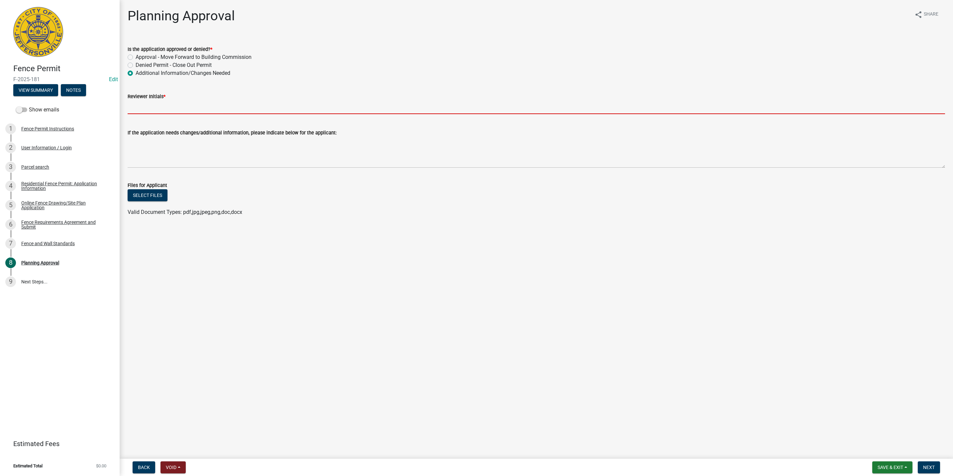
click at [152, 115] on wm-data-entity-input "Reviewer Initials *" at bounding box center [537, 101] width 818 height 36
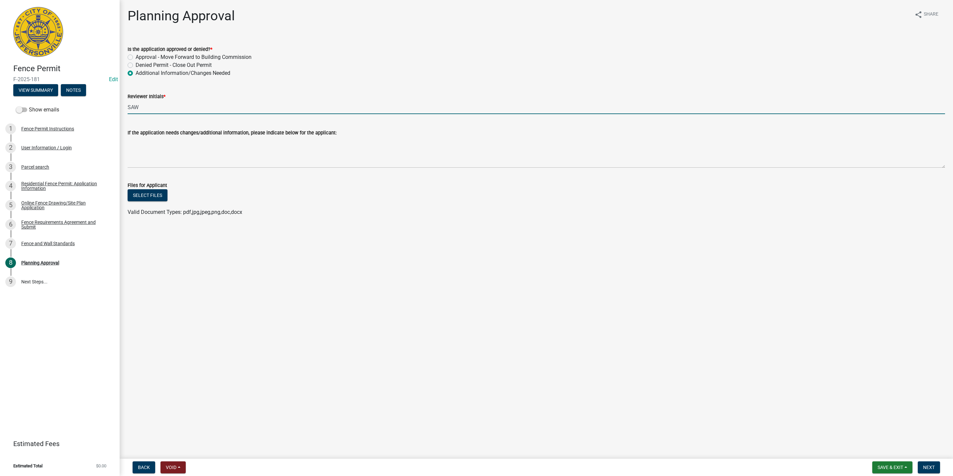
type input "SAW"
drag, startPoint x: 165, startPoint y: 147, endPoint x: 165, endPoint y: 151, distance: 4.0
click at [165, 150] on textarea "If the application needs changes/additional information, please indicate below …" at bounding box center [537, 152] width 818 height 31
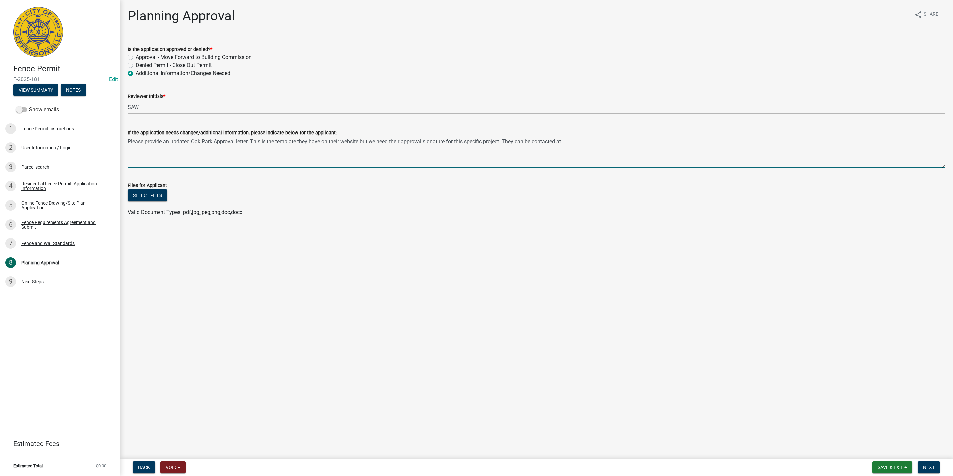
paste textarea "[PHONE_NUMBER]"
click at [502, 142] on textarea "Please provide an updated Oak Park Approval letter. This is the template they h…" at bounding box center [537, 152] width 818 height 31
type textarea "Please provide an updated Oak Park Approval letter. This is the template they h…"
click at [715, 135] on div "If the application needs changes/additional information, please indicate below …" at bounding box center [537, 133] width 818 height 8
click at [931, 460] on nav "Back Void Withdraw Lock Expire Void Save & Exit Save Save & Exit Next" at bounding box center [537, 466] width 834 height 17
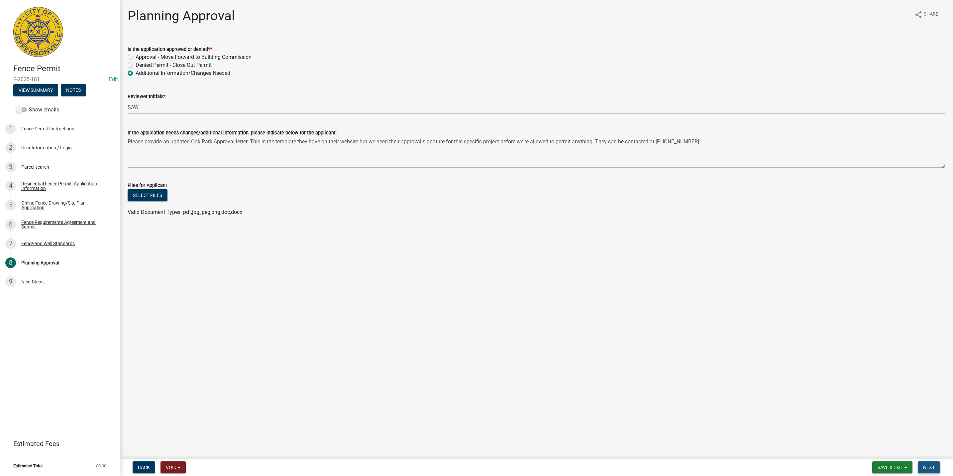
click at [933, 466] on span "Next" at bounding box center [929, 466] width 12 height 5
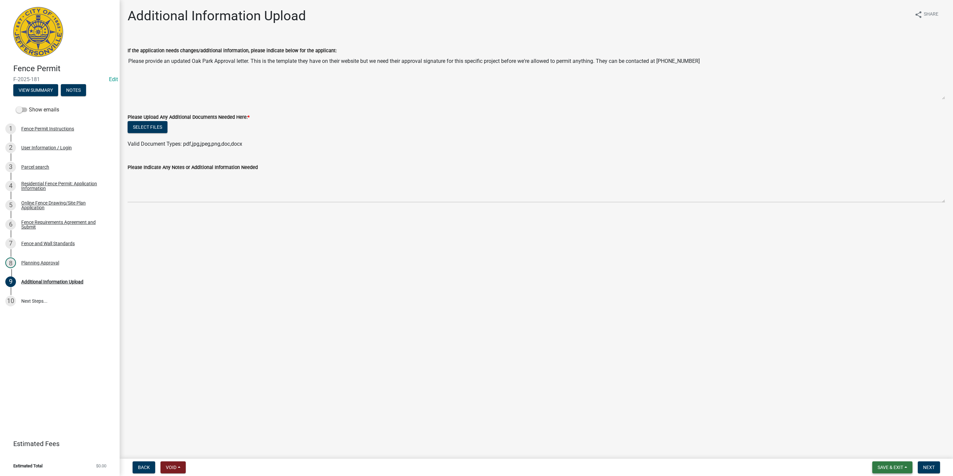
click at [903, 468] on span "Save & Exit" at bounding box center [891, 466] width 26 height 5
click at [891, 452] on button "Save & Exit" at bounding box center [886, 450] width 53 height 16
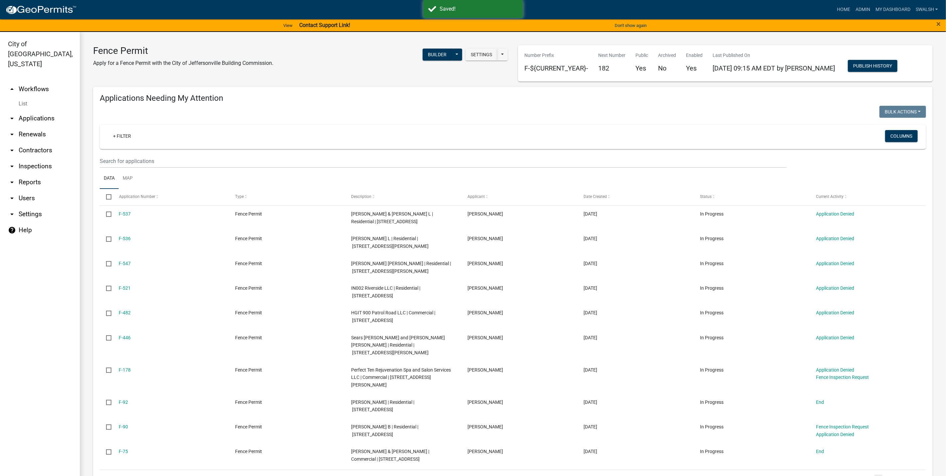
click at [39, 81] on link "arrow_drop_up Workflows" at bounding box center [40, 89] width 80 height 16
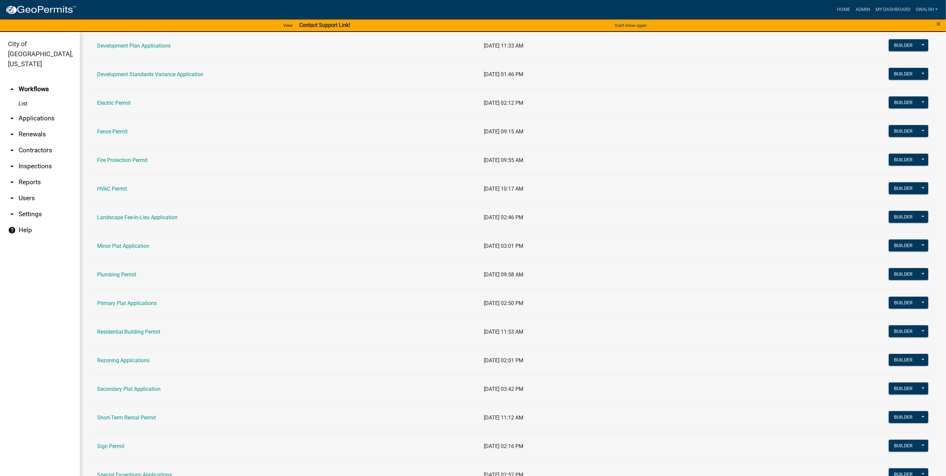
scroll to position [199, 0]
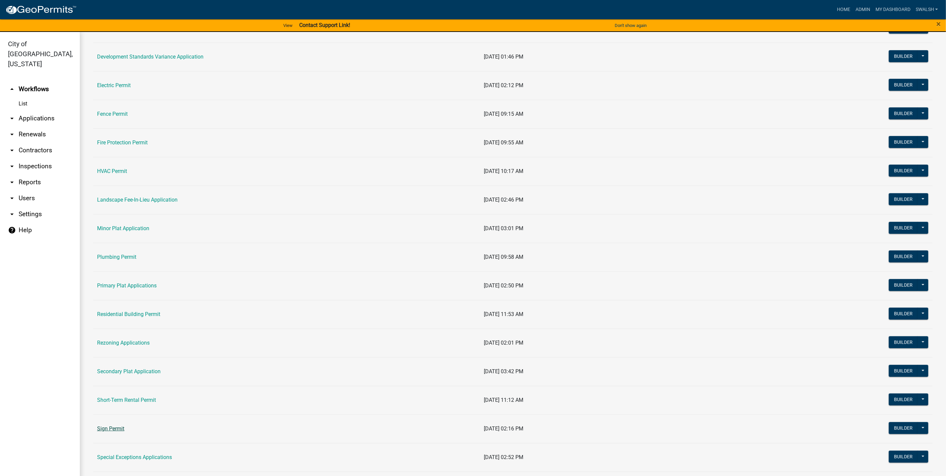
click at [119, 431] on link "Sign Permit" at bounding box center [110, 428] width 27 height 6
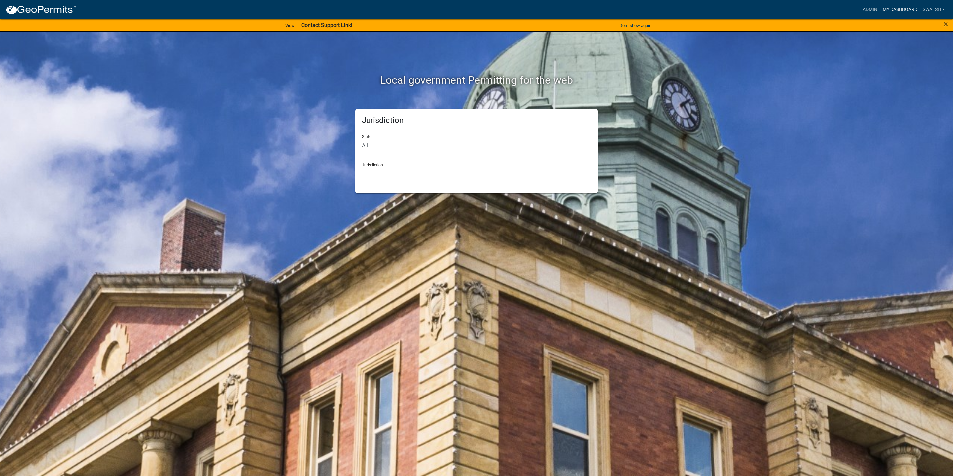
click at [473, 4] on link "My Dashboard" at bounding box center [900, 9] width 40 height 13
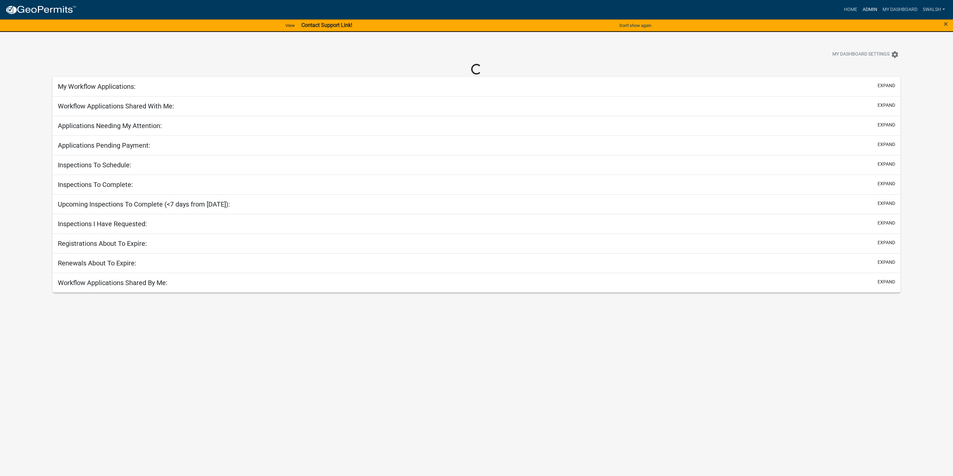
click at [473, 5] on link "Admin" at bounding box center [870, 9] width 20 height 13
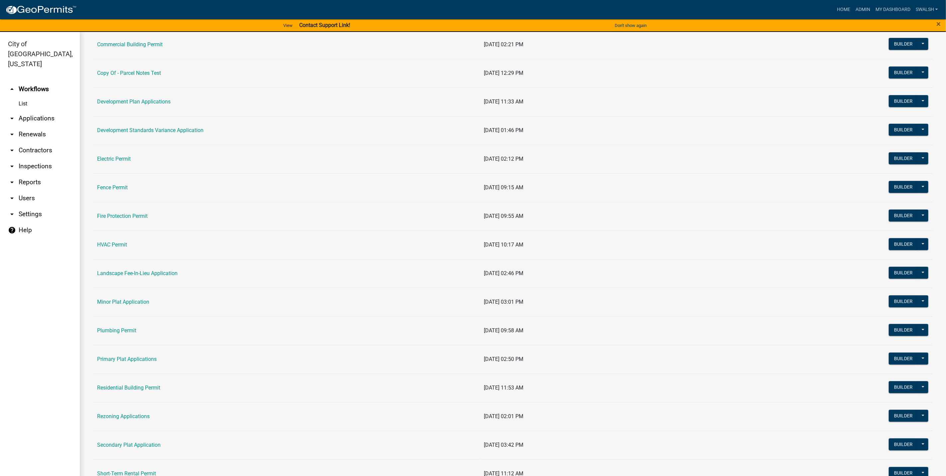
scroll to position [349, 0]
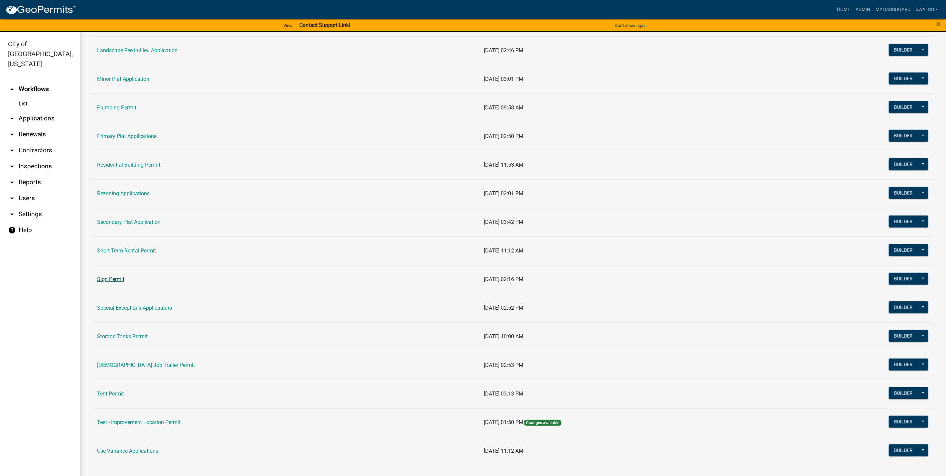
click at [113, 282] on link "Sign Permit" at bounding box center [110, 279] width 27 height 6
